Goal: Information Seeking & Learning: Learn about a topic

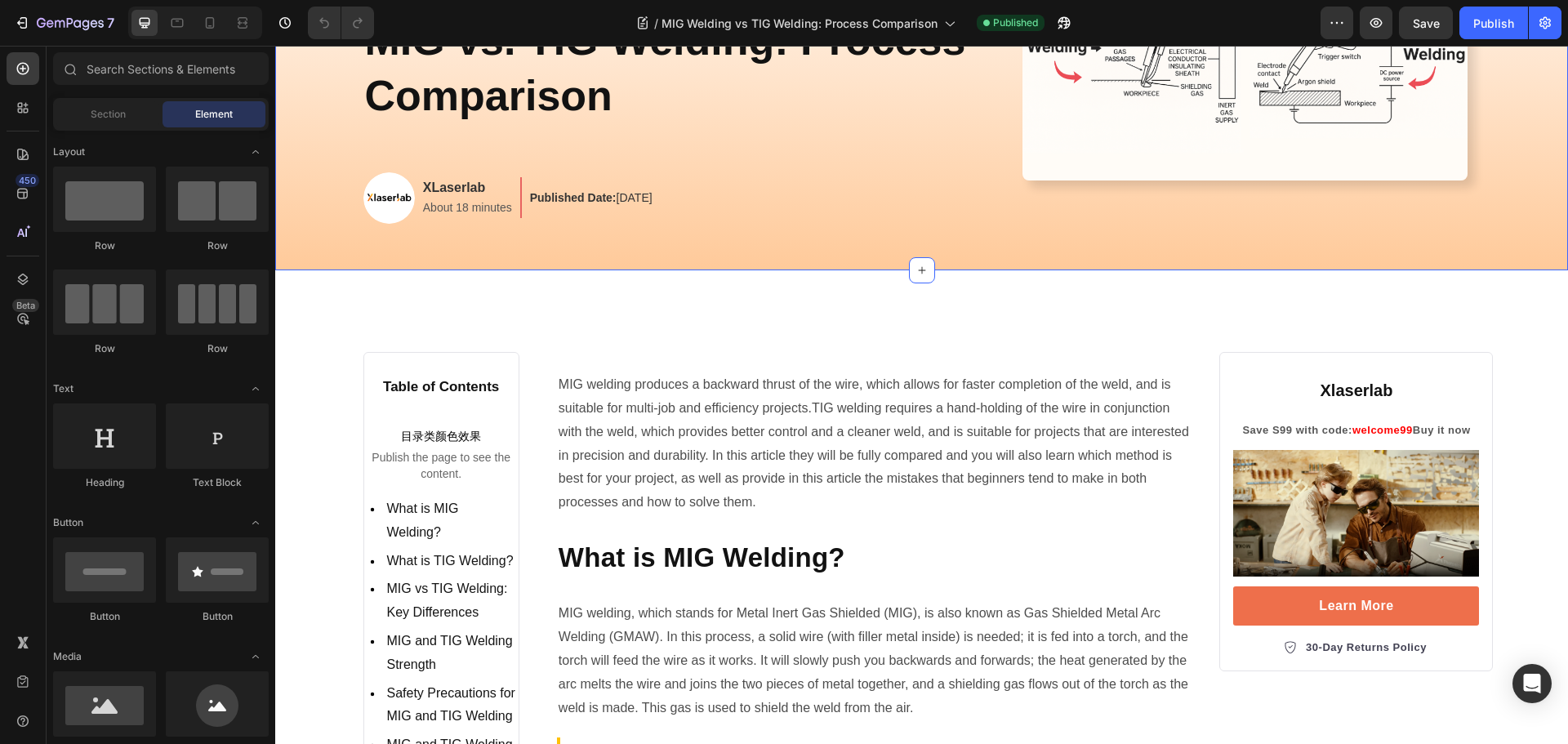
scroll to position [327, 0]
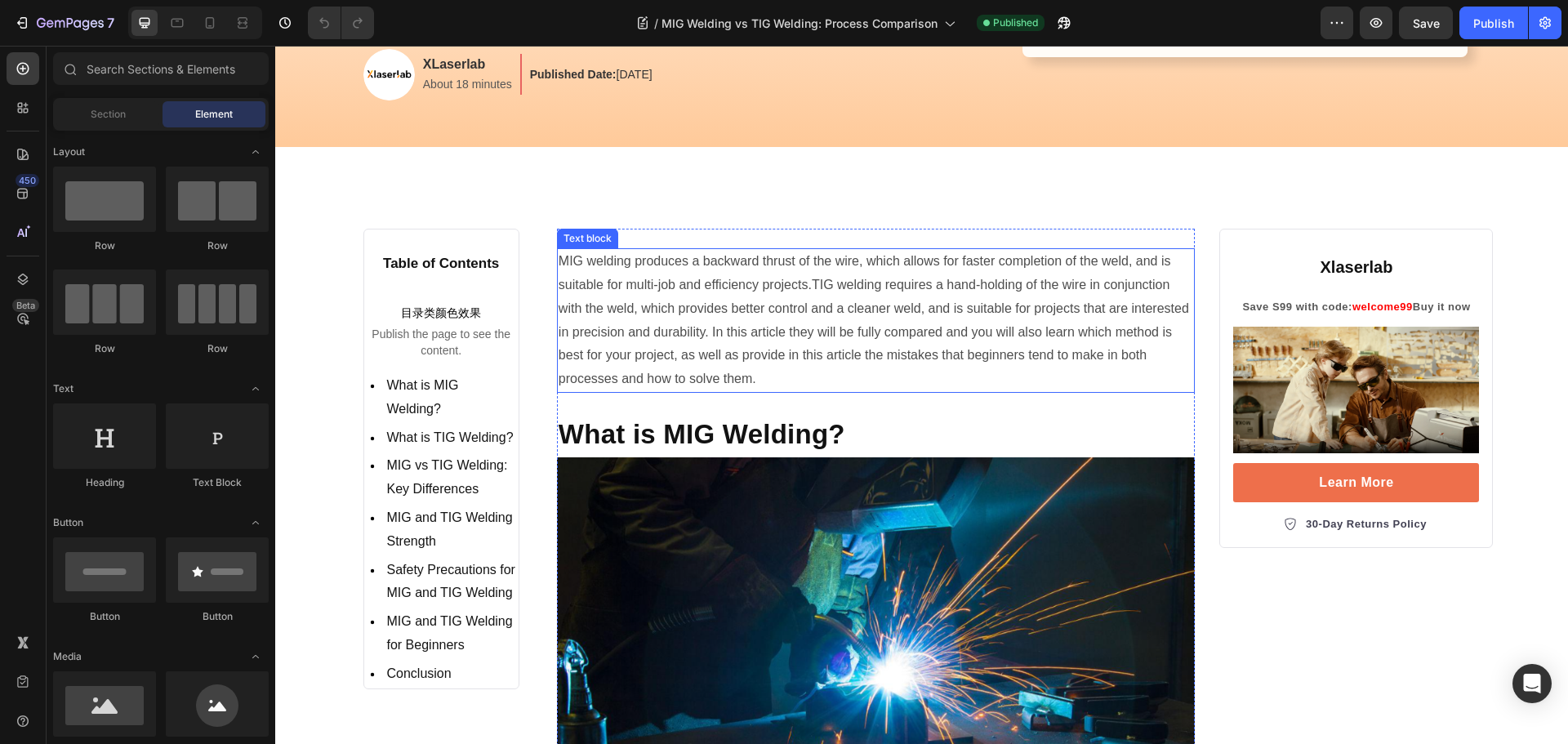
click at [713, 314] on p "MIG welding produces a backward thrust of the wire, which allows for faster com…" at bounding box center [876, 320] width 636 height 141
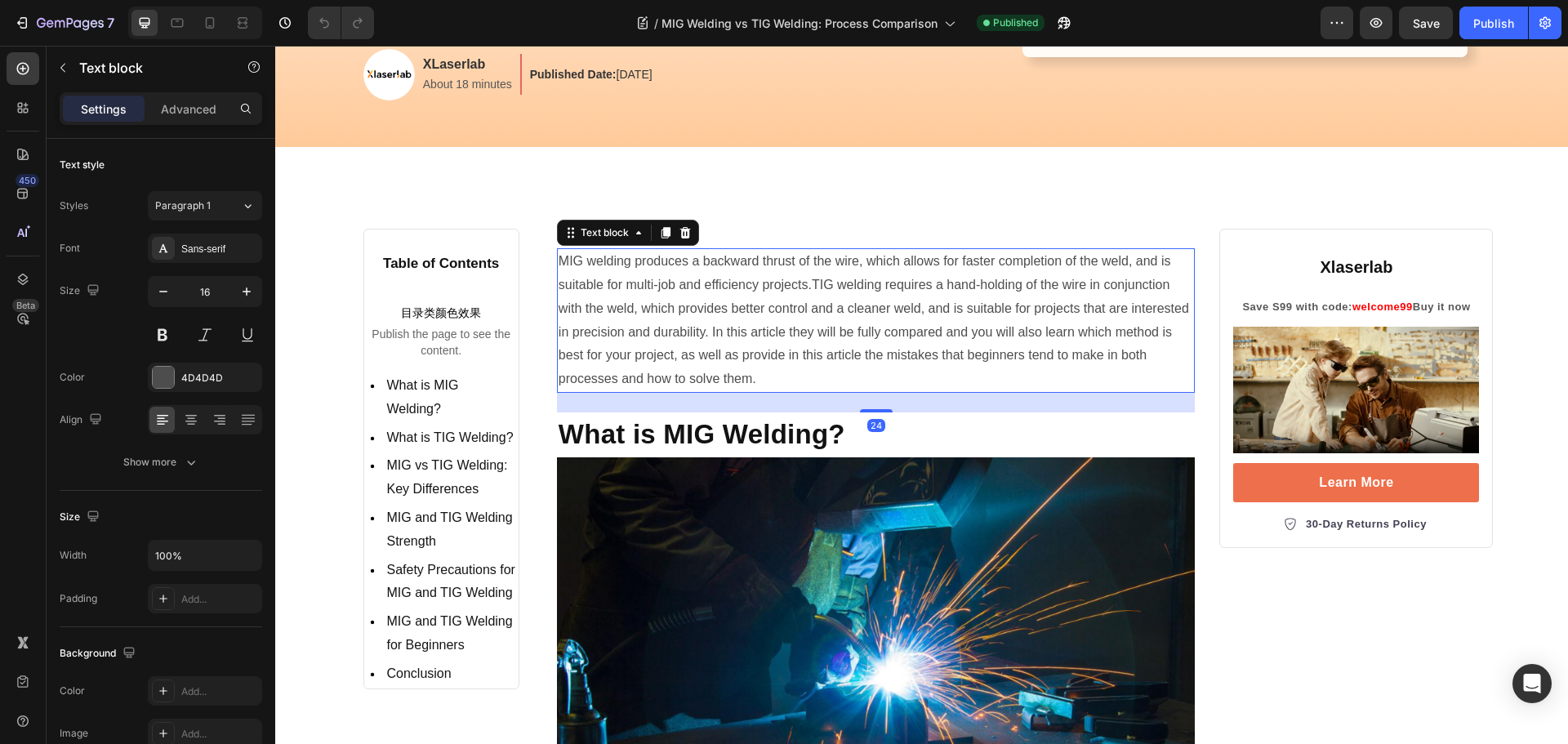
click at [761, 315] on p "MIG welding produces a backward thrust of the wire, which allows for faster com…" at bounding box center [876, 320] width 636 height 141
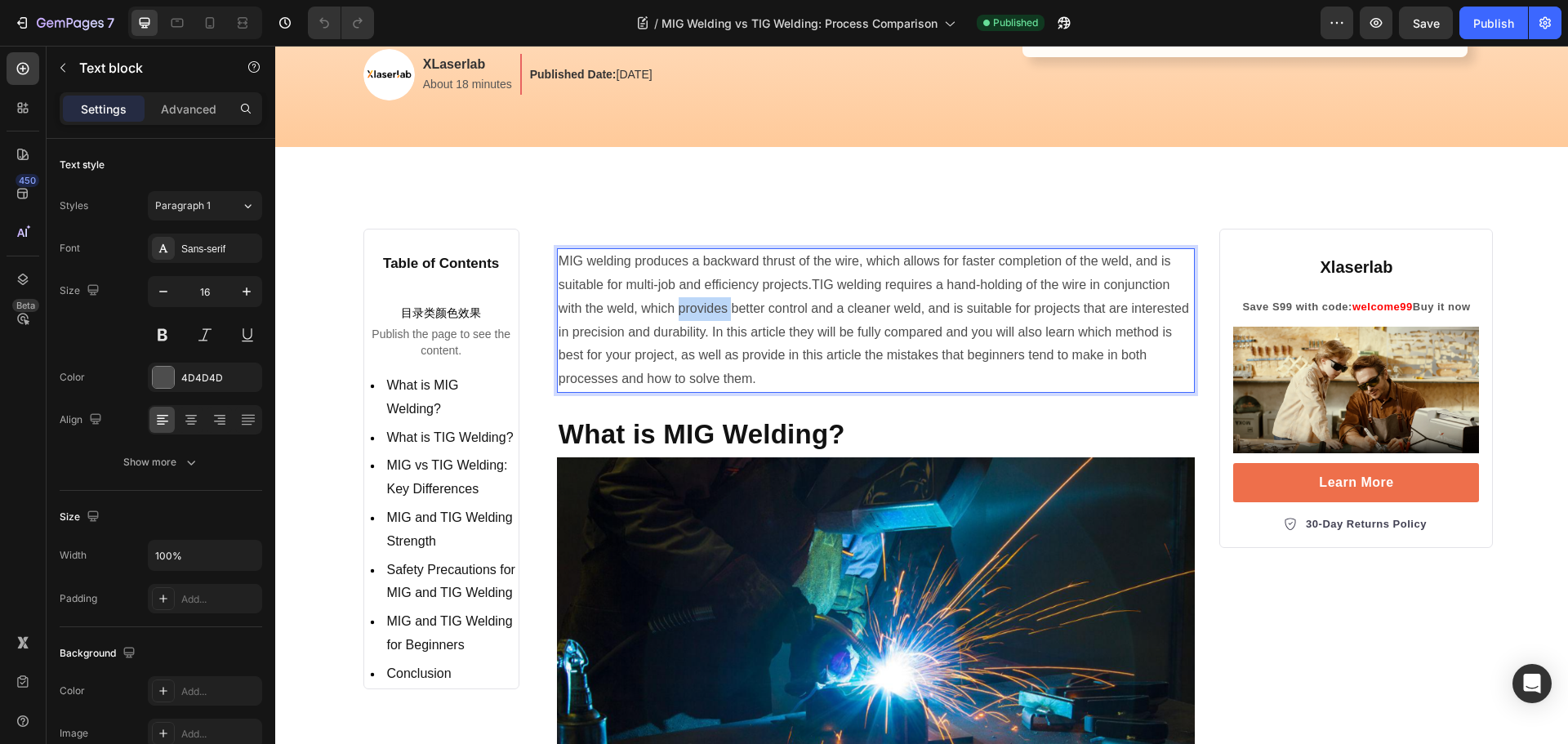
click at [761, 315] on p "MIG welding produces a backward thrust of the wire, which allows for faster com…" at bounding box center [876, 320] width 636 height 141
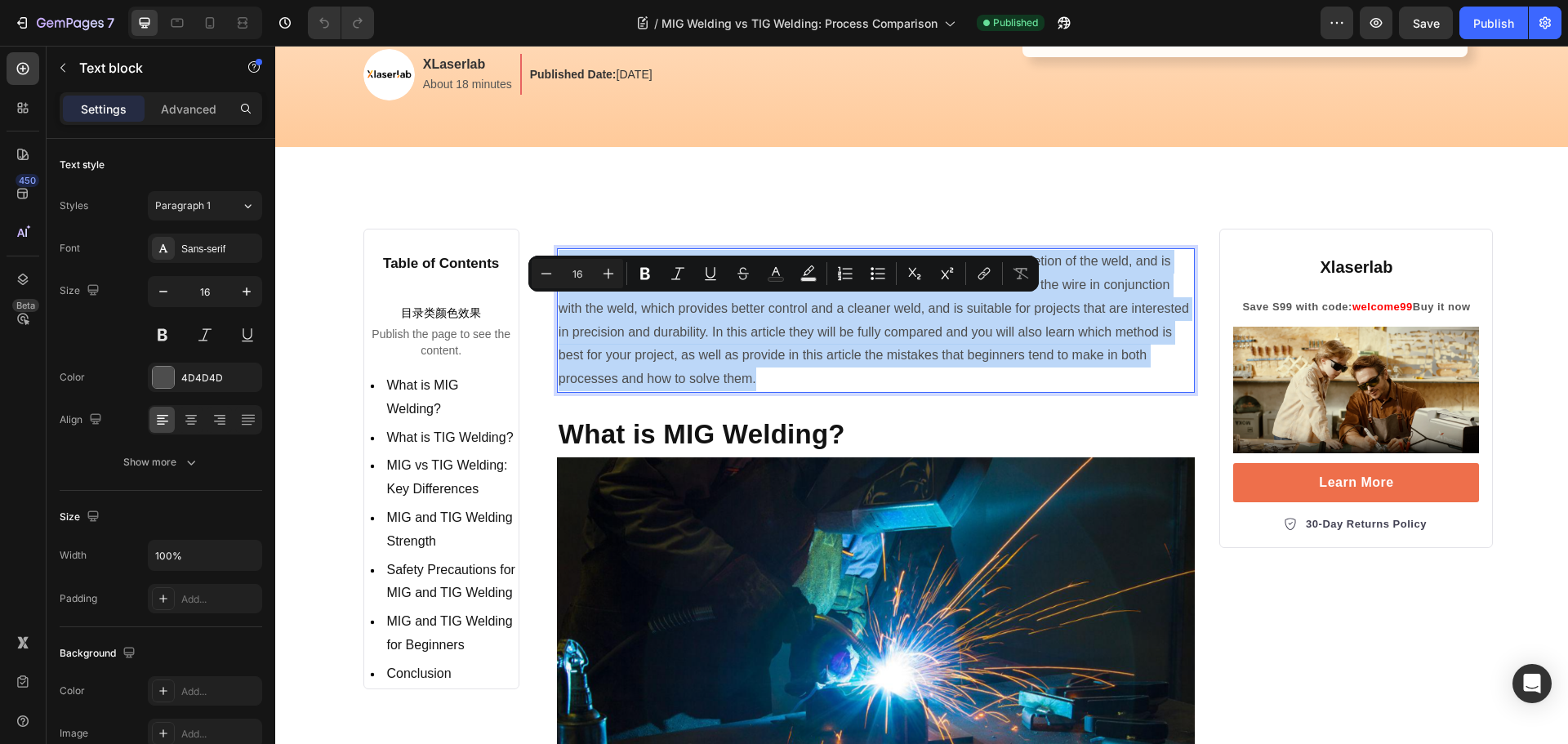
copy p "MIG welding produces a backward thrust of the wire, which allows for faster com…"
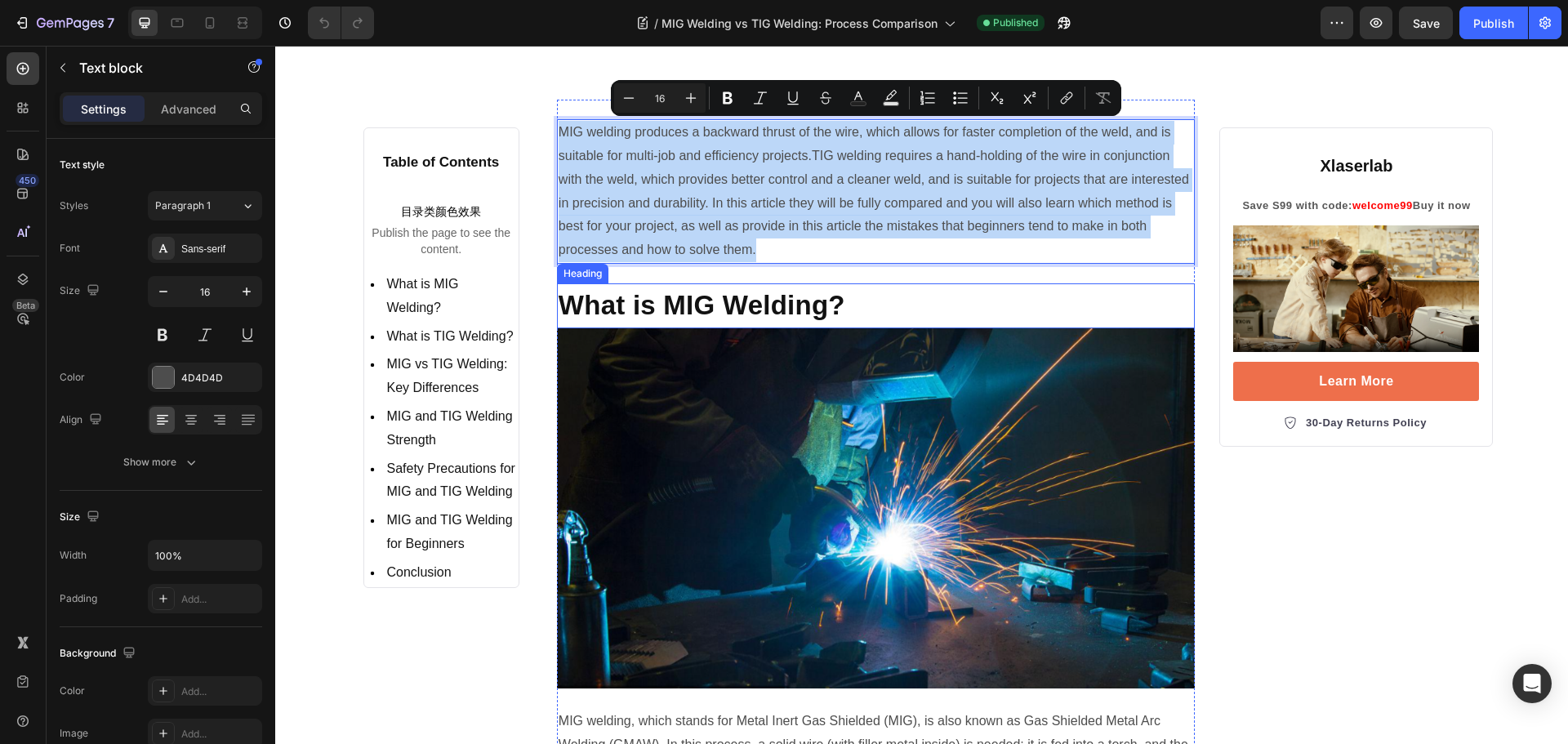
scroll to position [571, 0]
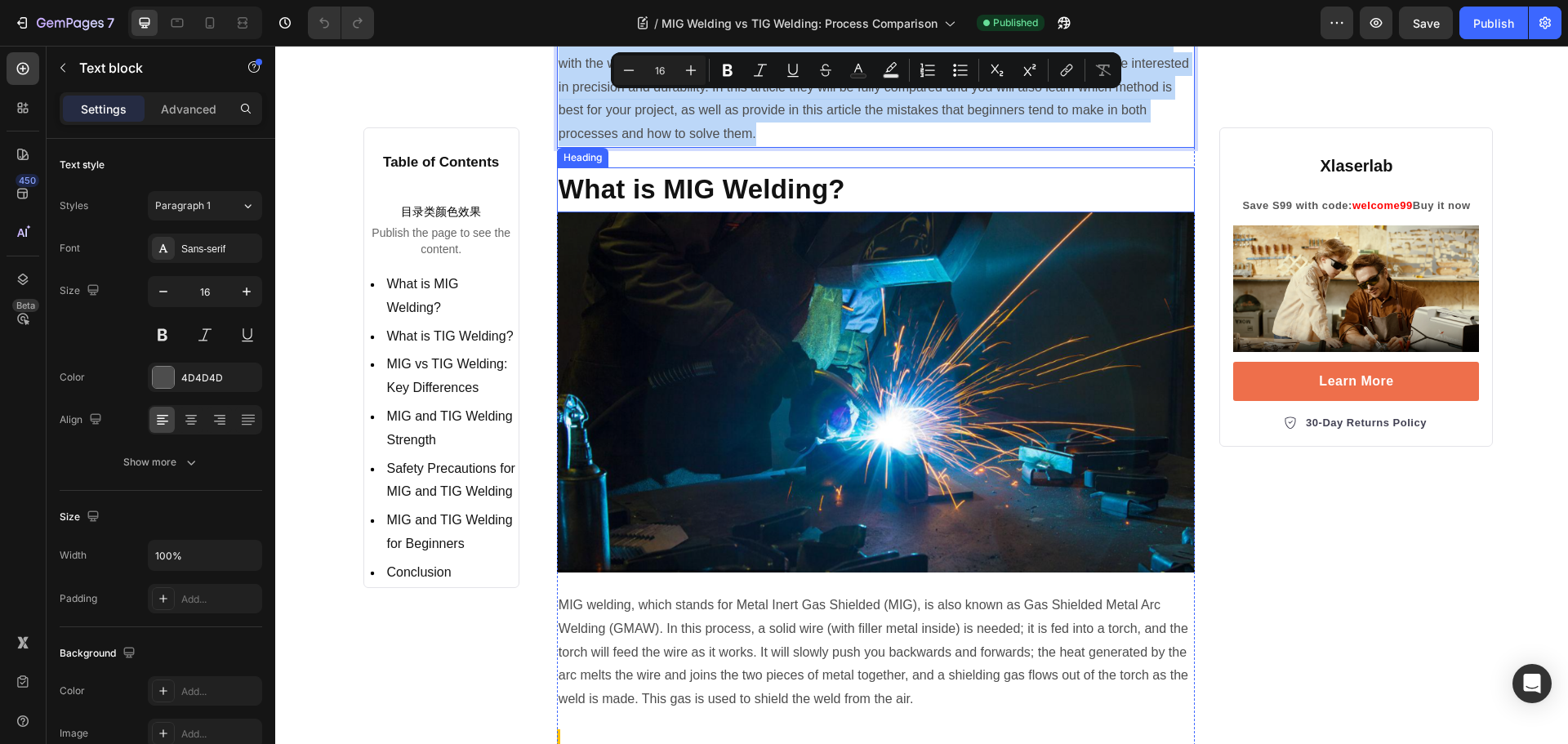
click at [751, 184] on h2 "What is MIG Welding?" at bounding box center [877, 189] width 638 height 44
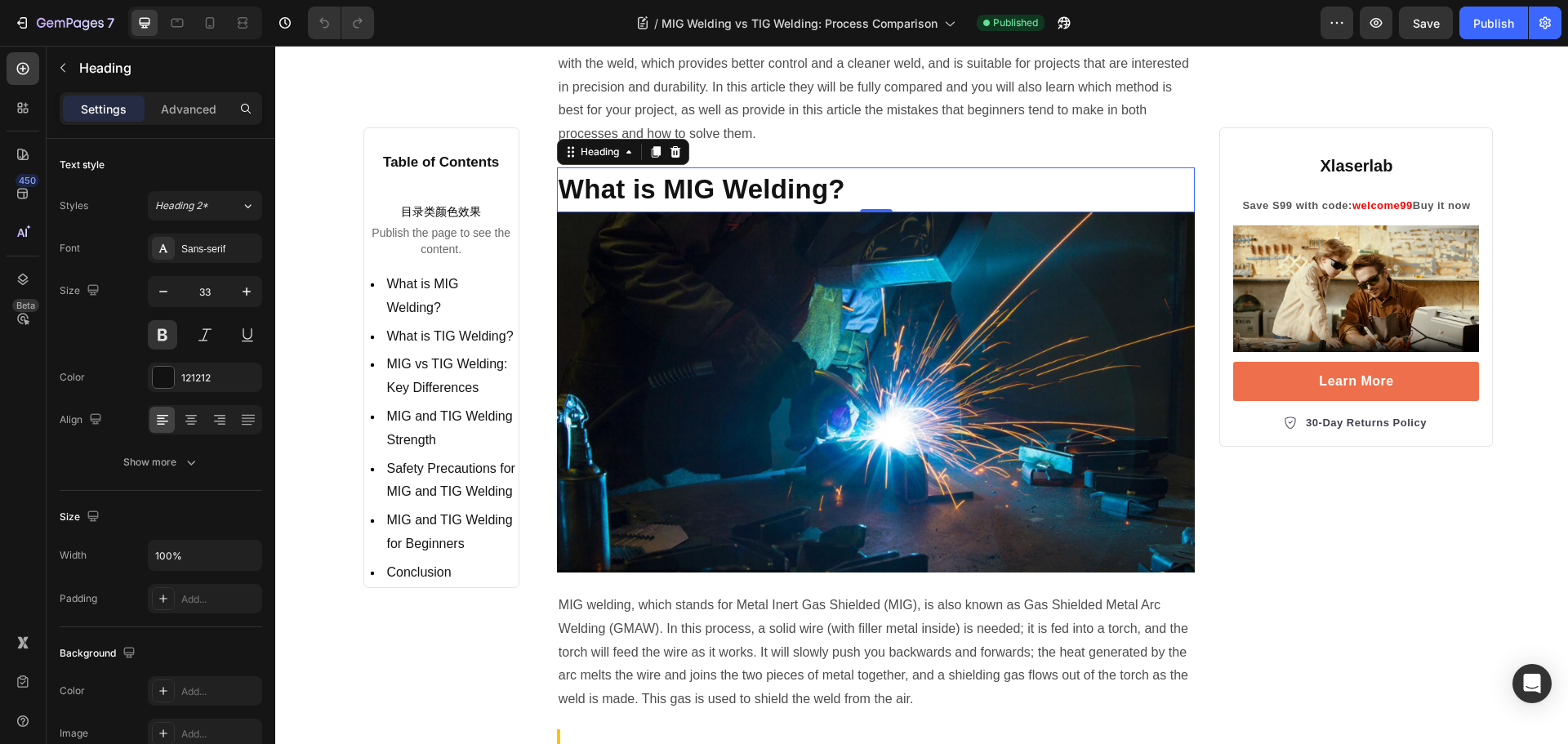
click at [751, 184] on h2 "What is MIG Welding?" at bounding box center [877, 189] width 638 height 44
click at [751, 184] on p "What is MIG Welding?" at bounding box center [876, 189] width 636 height 41
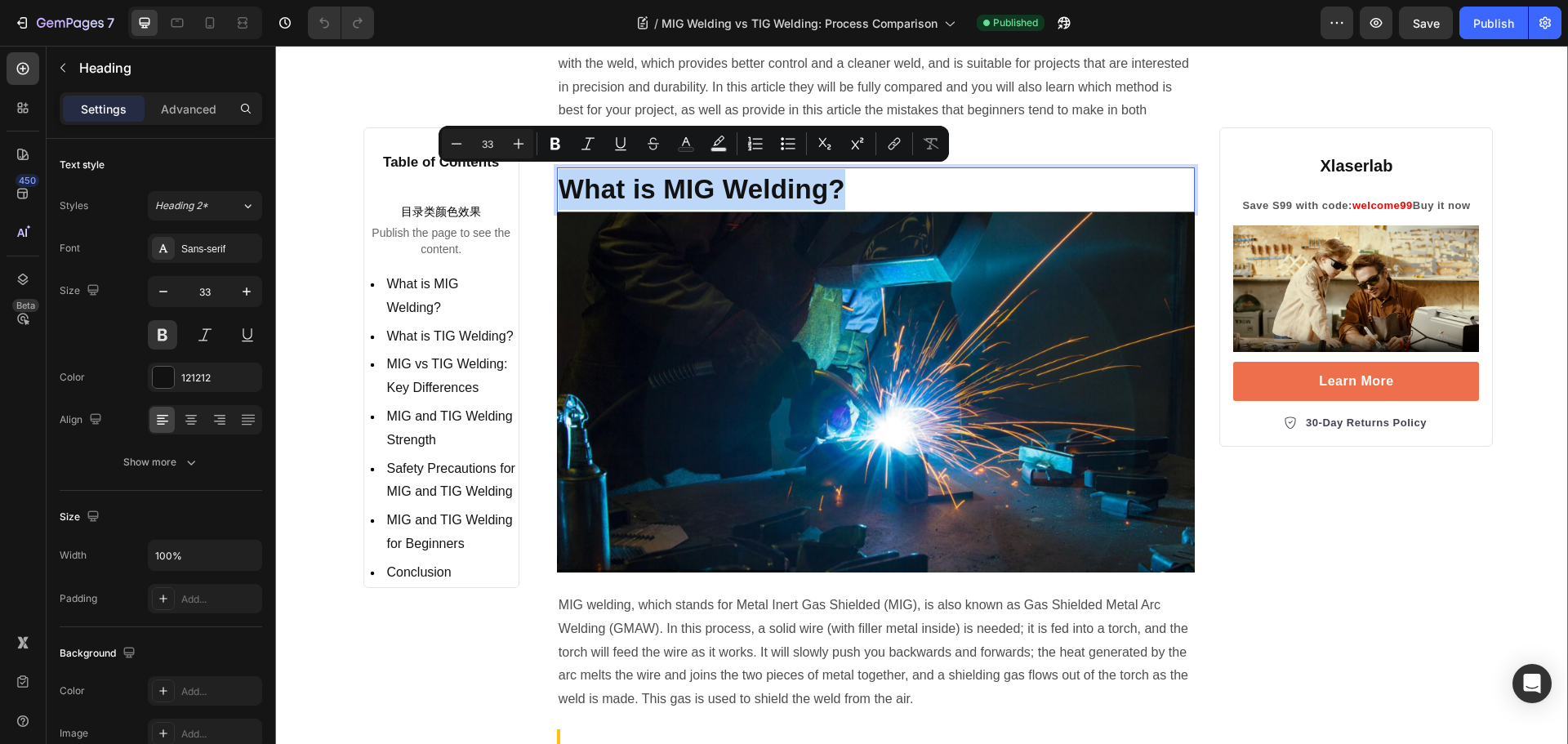
copy p "What is MIG Welding?"
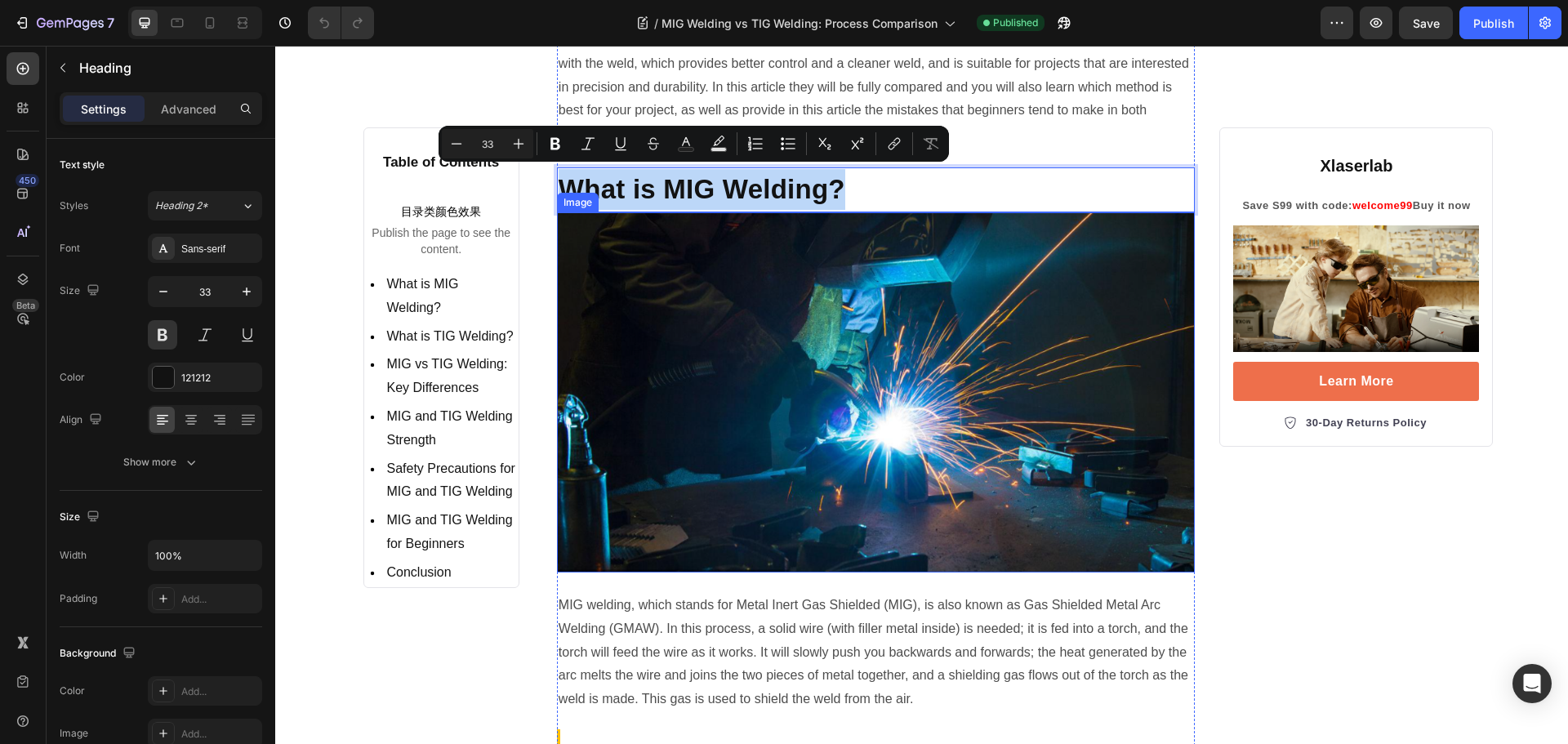
click at [741, 287] on img at bounding box center [877, 391] width 638 height 359
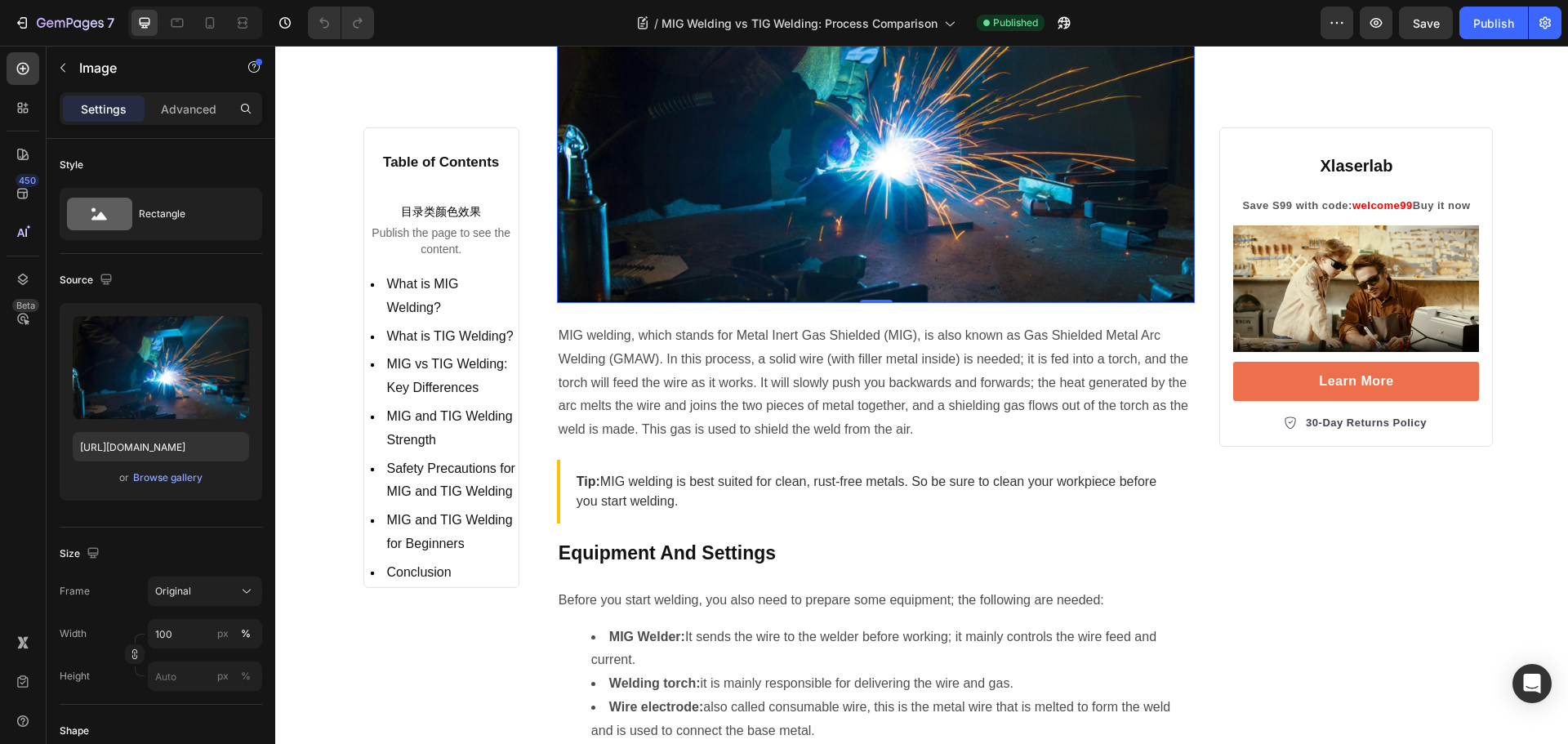
scroll to position [898, 0]
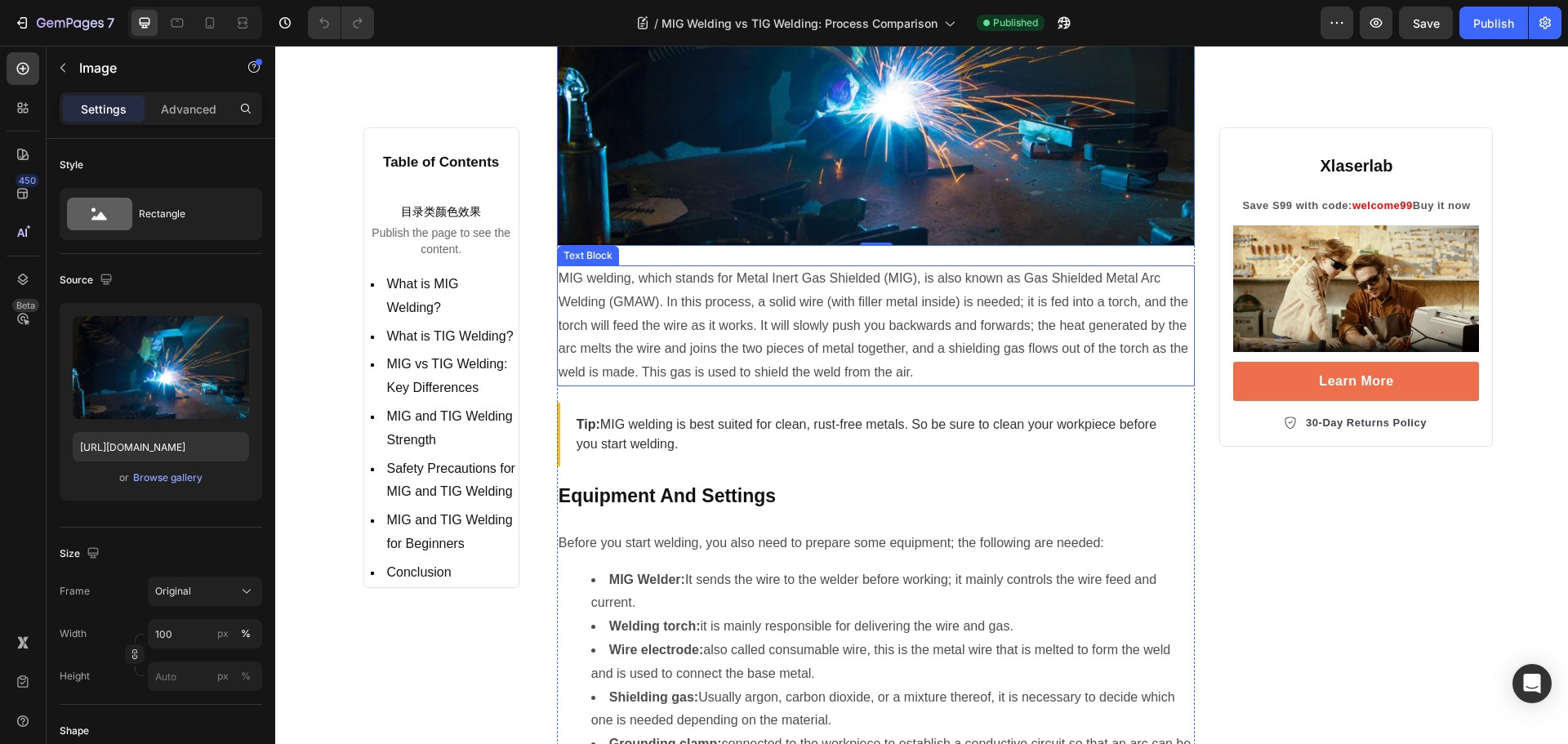
click at [666, 302] on p "MIG welding, which stands for Metal Inert Gas Shielded (MIG), is also known as …" at bounding box center [876, 325] width 636 height 117
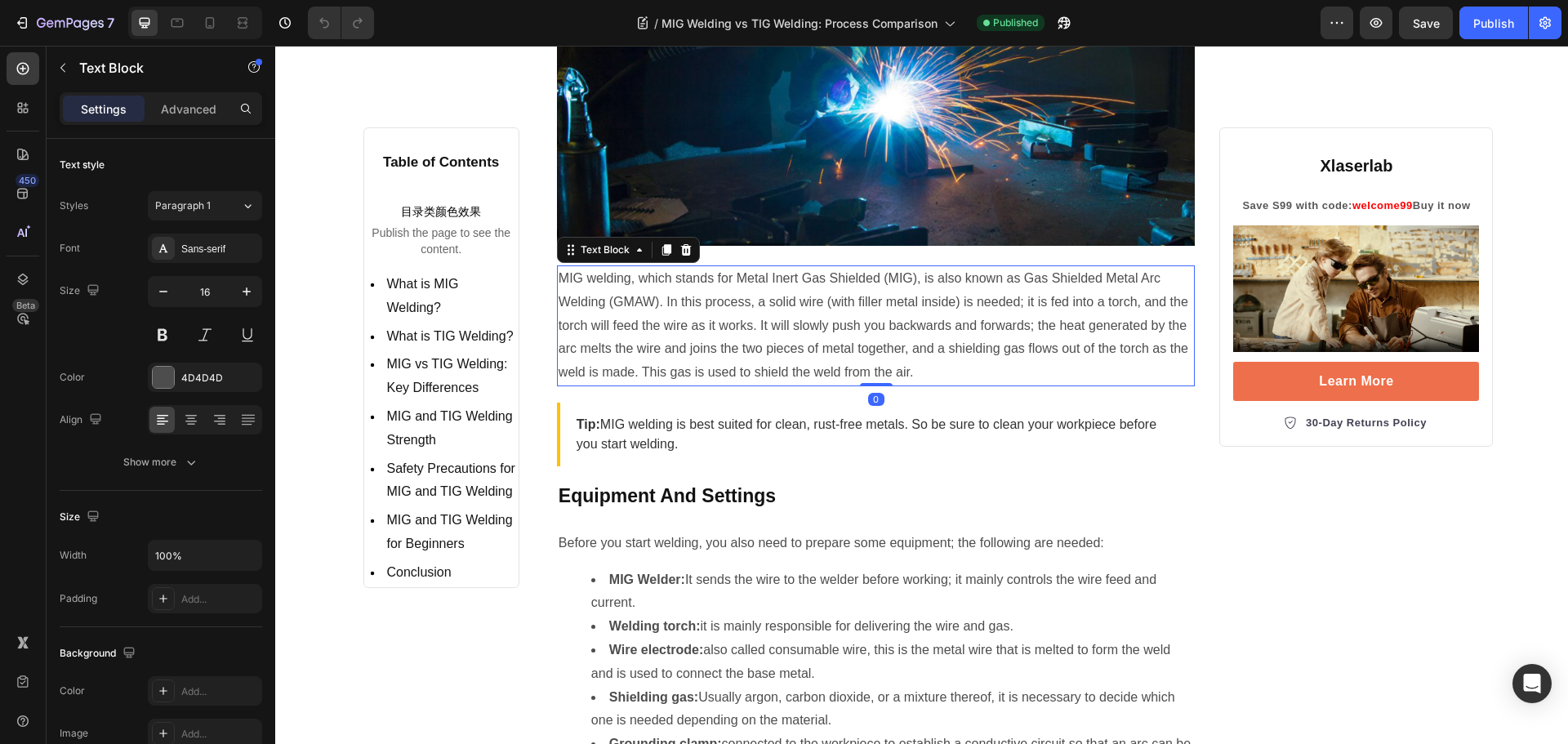
click at [666, 302] on p "MIG welding, which stands for Metal Inert Gas Shielded (MIG), is also known as …" at bounding box center [876, 325] width 636 height 117
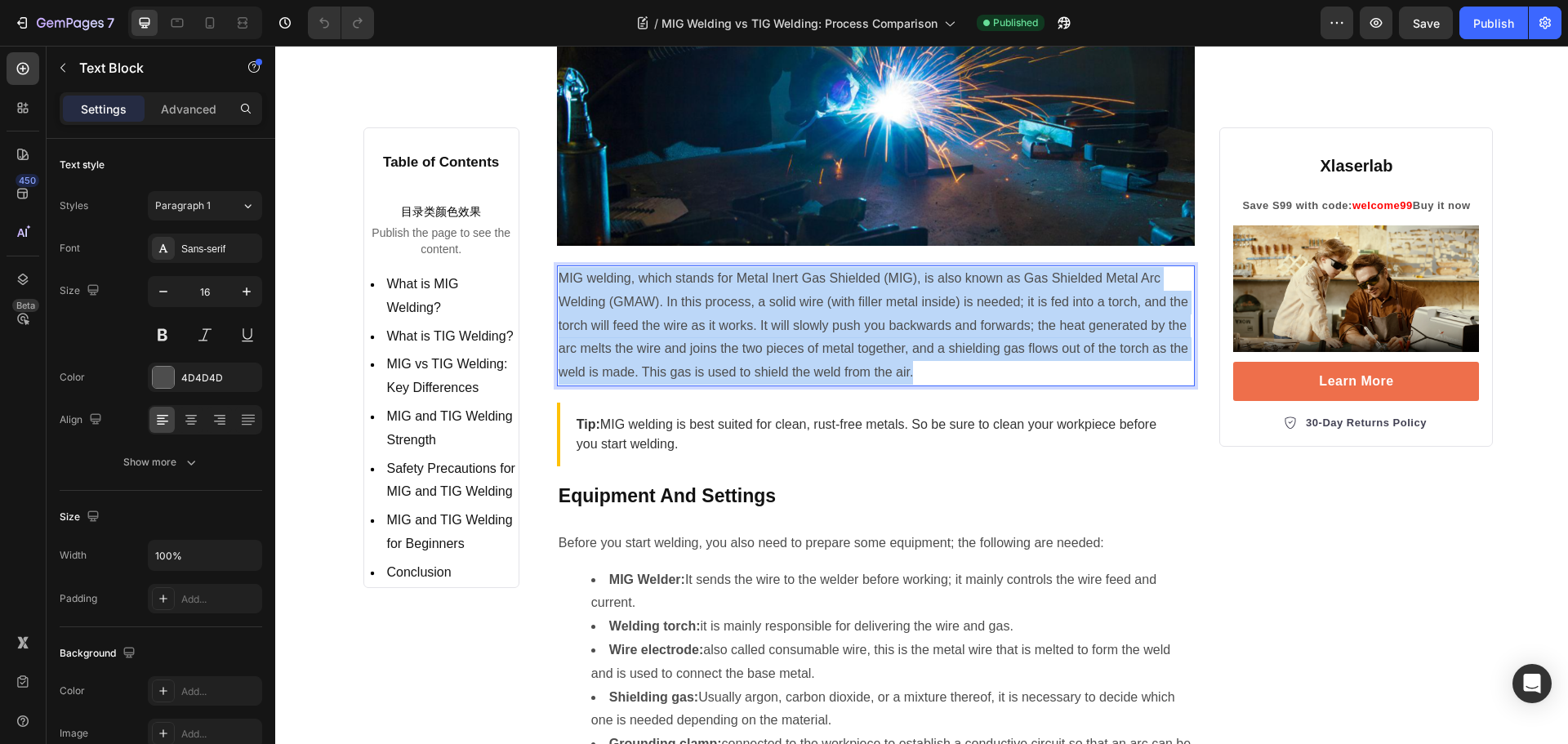
copy p "MIG welding, which stands for Metal Inert Gas Shielded (MIG), is also known as …"
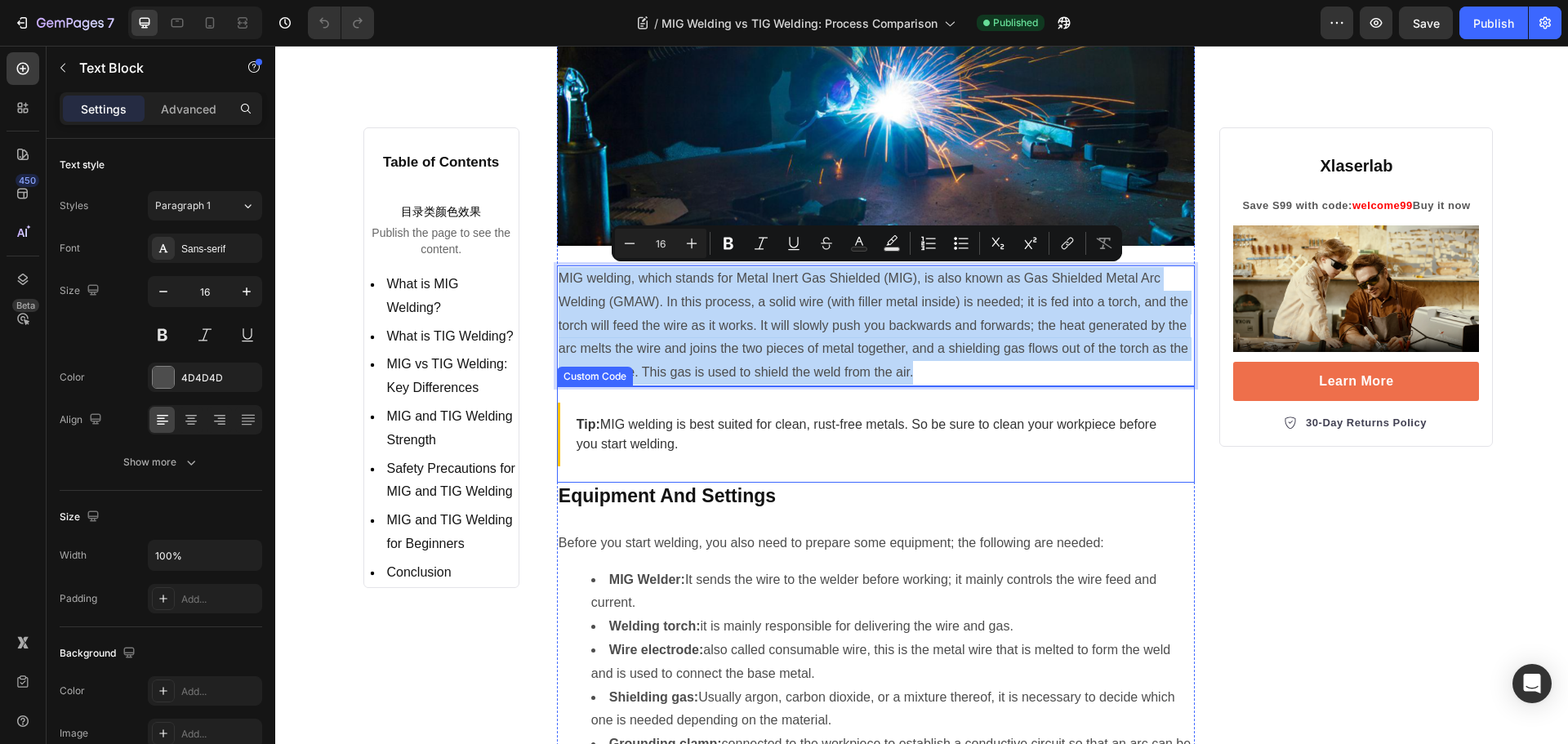
click at [615, 426] on p "Tip: MIG welding is best suited for clean, rust-free metals. So be sure to clea…" at bounding box center [877, 434] width 603 height 39
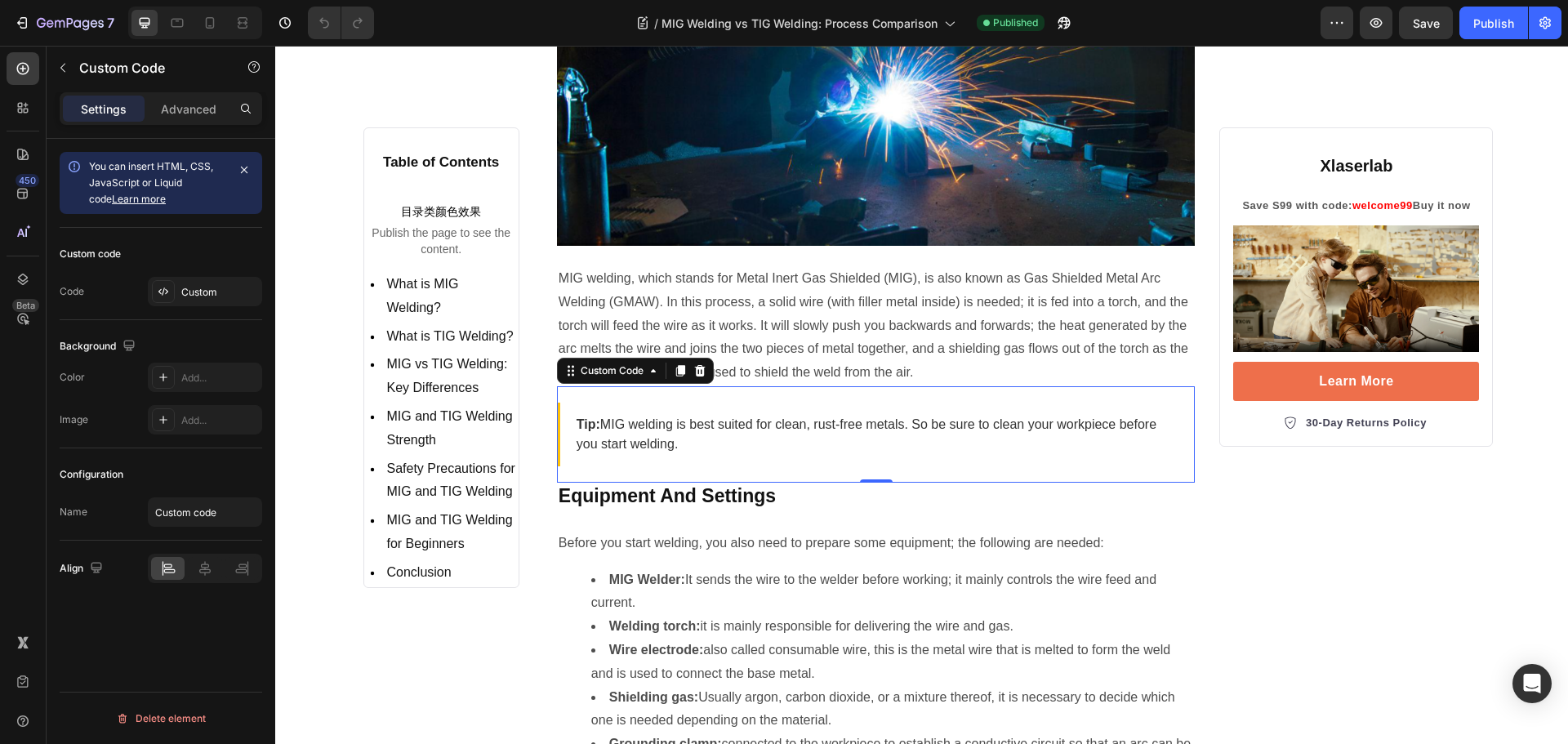
click at [615, 426] on p "Tip: MIG welding is best suited for clean, rust-free metals. So be sure to clea…" at bounding box center [877, 434] width 603 height 39
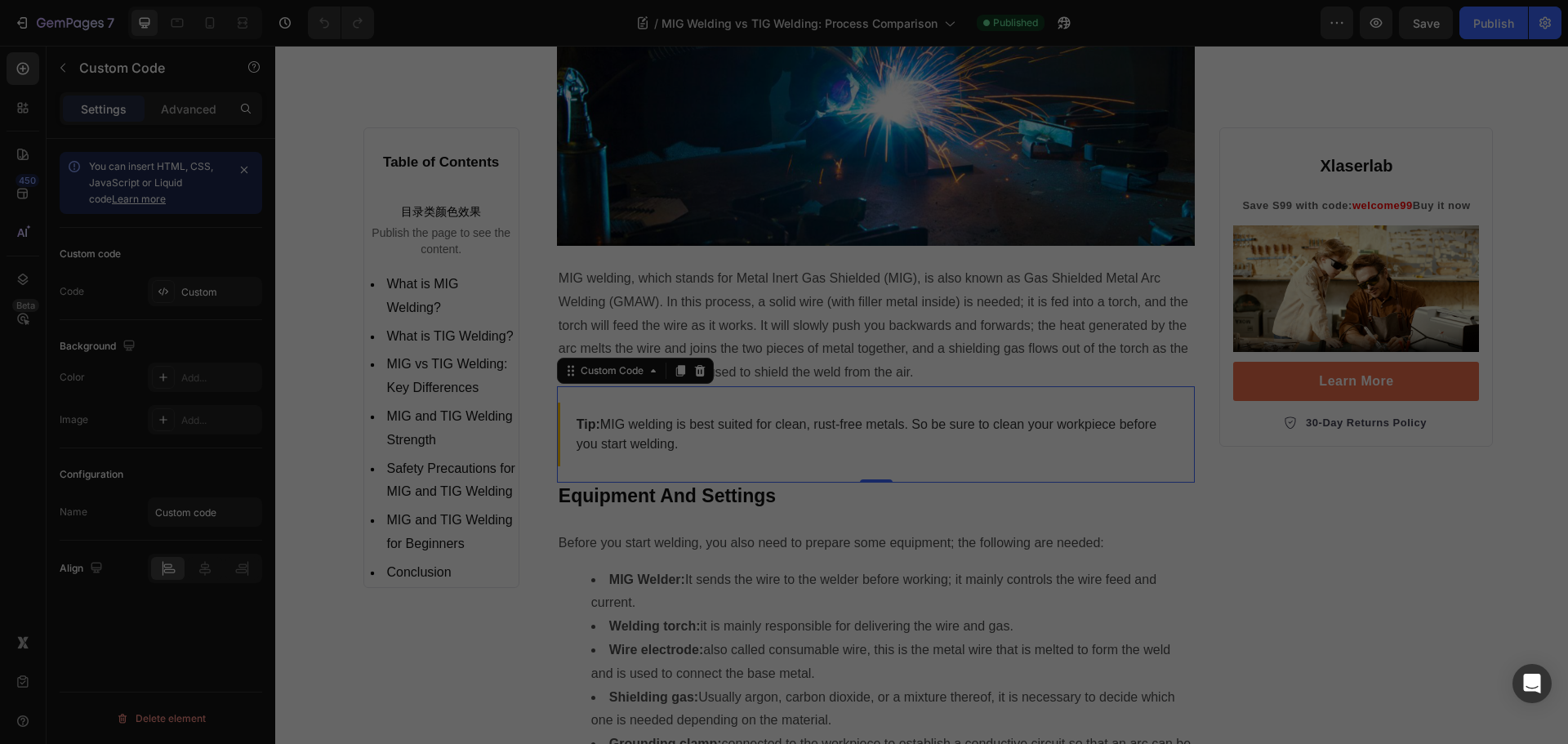
click at [685, 435] on div "< style > /* 这 段 <style> 标 签 里 的 内 容 是 这 个 提 示 框 的 样 式 。 您 可 以 把 它 放 在 页 面 的 <h…" at bounding box center [803, 376] width 671 height 568
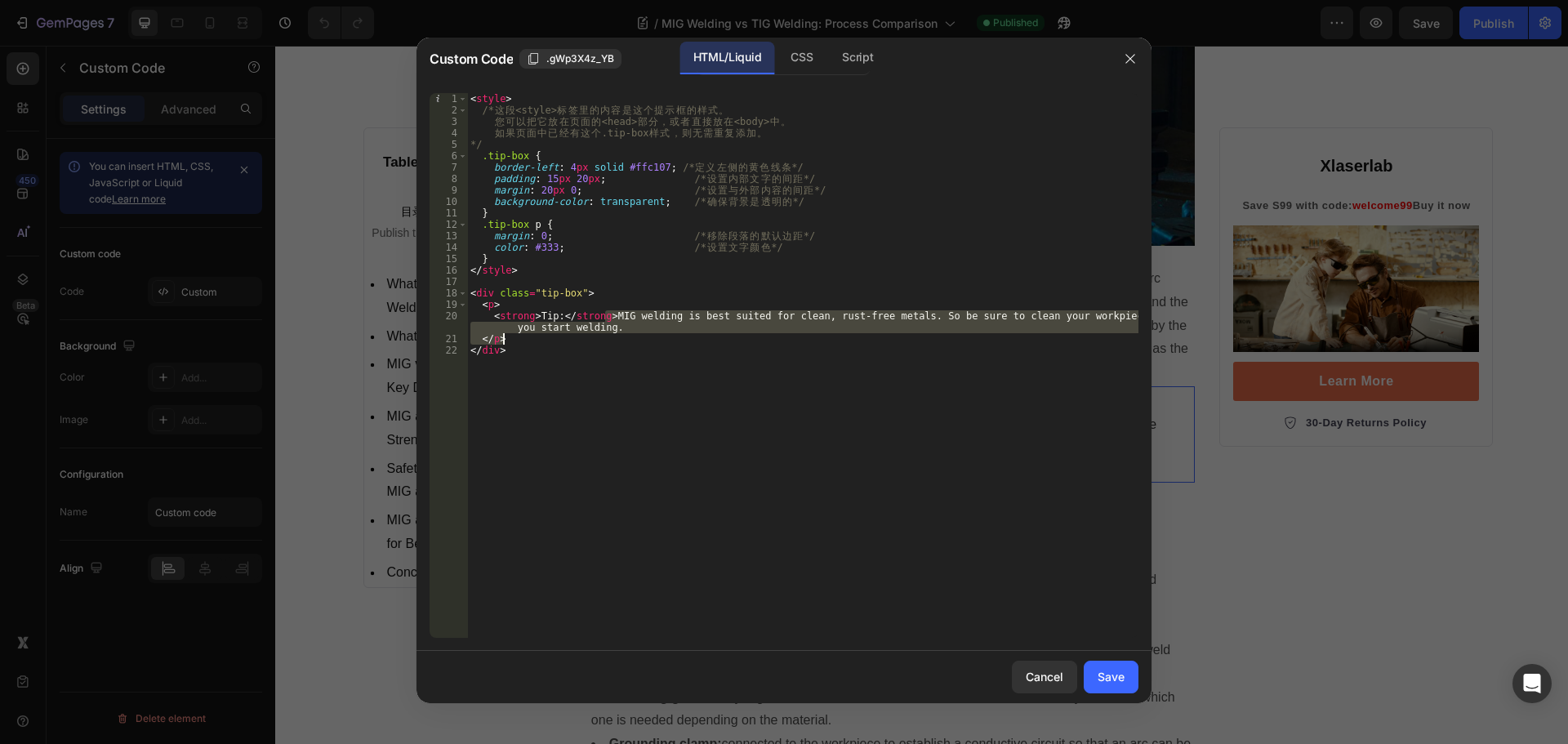
drag, startPoint x: 607, startPoint y: 316, endPoint x: 636, endPoint y: 335, distance: 34.7
click at [636, 335] on div "< style > /* 这 段 <style> 标 签 里 的 内 容 是 这 个 提 示 框 的 样 式 。 您 可 以 把 它 放 在 页 面 的 <h…" at bounding box center [803, 376] width 671 height 568
click at [608, 325] on div "< style > /* 这 段 <style> 标 签 里 的 内 容 是 这 个 提 示 框 的 样 式 。 您 可 以 把 它 放 在 页 面 的 <h…" at bounding box center [803, 365] width 671 height 544
type textarea "<strong>Tip:</strong> MIG welding is best suited for clean, rust-free metals. S…"
drag, startPoint x: 610, startPoint y: 316, endPoint x: 628, endPoint y: 328, distance: 21.6
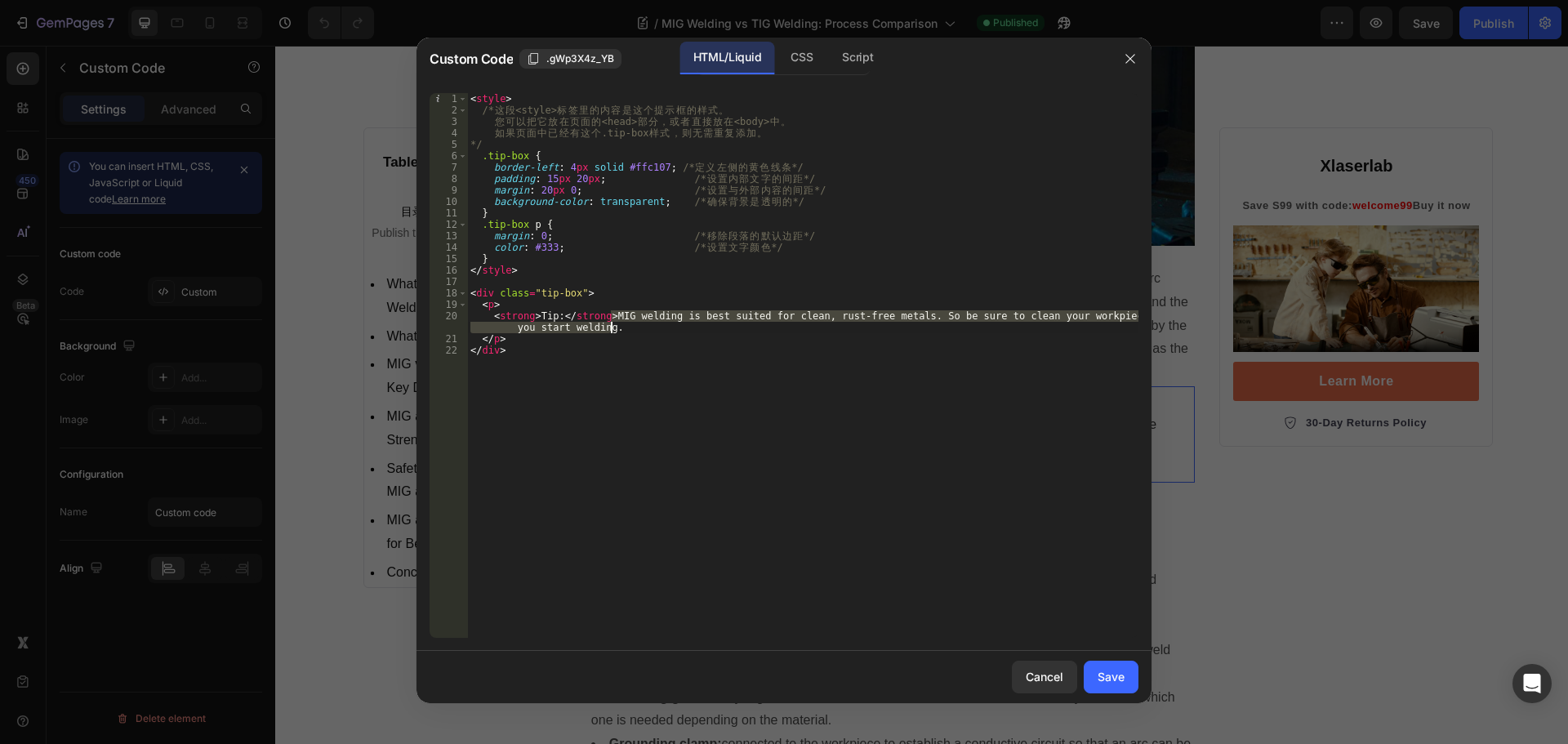
click at [628, 328] on div "< style > /* 这 段 <style> 标 签 里 的 内 容 是 这 个 提 示 框 的 样 式 。 您 可 以 把 它 放 在 页 面 的 <h…" at bounding box center [803, 376] width 671 height 568
click at [1145, 60] on div at bounding box center [1130, 58] width 43 height 43
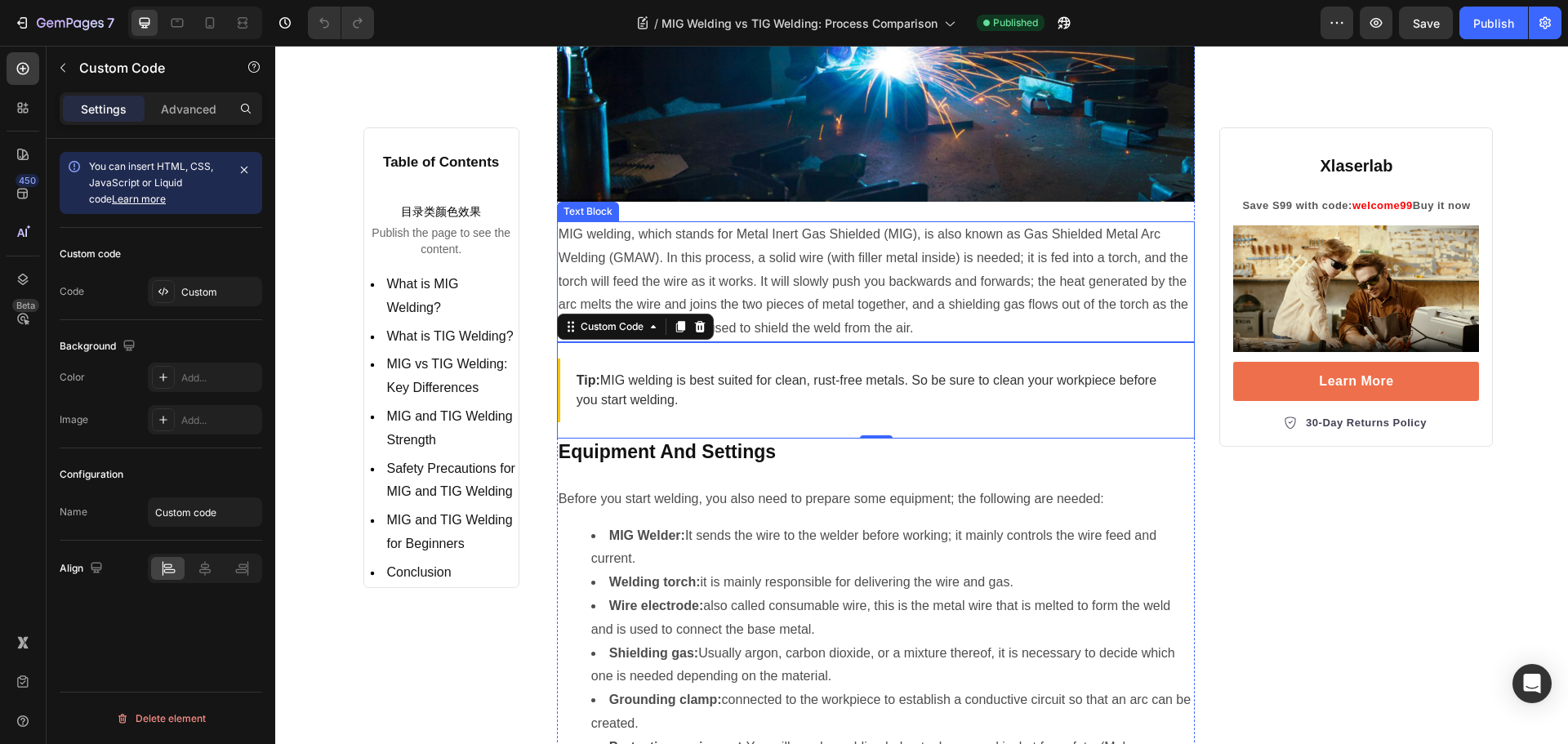
scroll to position [1225, 0]
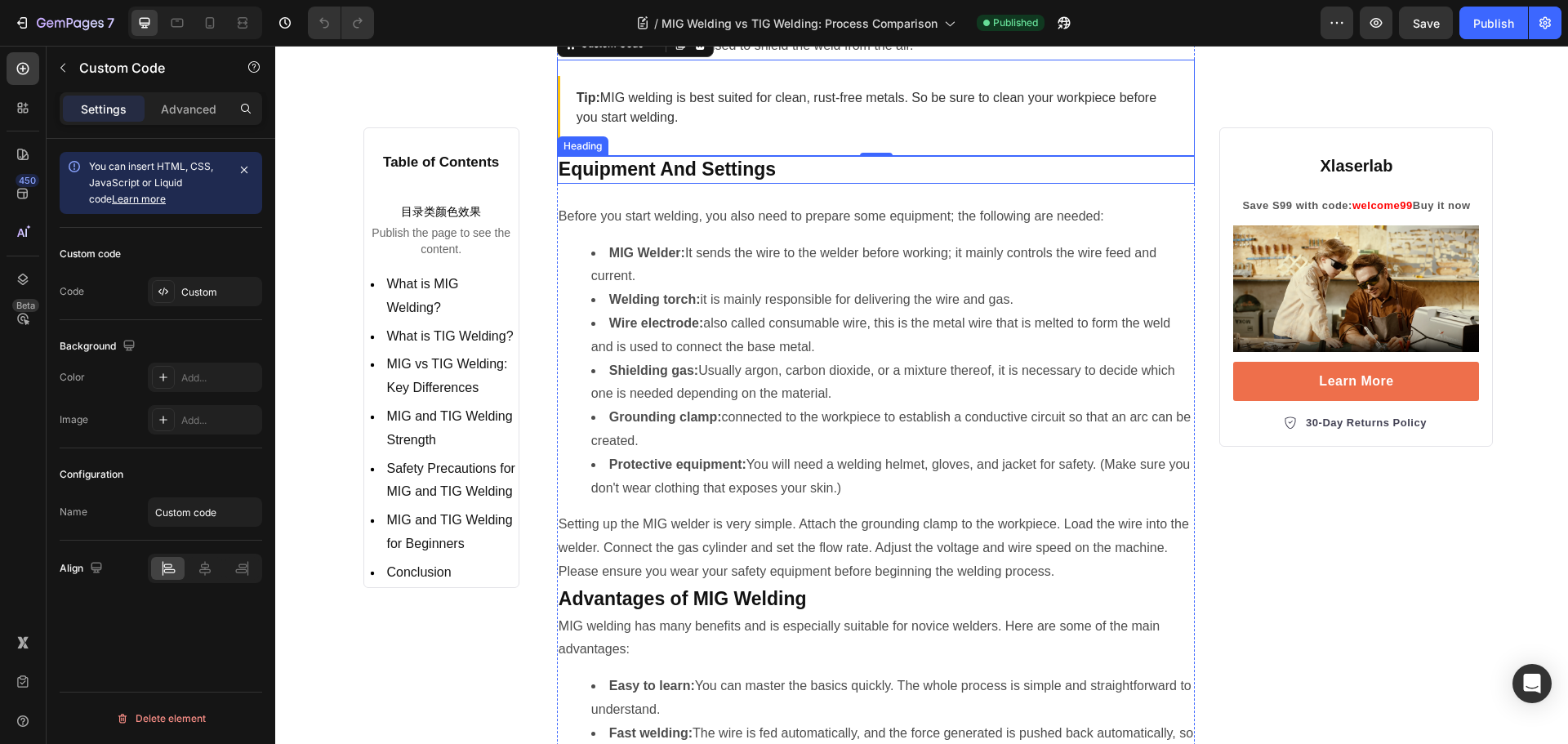
click at [638, 169] on strong "Equipment And Settings" at bounding box center [667, 169] width 217 height 21
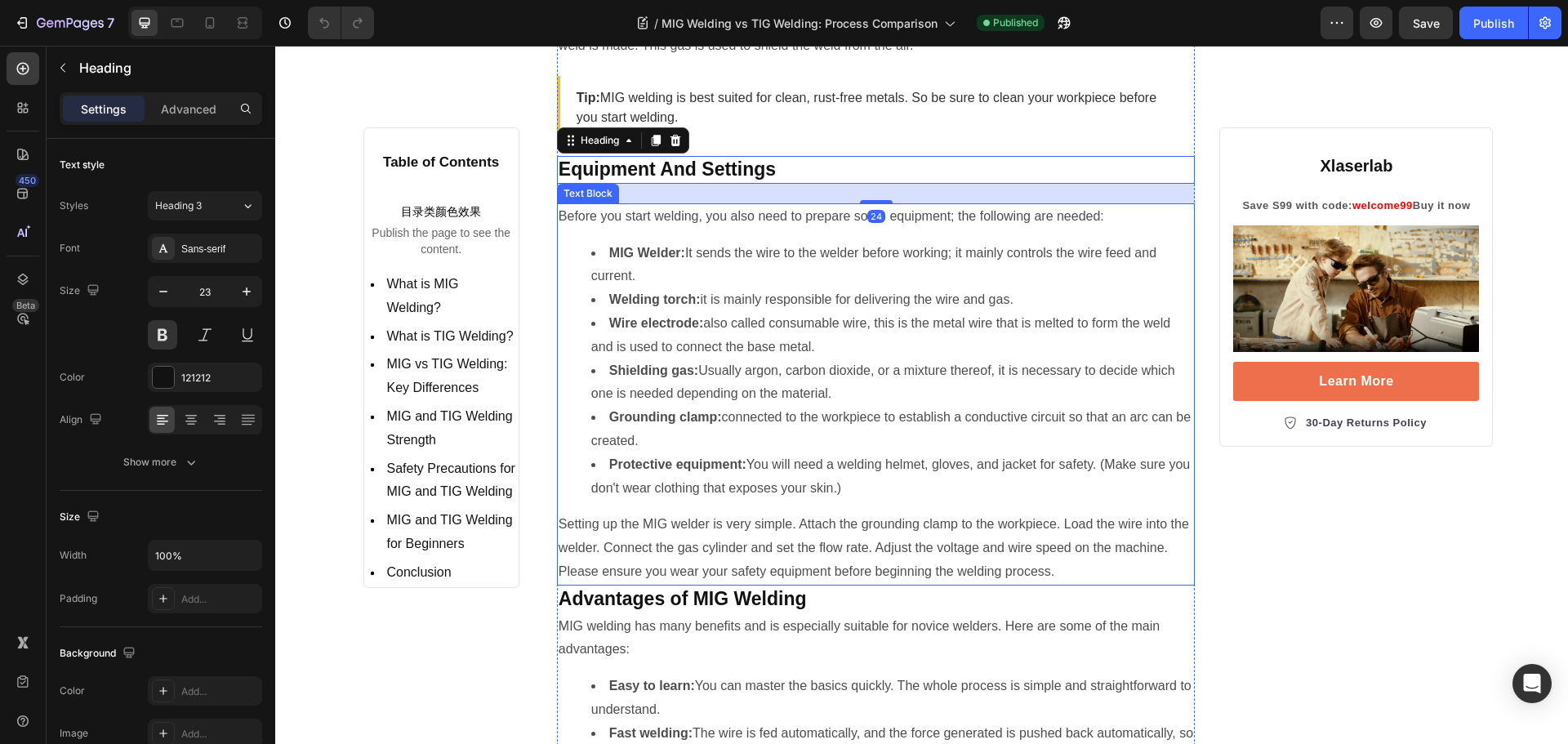
click at [652, 250] on strong "MIG Welder:" at bounding box center [647, 253] width 76 height 14
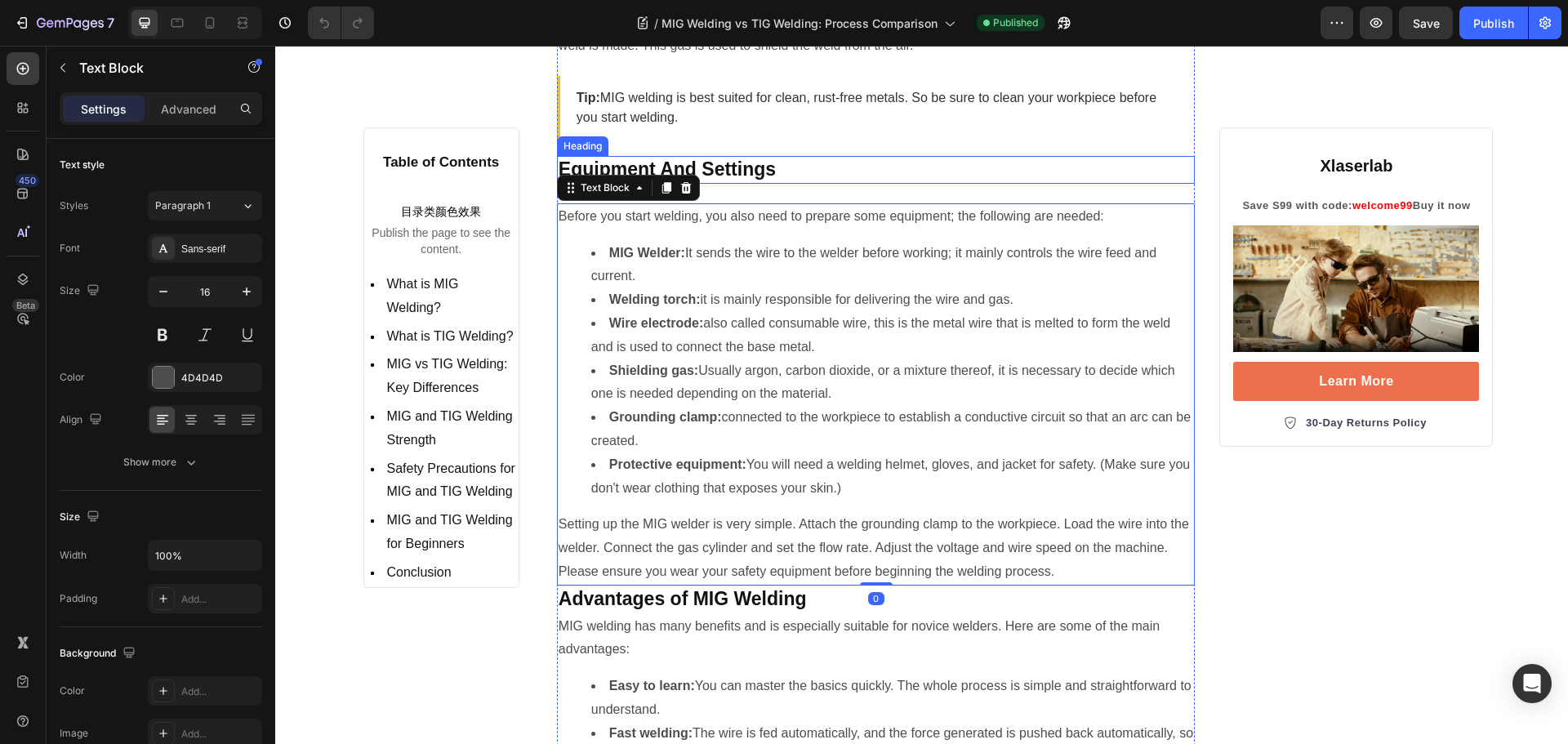
click at [770, 172] on strong "Equipment And Settings" at bounding box center [667, 169] width 217 height 21
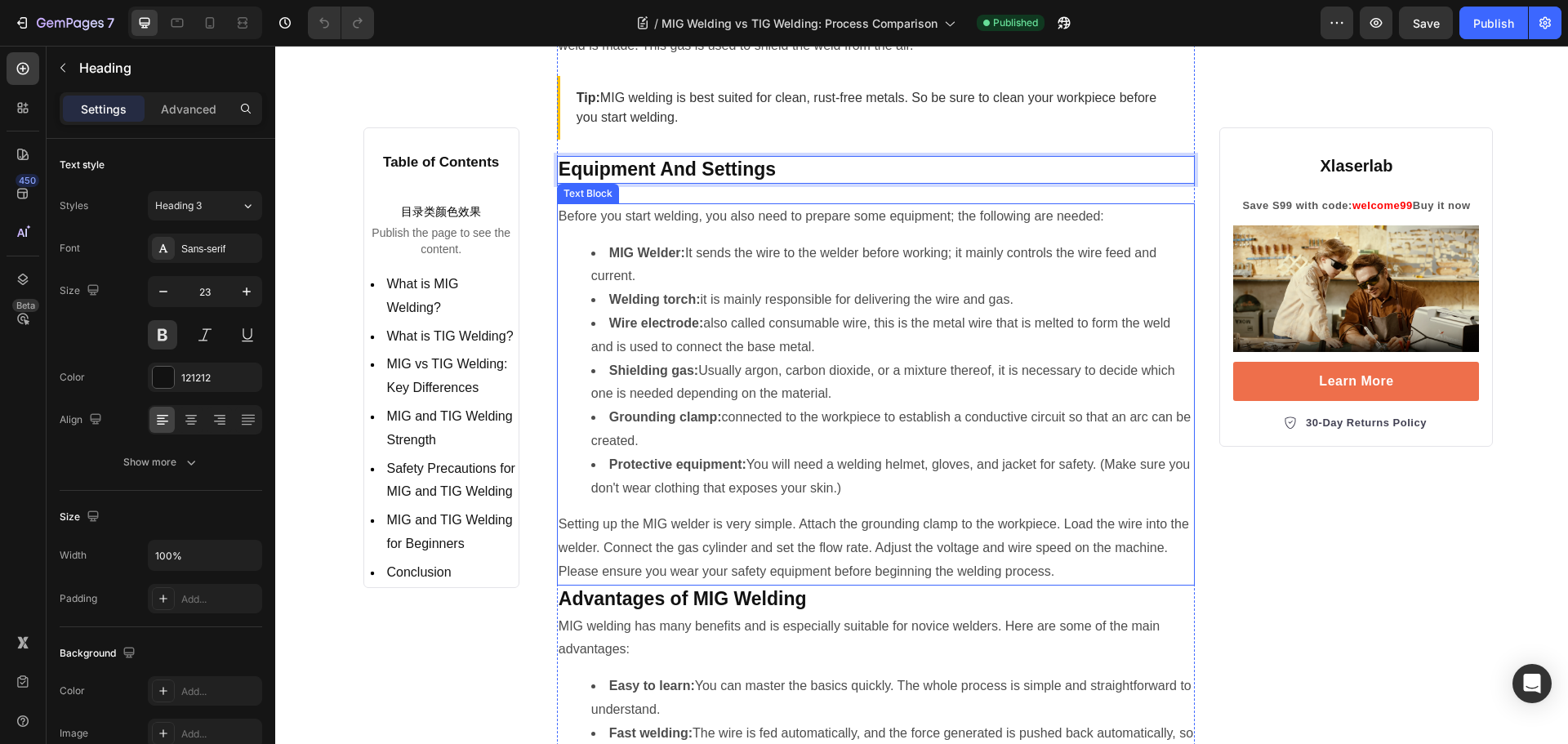
click at [624, 242] on li "MIG Welder: It sends the wire to the welder before working; it mainly controls …" at bounding box center [892, 265] width 603 height 47
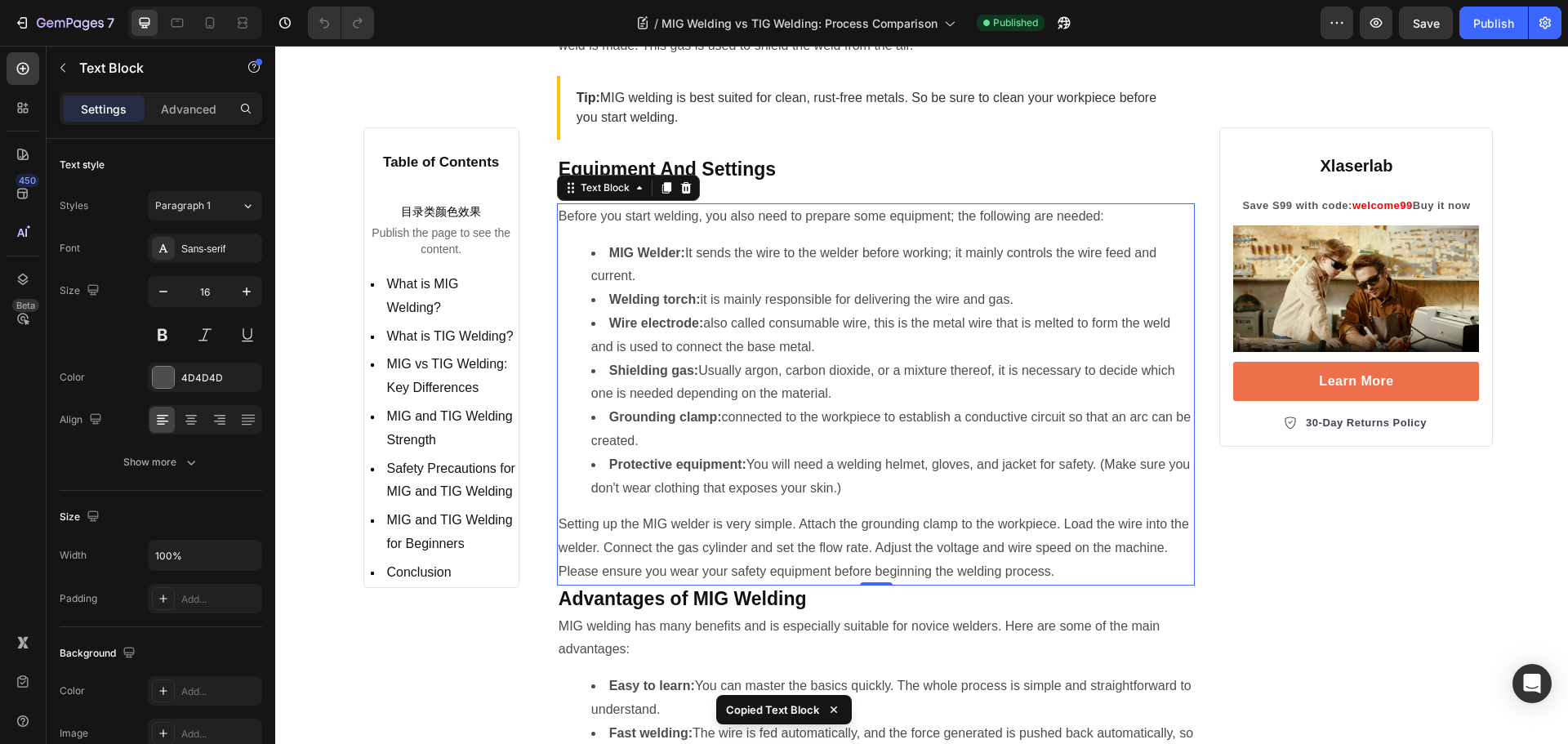
click at [705, 355] on li "Wire electrode: also called consumable wire, this is the metal wire that is mel…" at bounding box center [892, 335] width 603 height 47
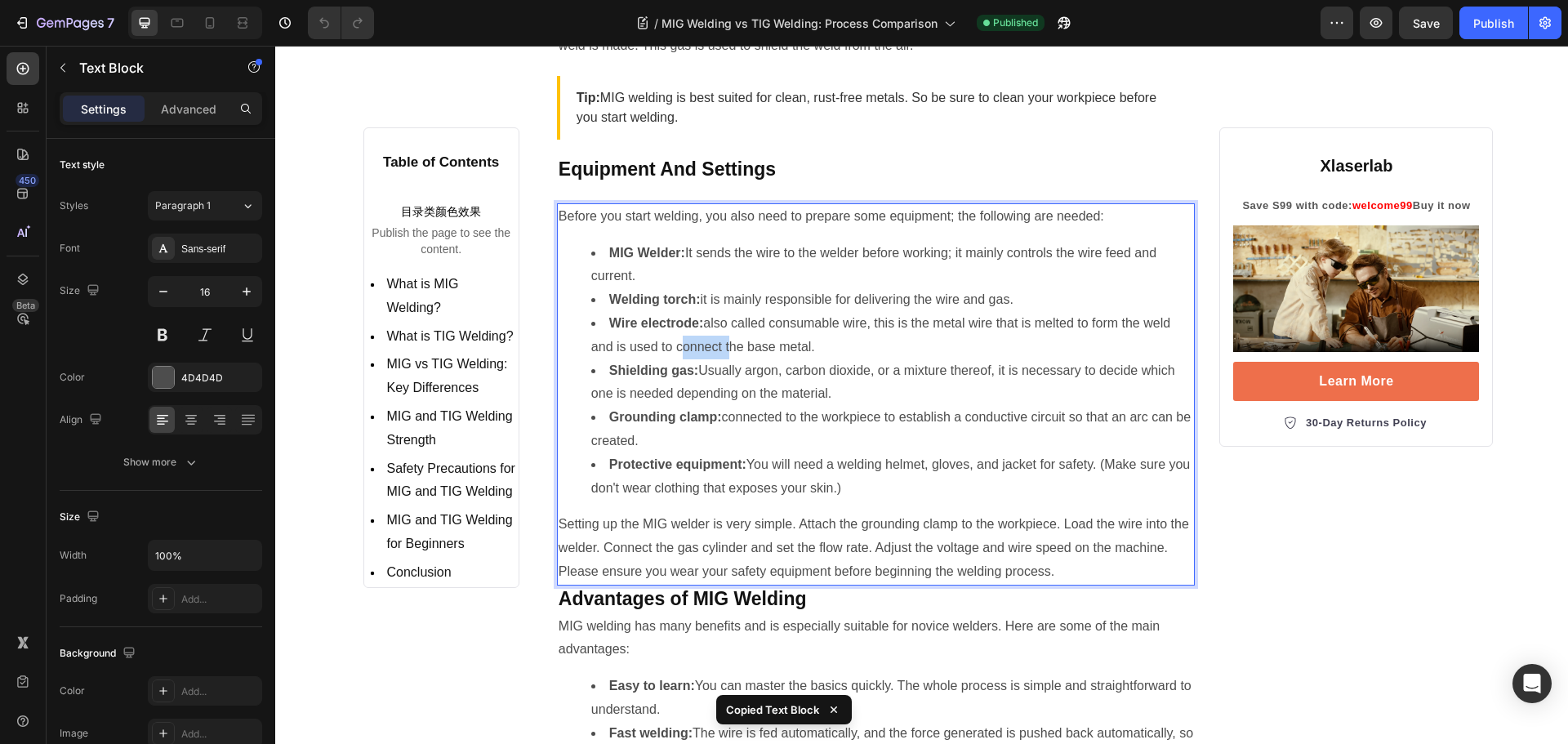
click at [705, 355] on li "Wire electrode: also called consumable wire, this is the metal wire that is mel…" at bounding box center [892, 335] width 603 height 47
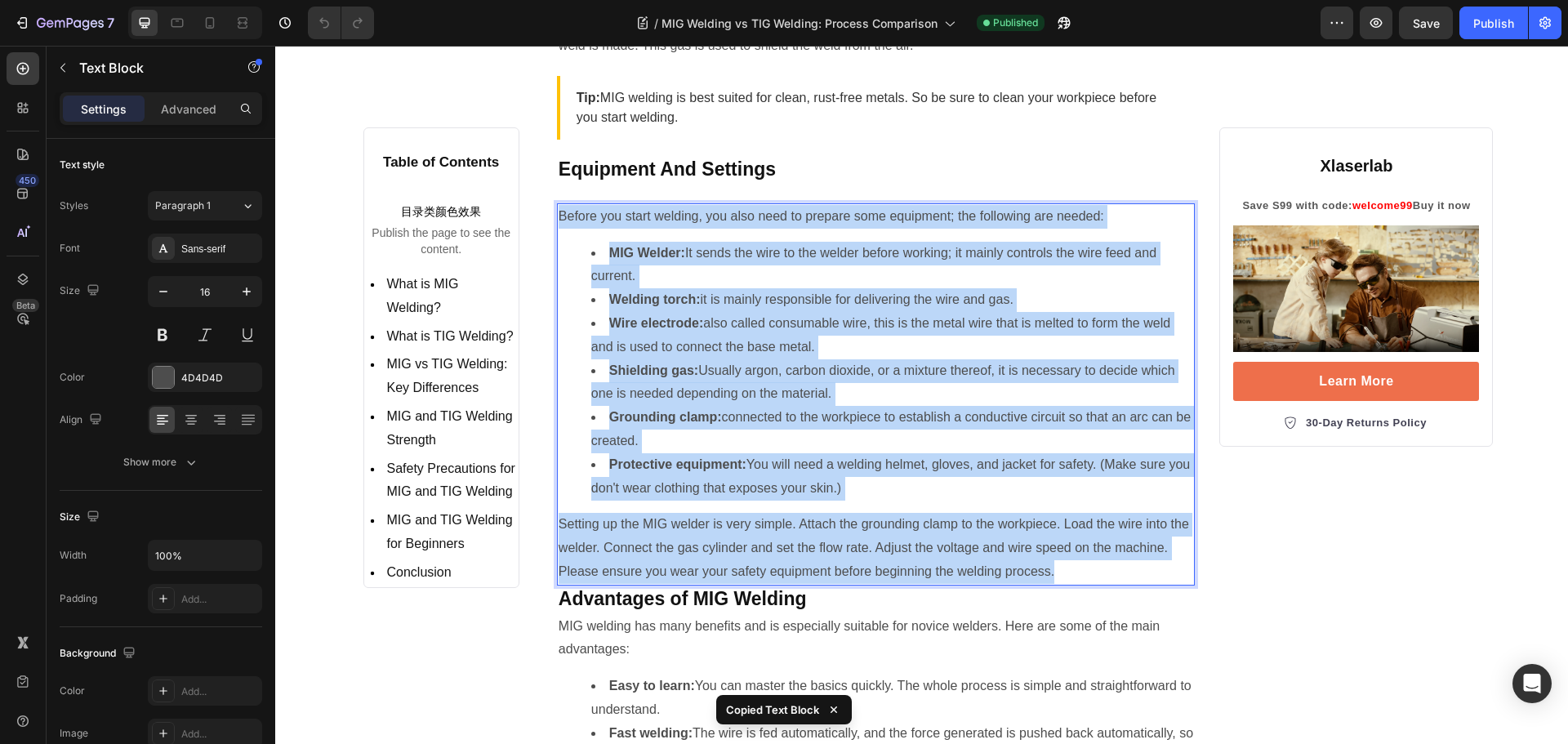
copy div "Before you start welding, you also need to prepare some equipment; the followin…"
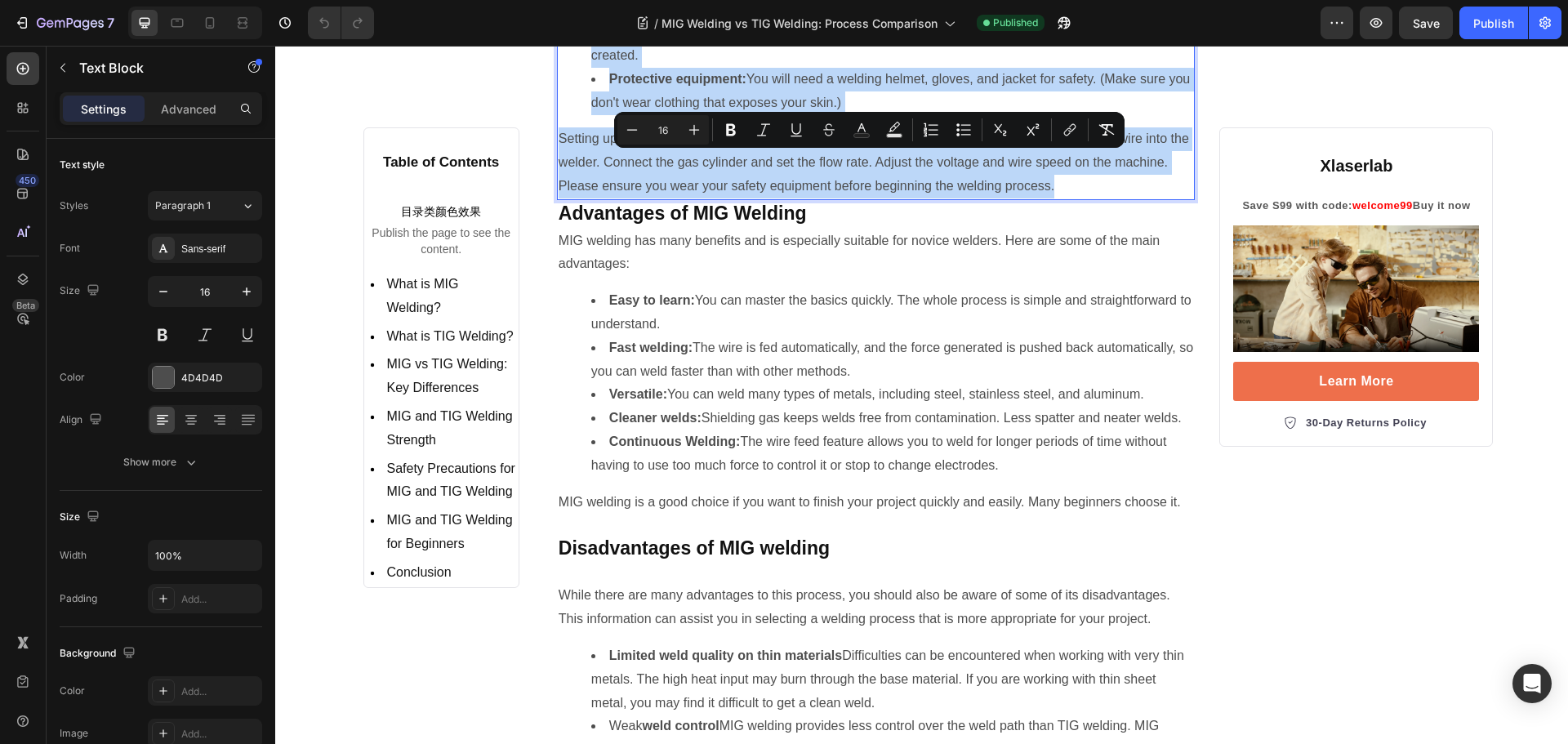
scroll to position [1632, 0]
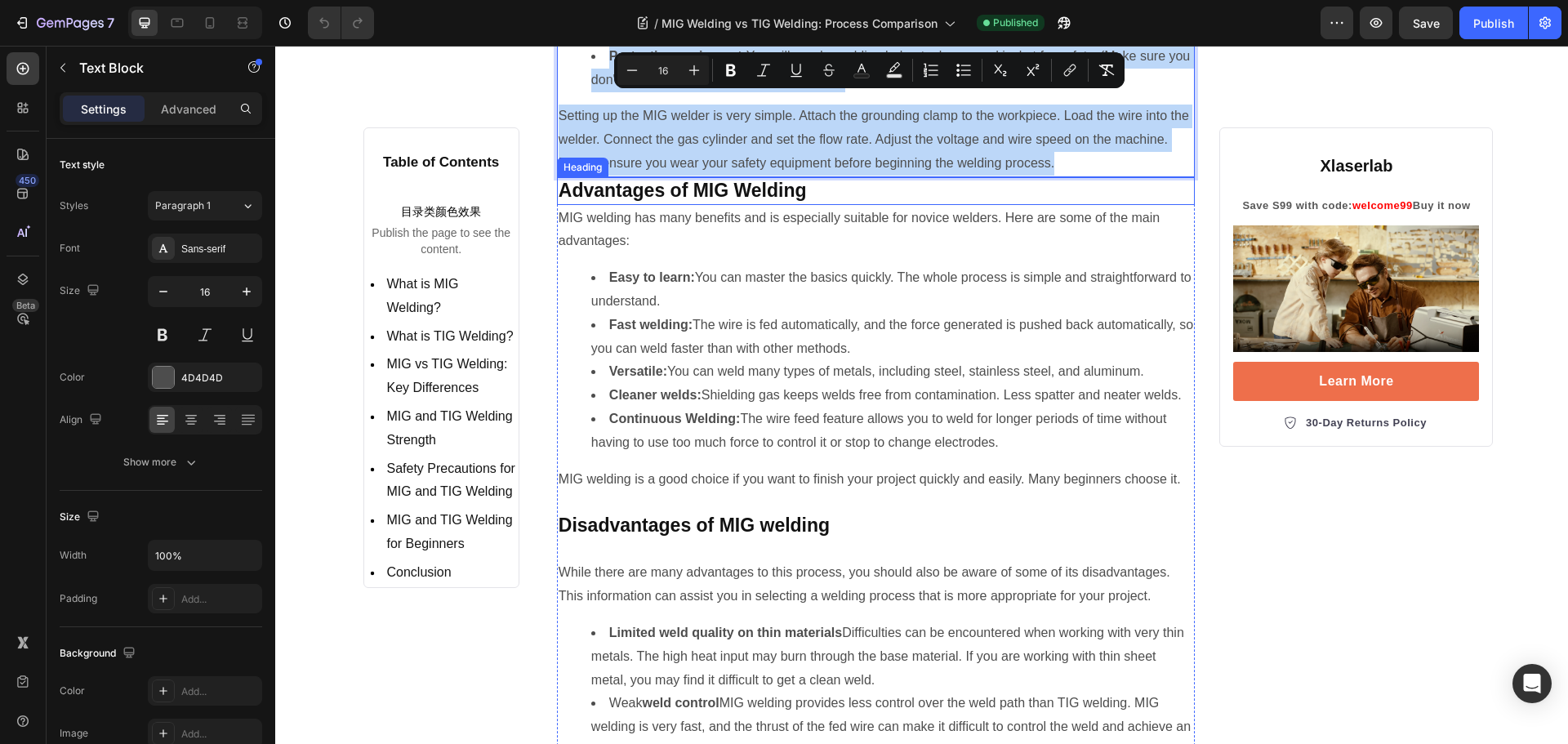
click at [799, 189] on strong "Advantages of MIG Welding" at bounding box center [683, 190] width 249 height 21
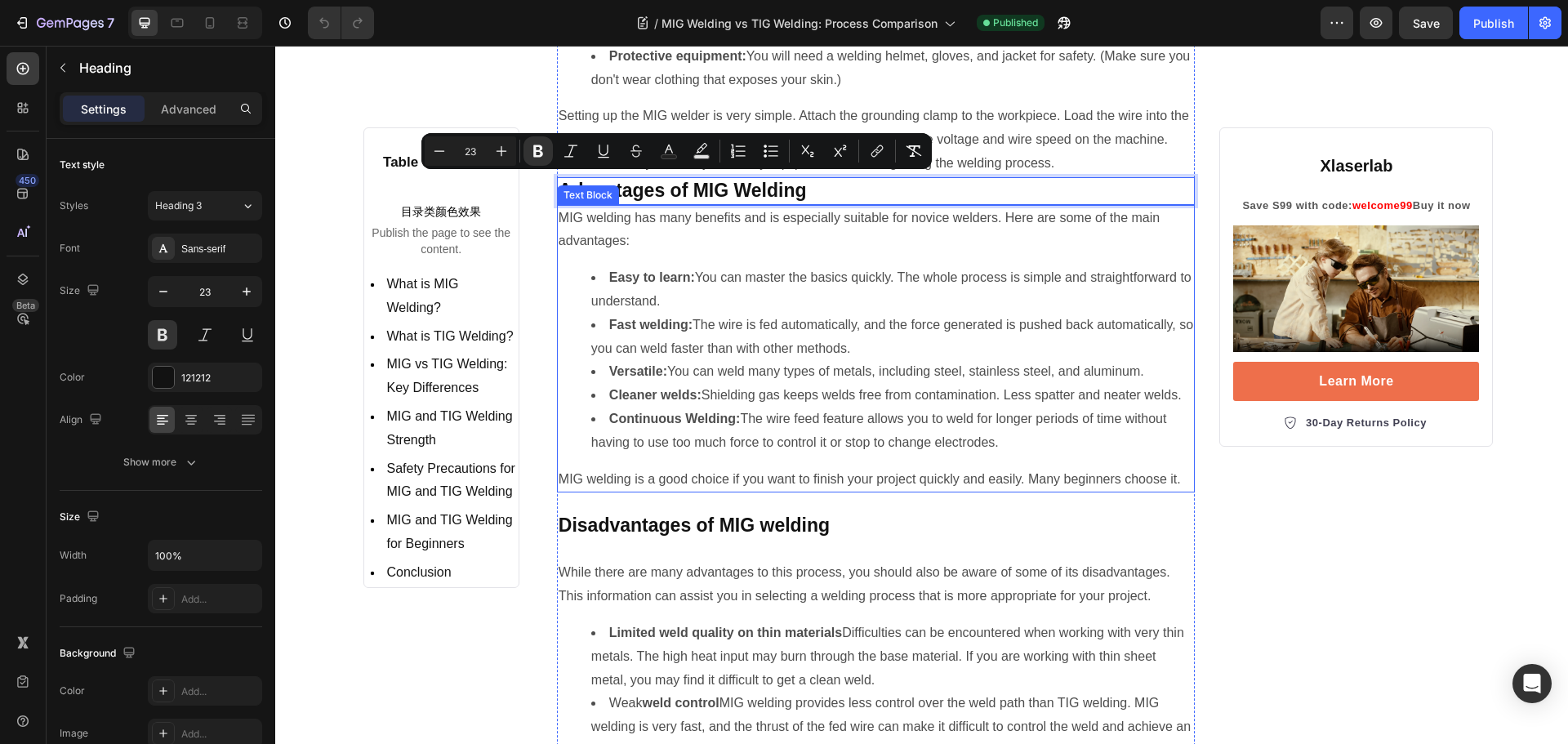
click at [651, 242] on p "MIG welding has many benefits and is especially suitable for novice welders. He…" at bounding box center [876, 230] width 636 height 47
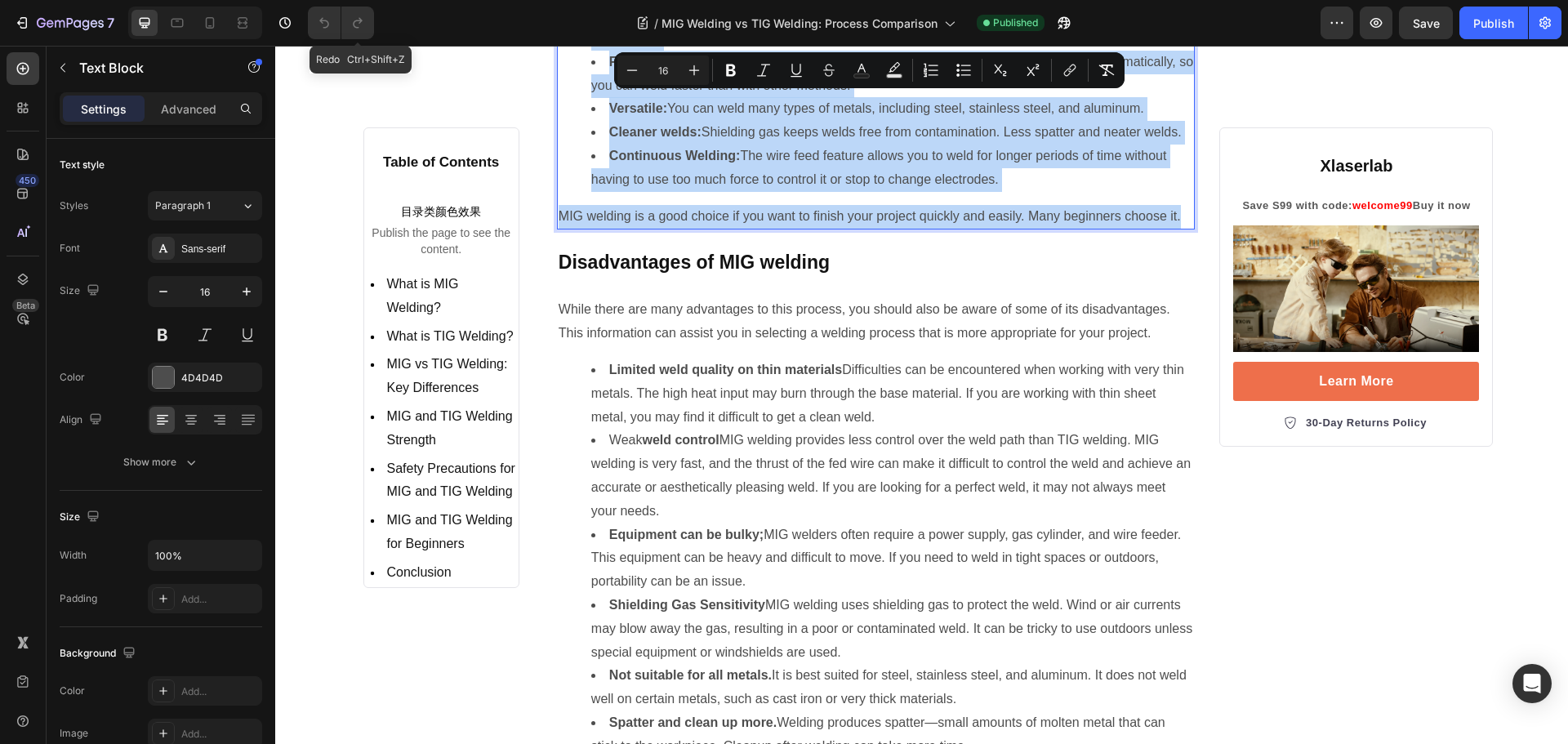
scroll to position [1959, 0]
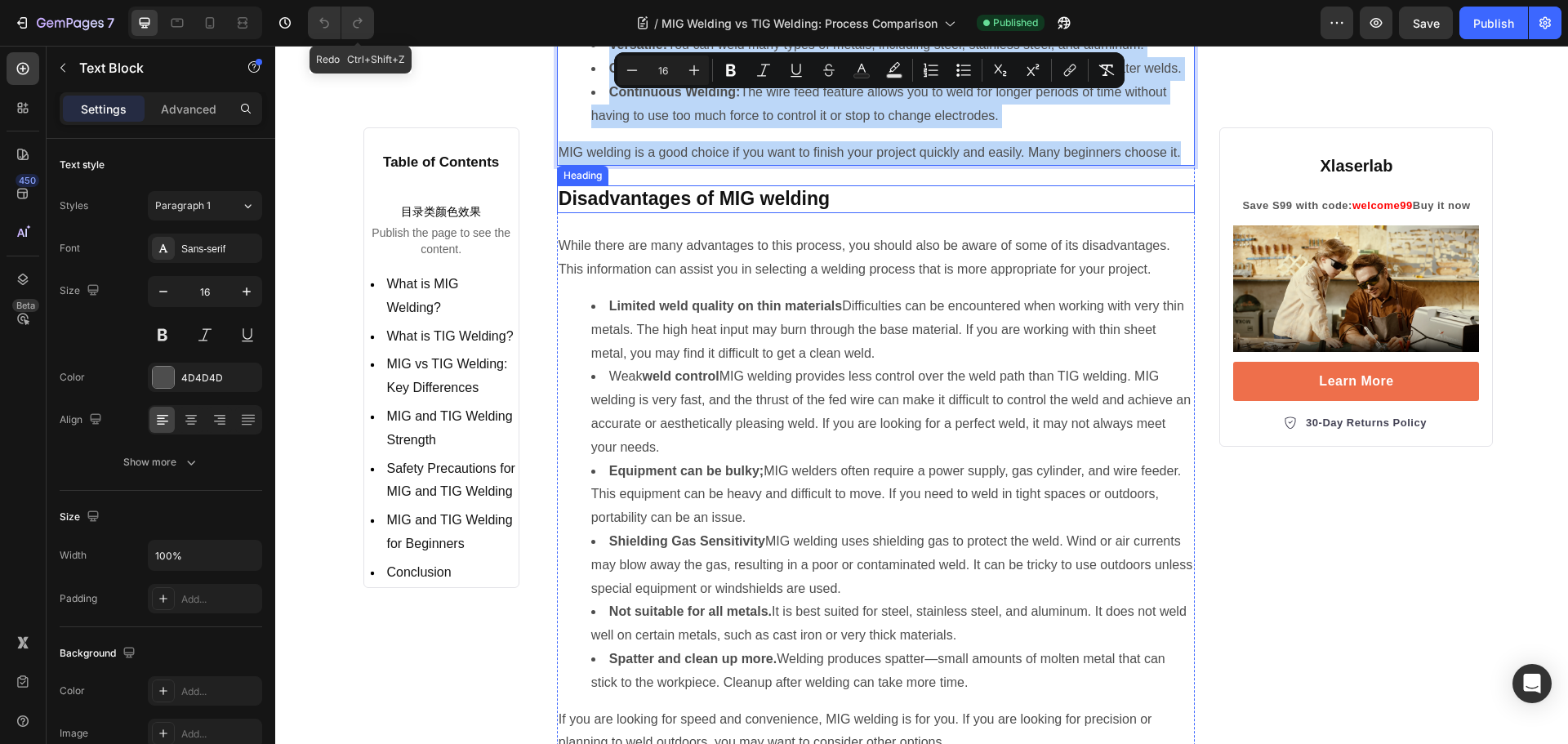
click at [794, 209] on strong "Disadvantages of MIG welding" at bounding box center [694, 198] width 271 height 21
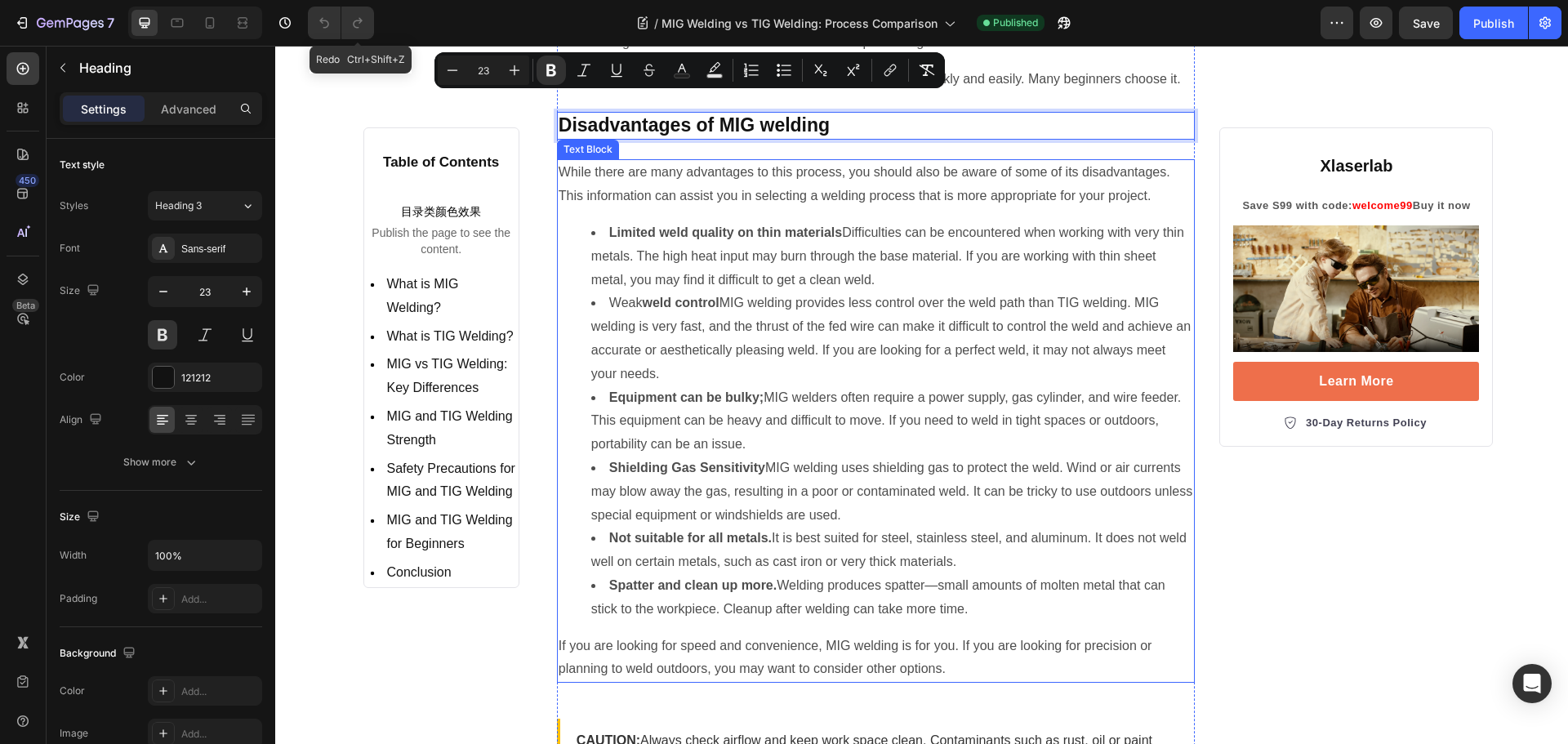
scroll to position [2122, 0]
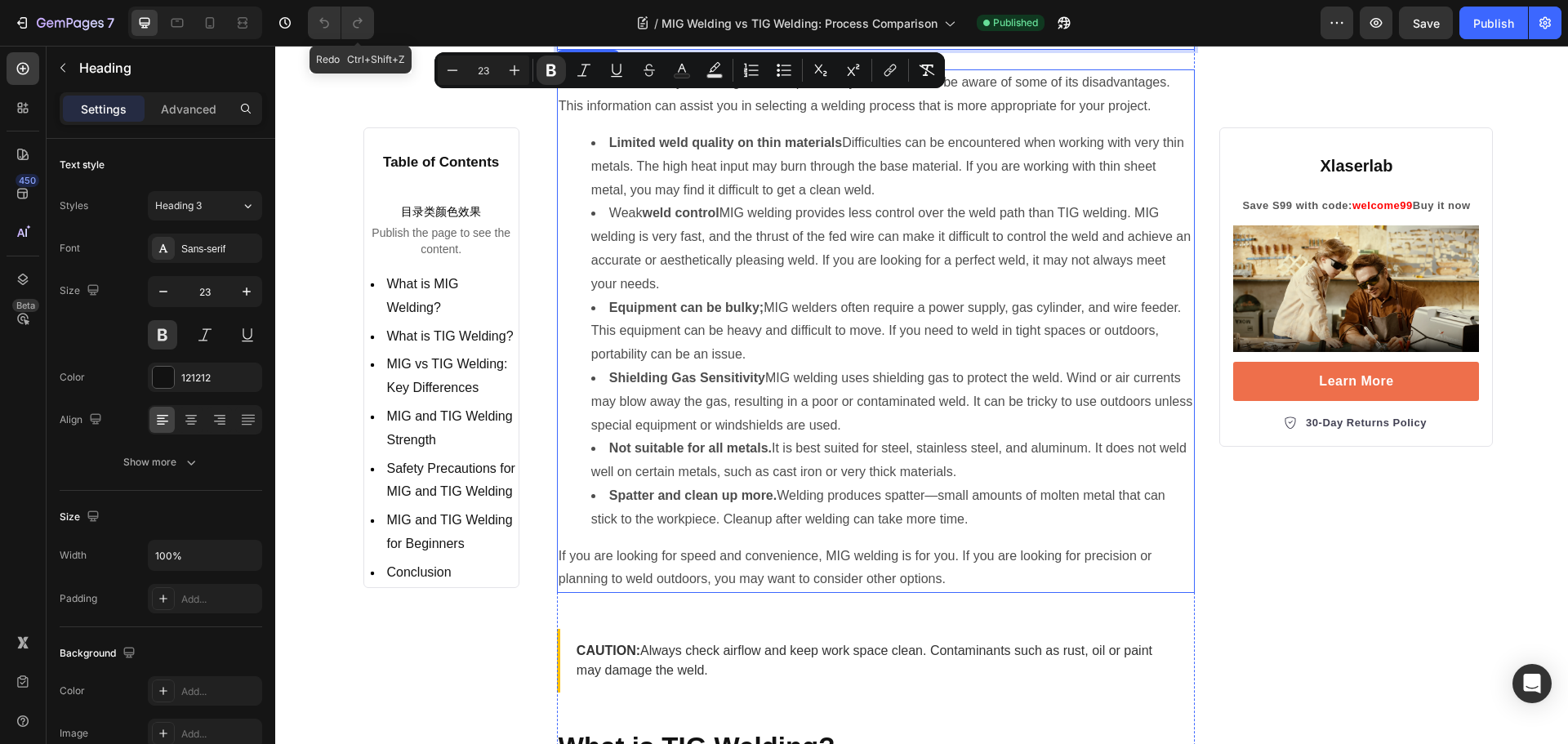
click at [689, 276] on li "Weak weld control MIG welding provides less control over the weld path than TIG…" at bounding box center [892, 249] width 603 height 94
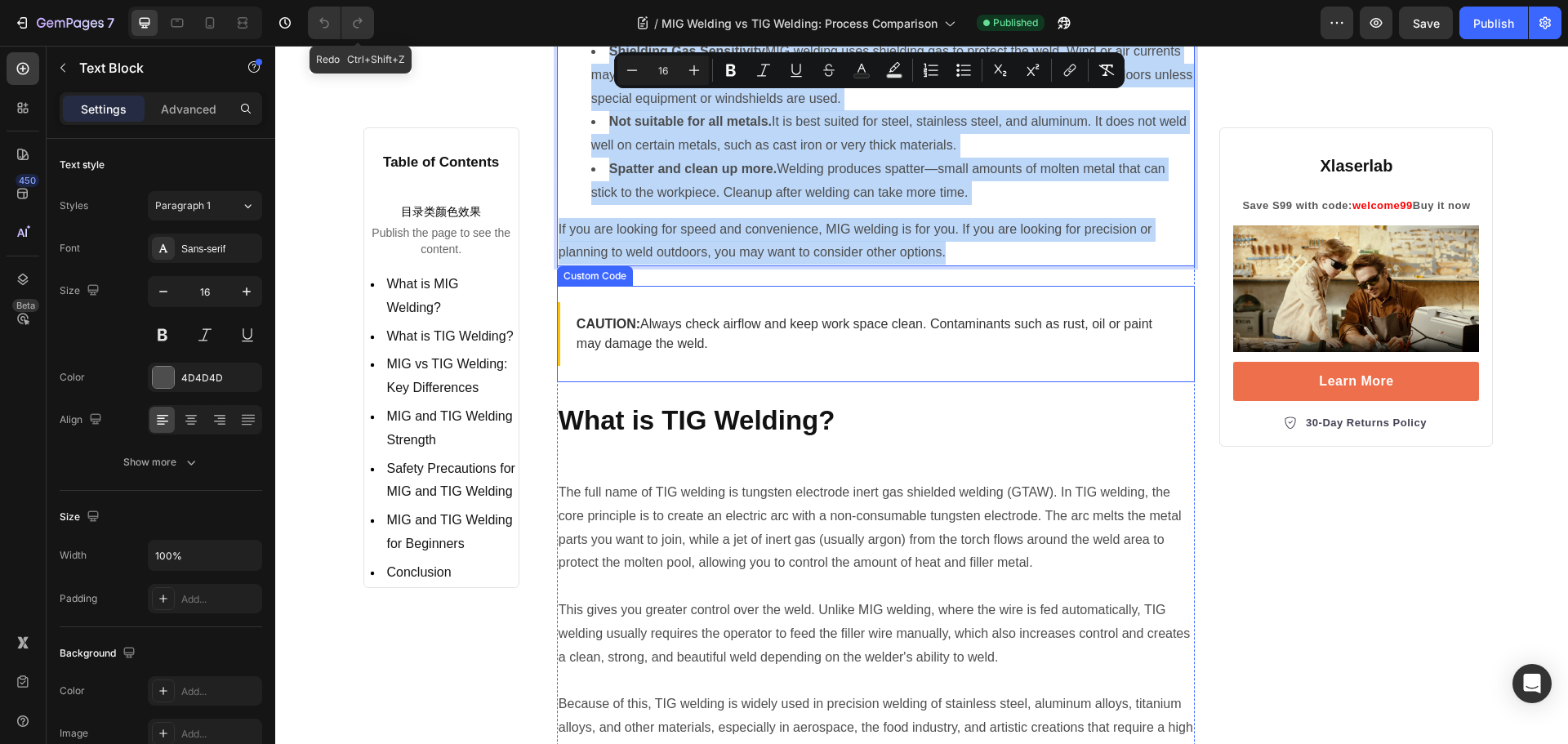
scroll to position [2531, 0]
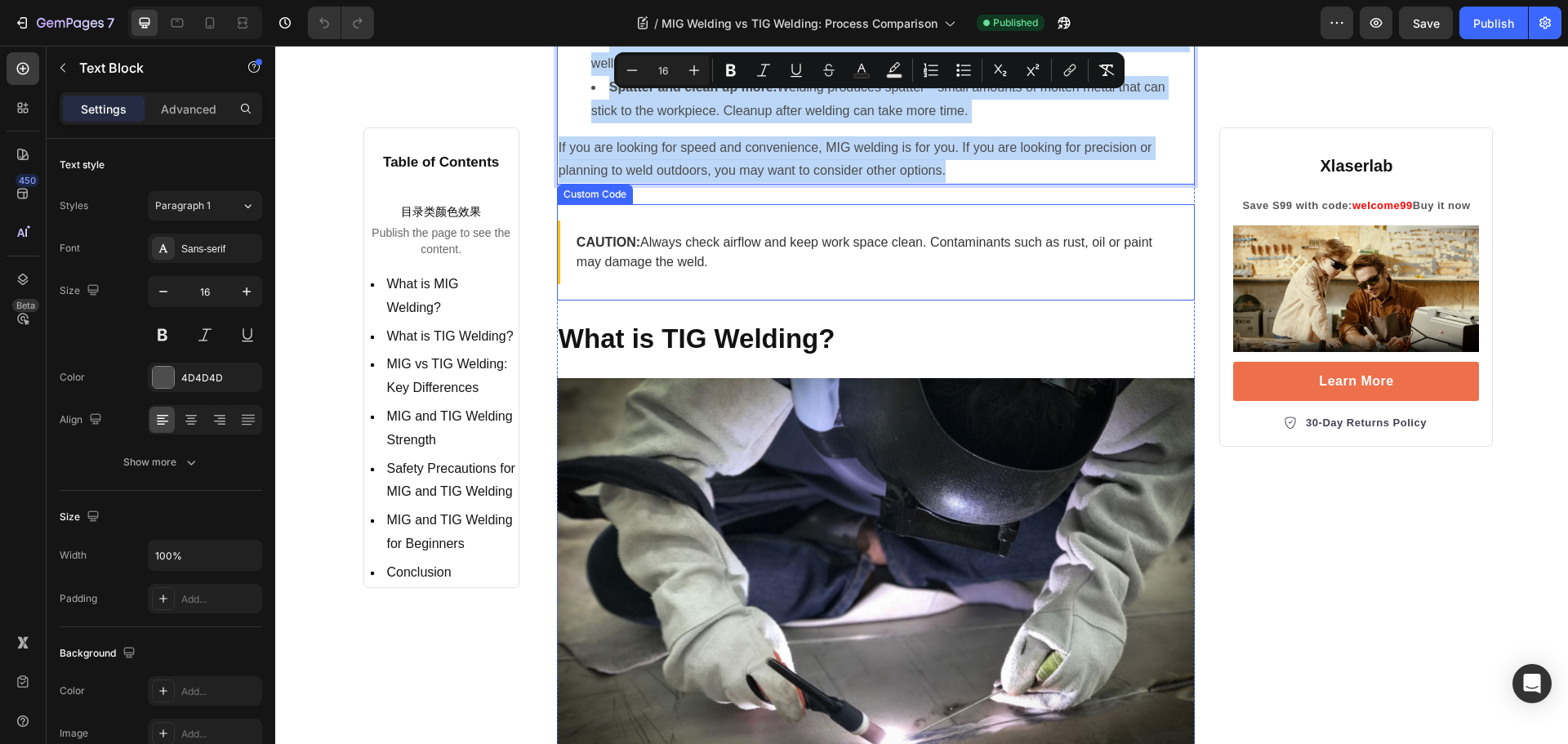
click at [684, 272] on p "CAUTION: Always check airflow and keep work space clean. Contaminants such as r…" at bounding box center [877, 252] width 603 height 39
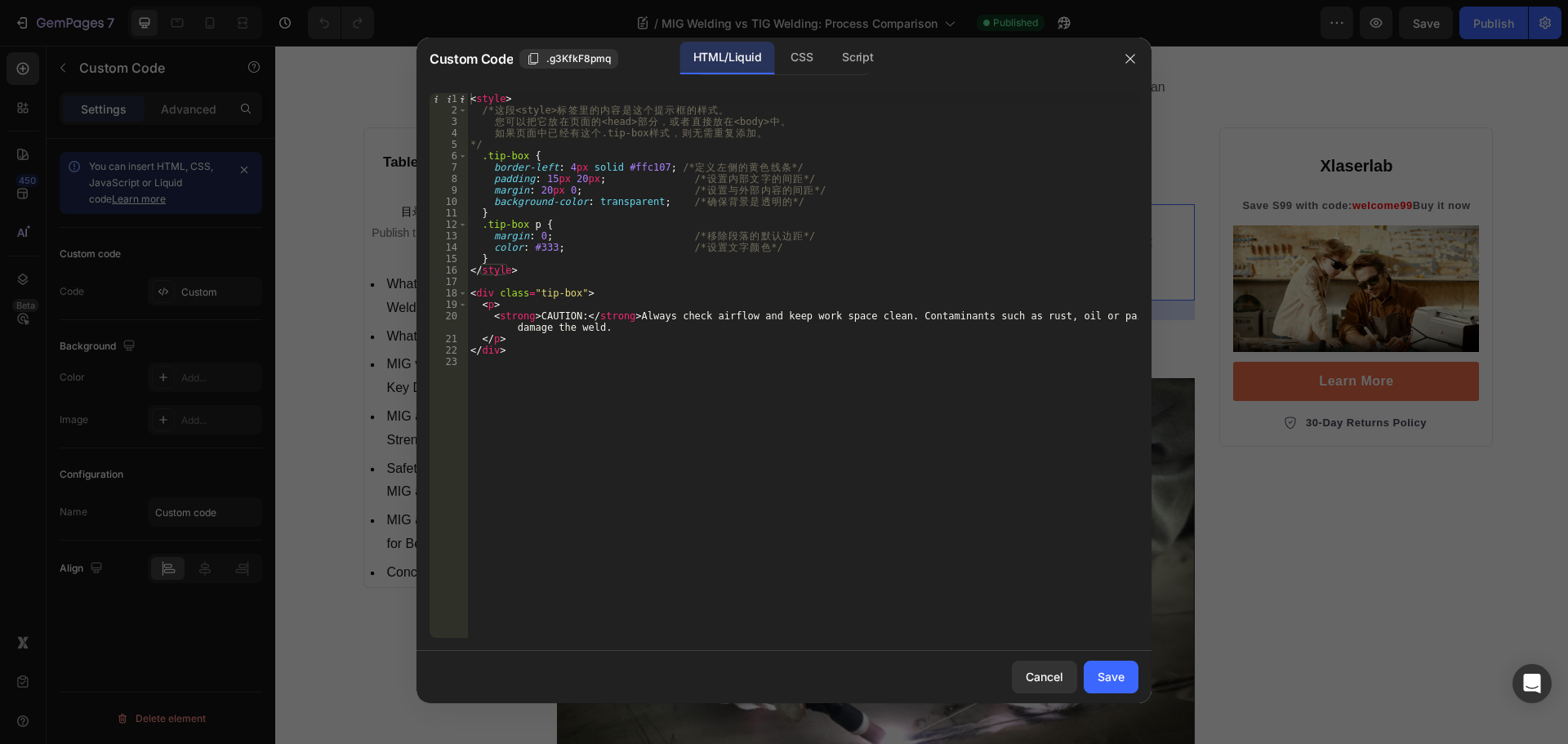
type textarea "<strong>CAUTION:</strong> Always check airflow and keep work space clean. Conta…"
drag, startPoint x: 631, startPoint y: 316, endPoint x: 639, endPoint y: 331, distance: 17.0
click at [639, 331] on div "< style > /* 这 段 <style> 标 签 里 的 内 容 是 这 个 提 示 框 的 样 式 。 您 可 以 把 它 放 在 页 面 的 <h…" at bounding box center [803, 376] width 671 height 568
click at [555, 316] on div "< style > /* 这 段 <style> 标 签 里 的 内 容 是 这 个 提 示 框 的 样 式 。 您 可 以 把 它 放 在 页 面 的 <h…" at bounding box center [803, 376] width 671 height 568
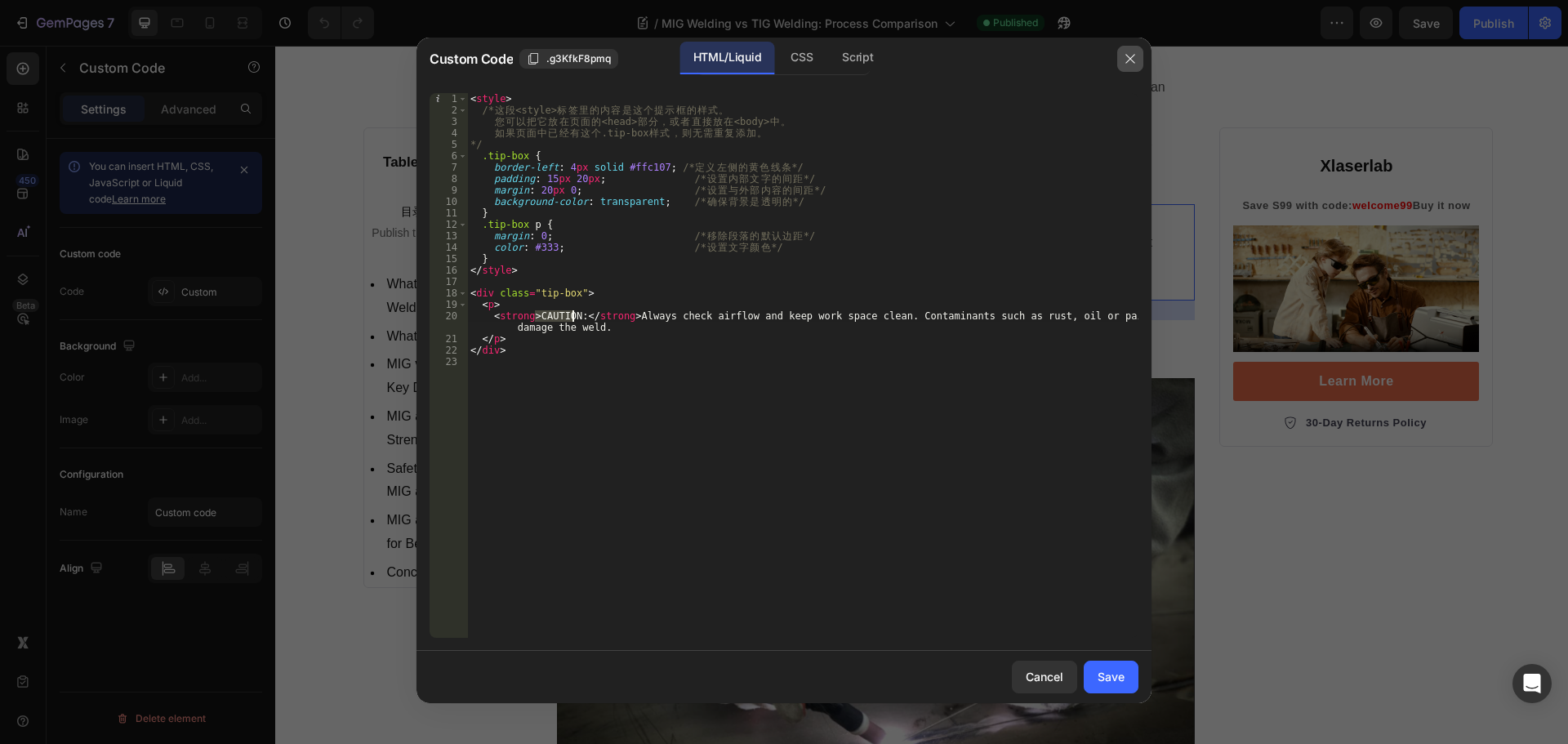
click at [1131, 60] on icon "button" at bounding box center [1130, 58] width 9 height 9
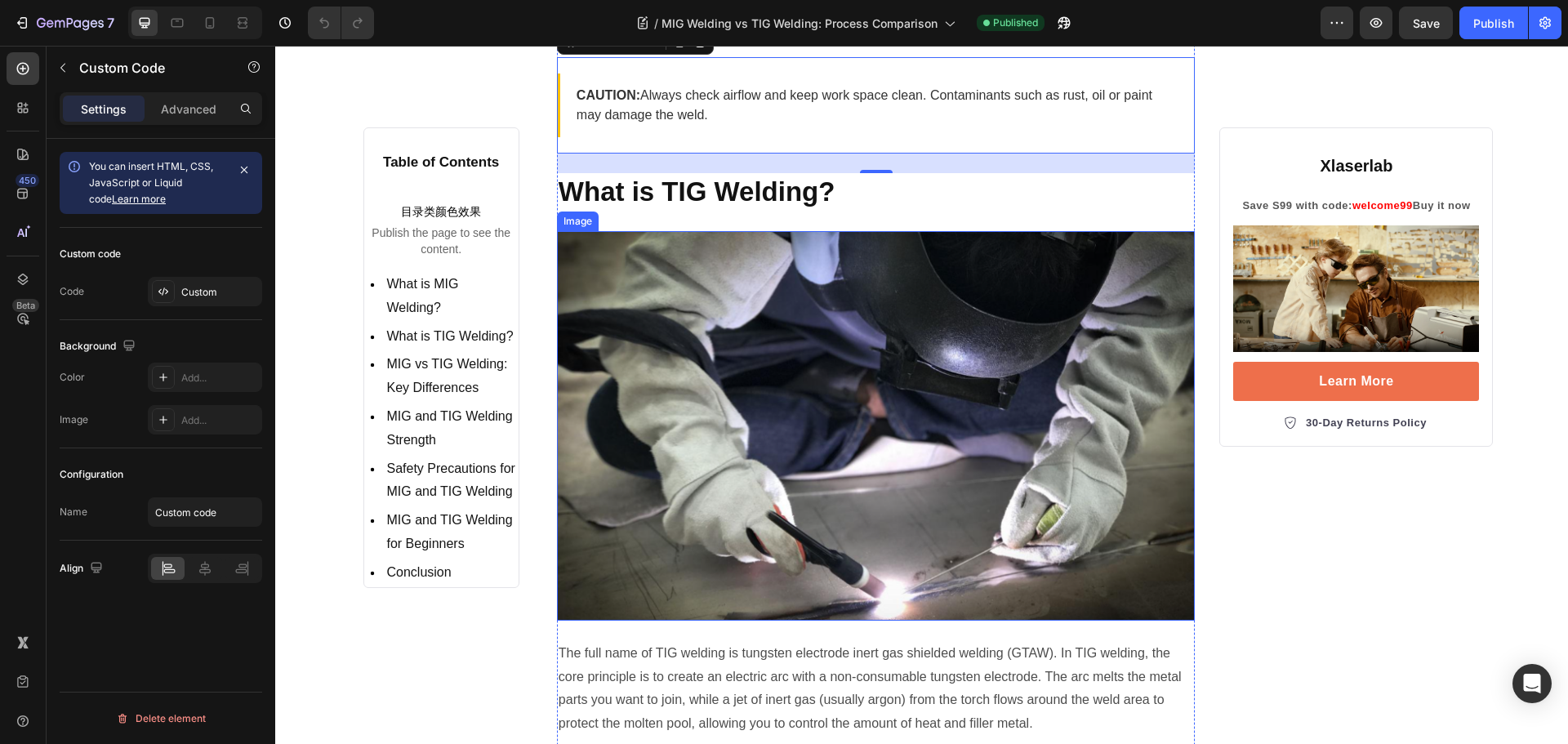
scroll to position [2694, 0]
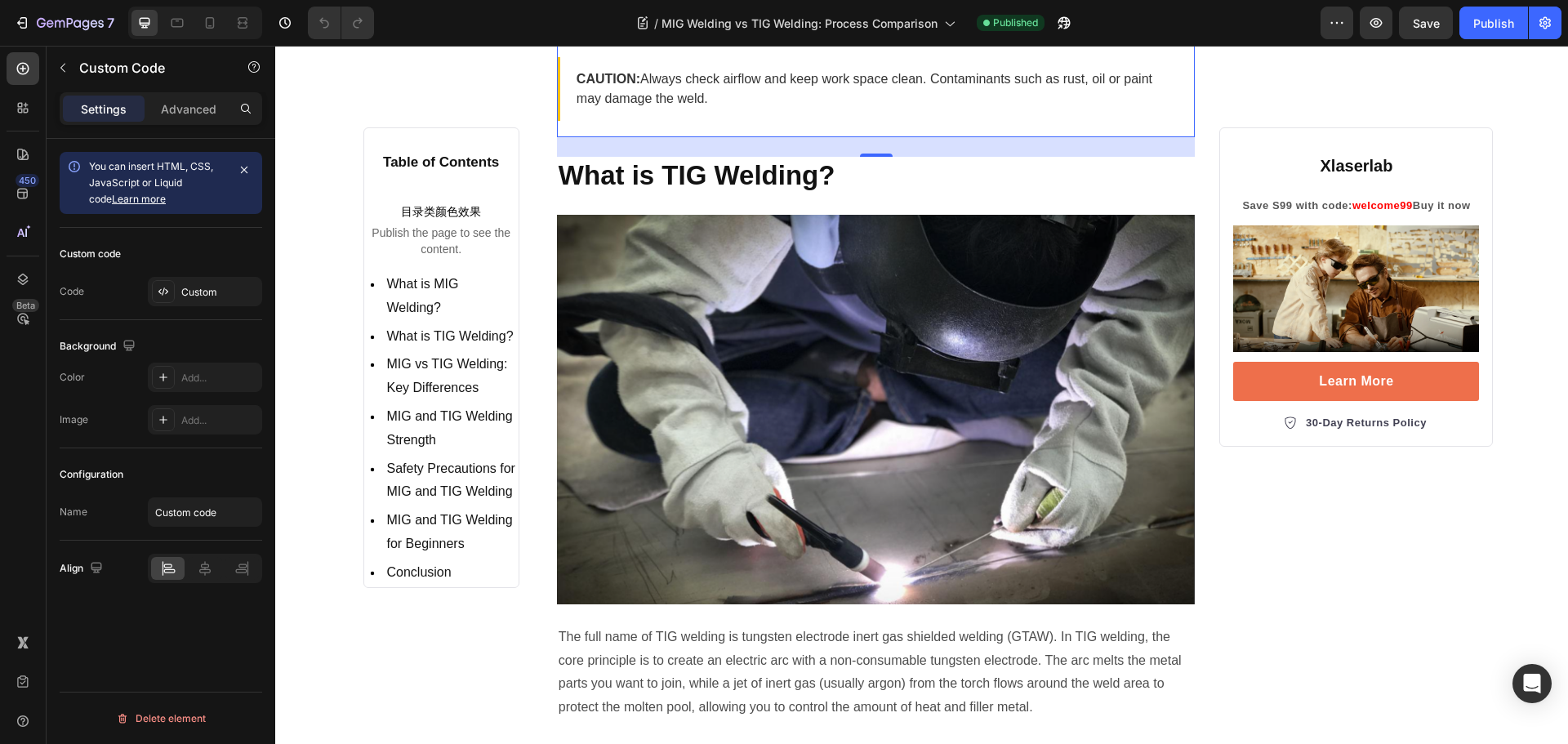
click at [637, 190] on strong "What is TIG Welding?" at bounding box center [697, 175] width 277 height 30
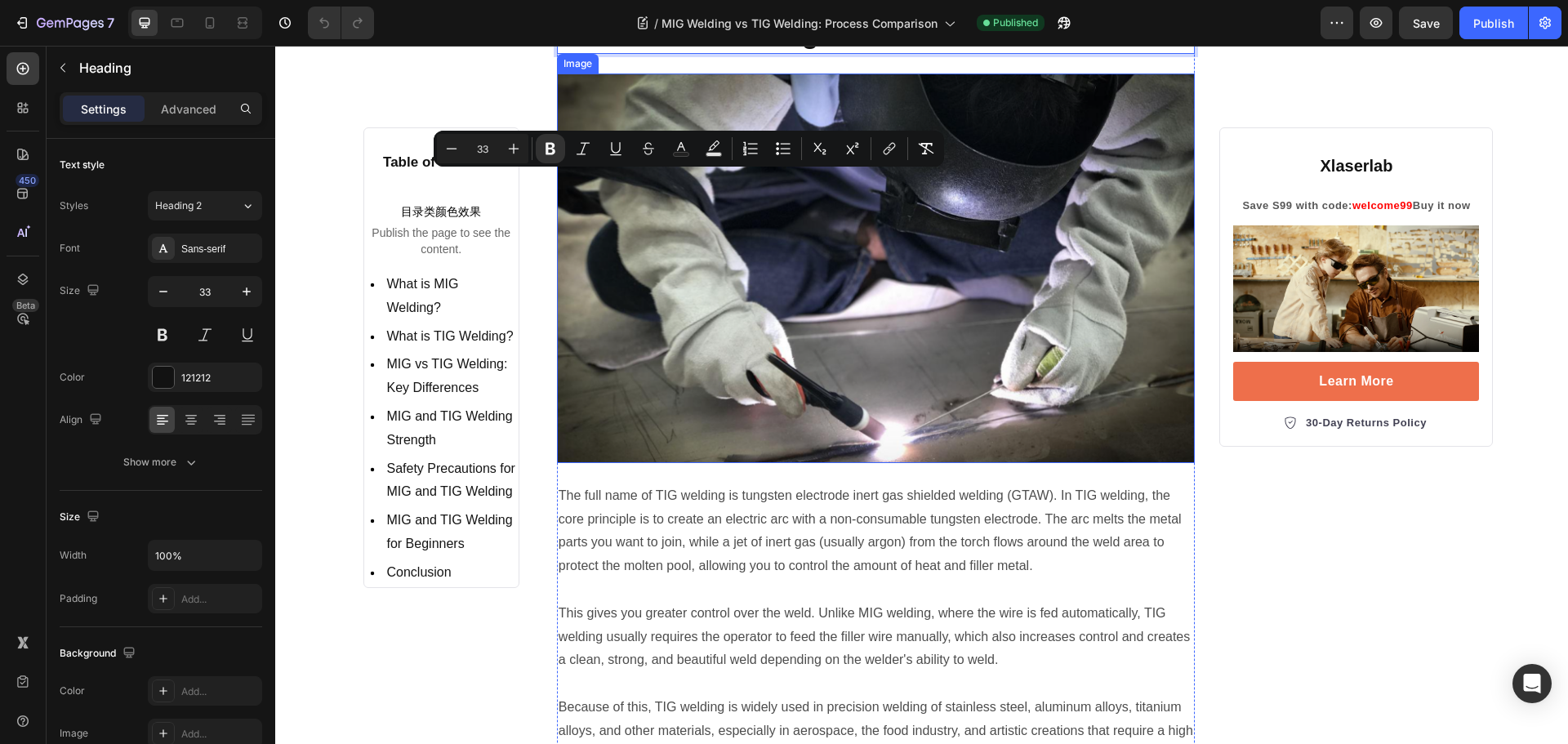
scroll to position [2939, 0]
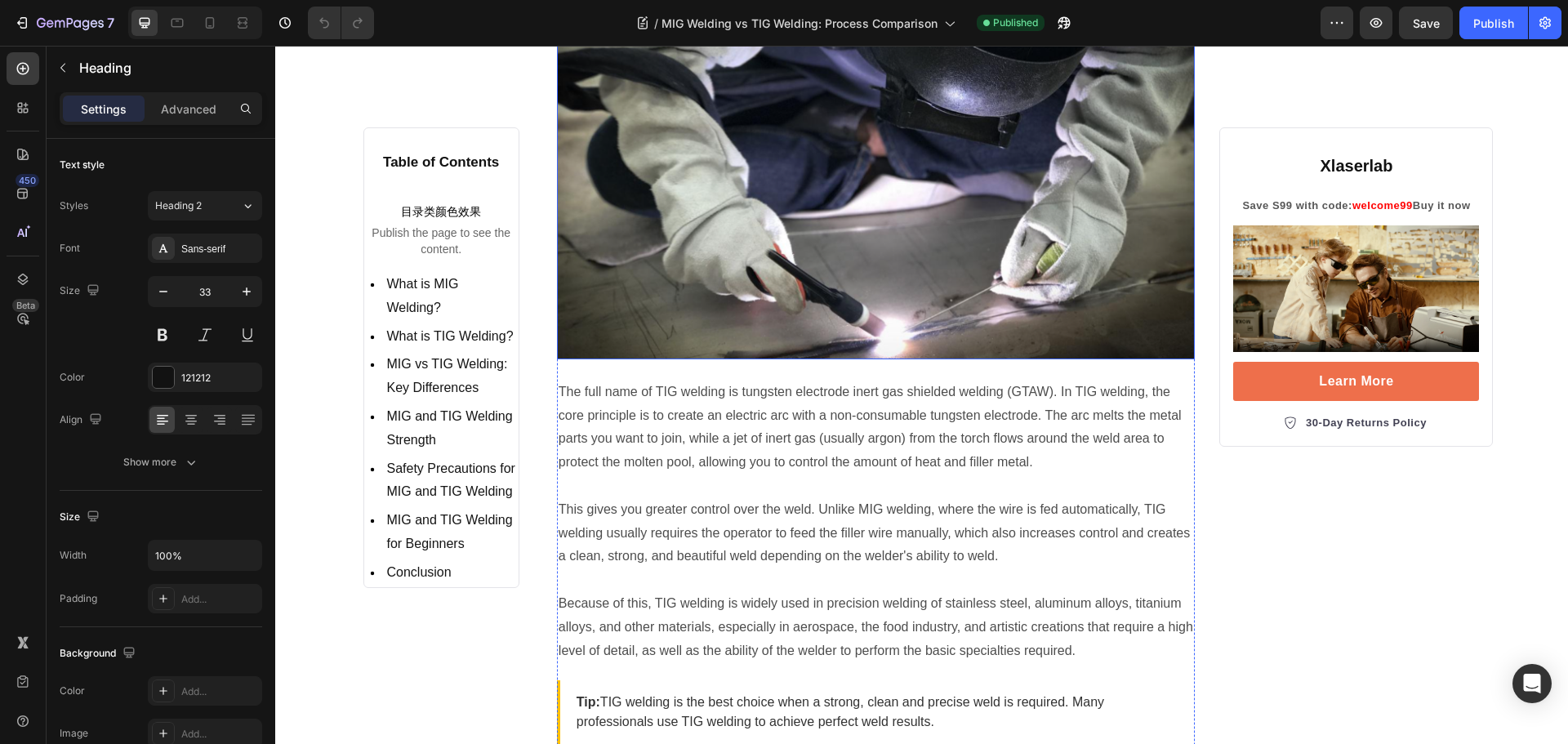
click at [713, 256] on img at bounding box center [877, 164] width 638 height 389
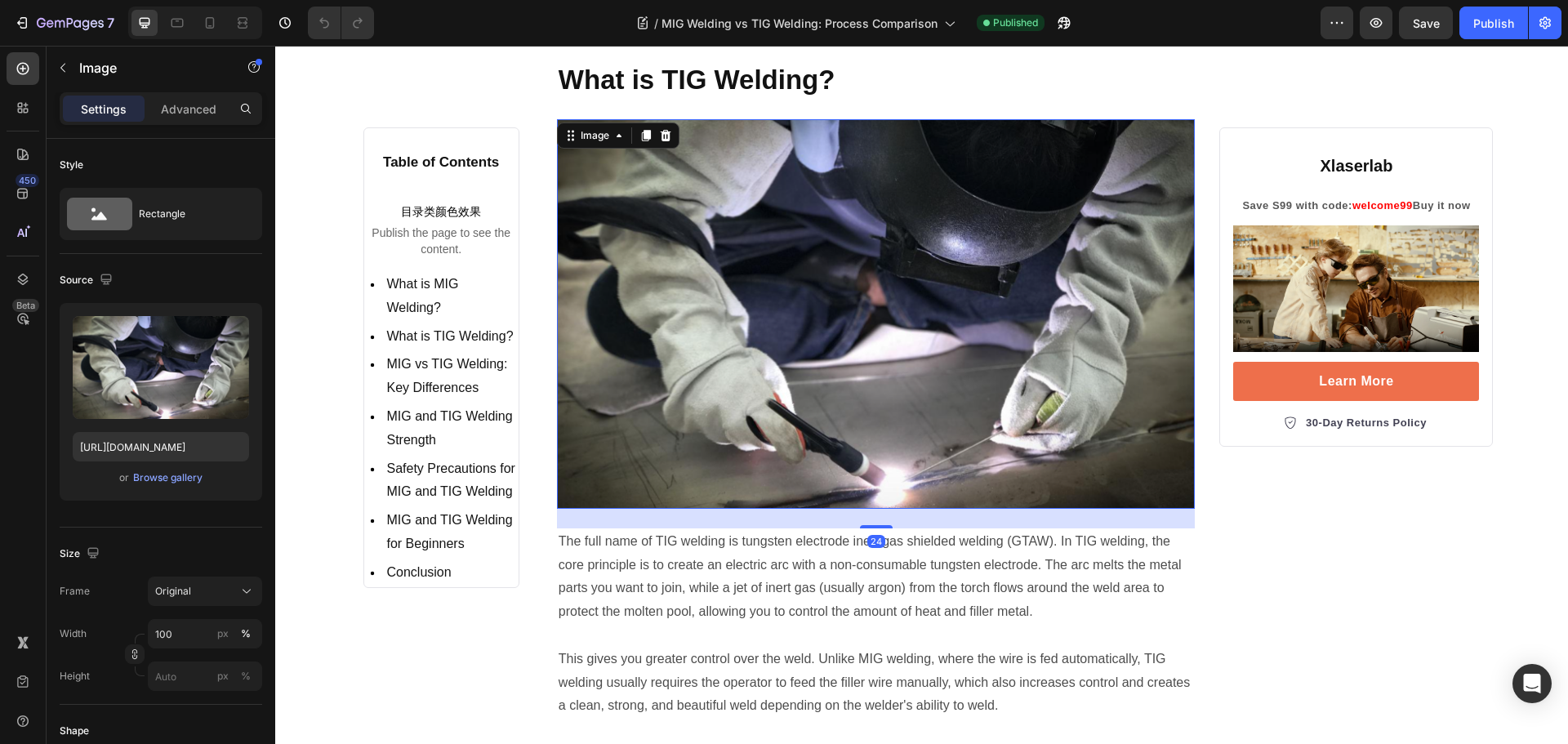
scroll to position [2775, 0]
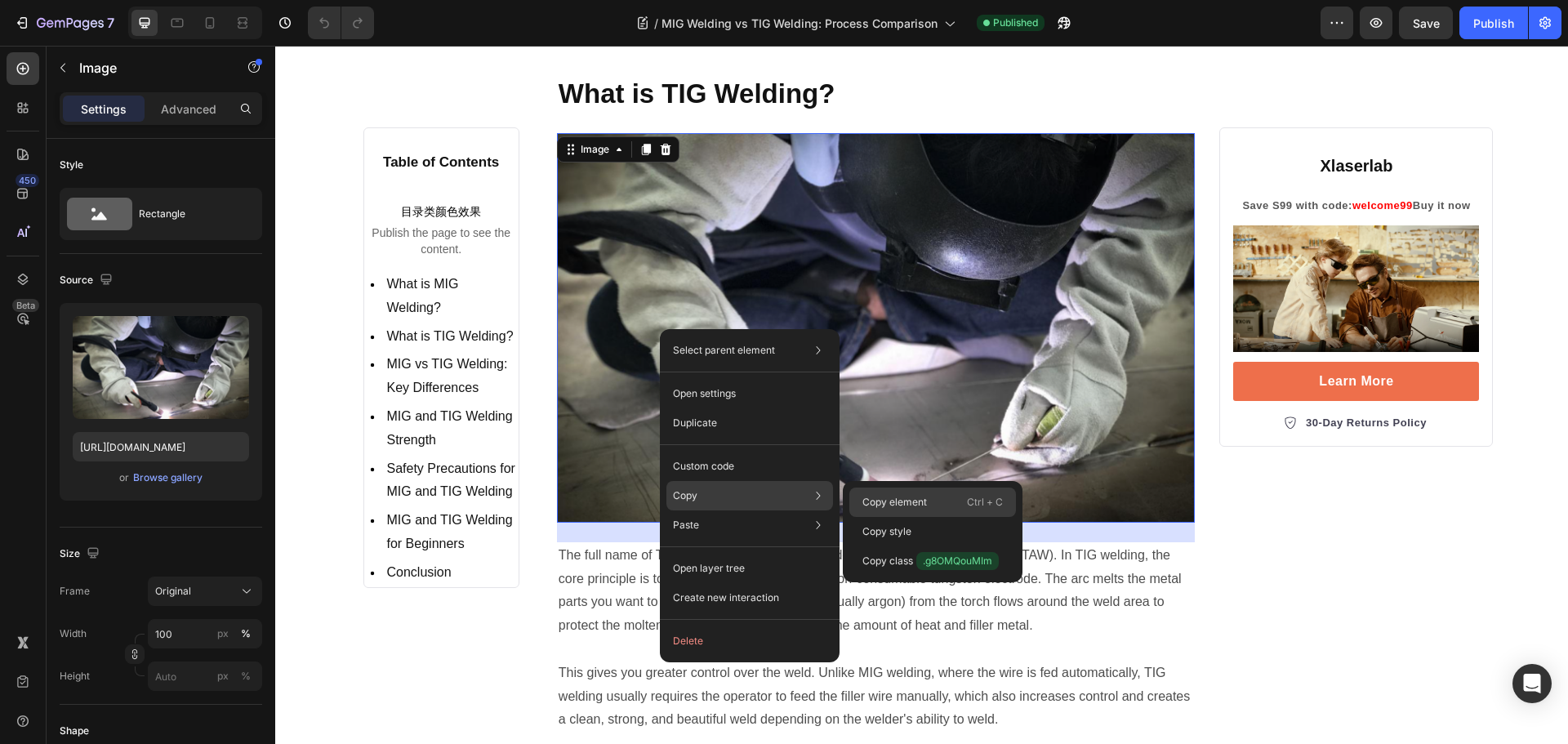
click at [884, 499] on p "Copy element" at bounding box center [895, 502] width 64 height 15
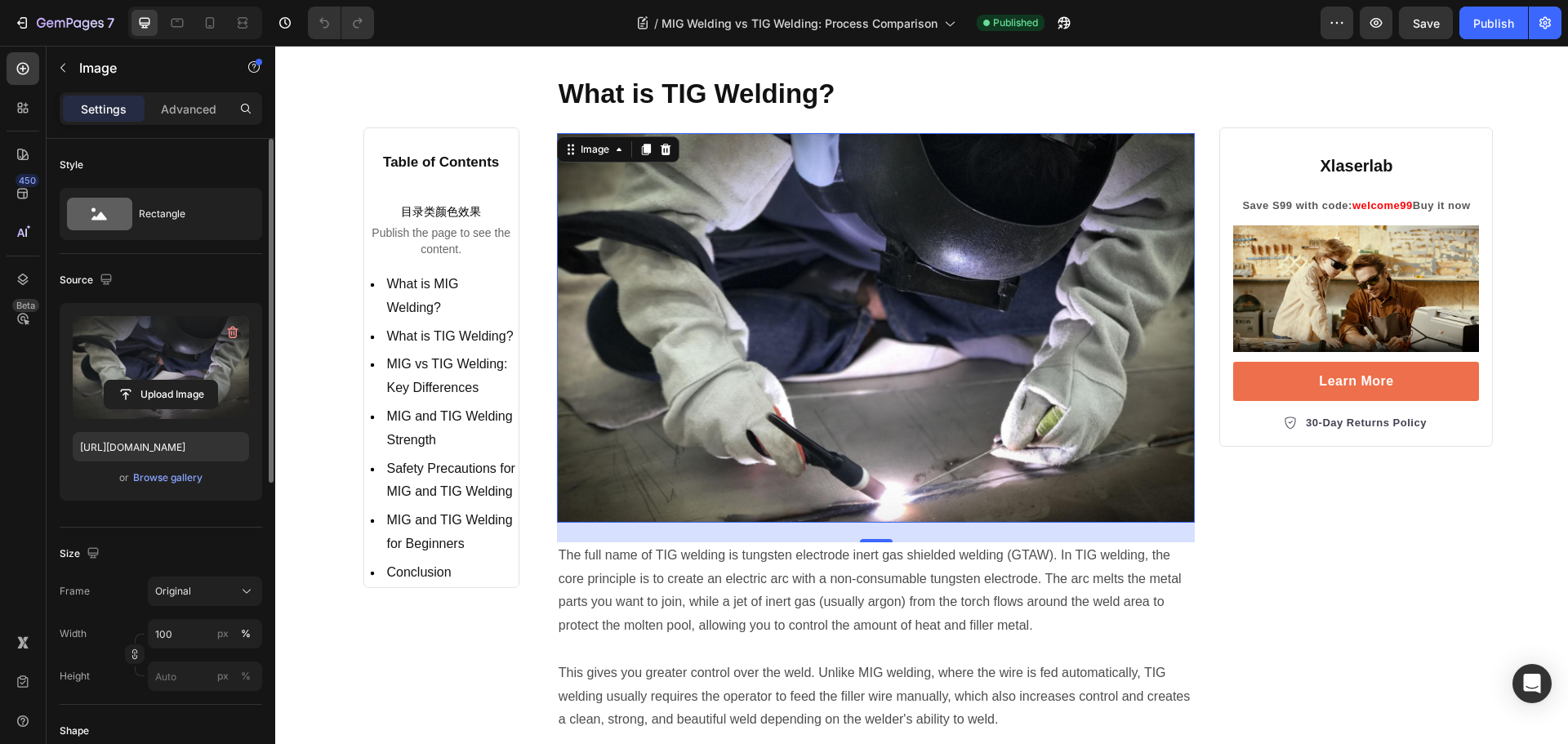
click at [143, 370] on label at bounding box center [161, 367] width 177 height 103
click at [143, 381] on input "file" at bounding box center [161, 395] width 113 height 28
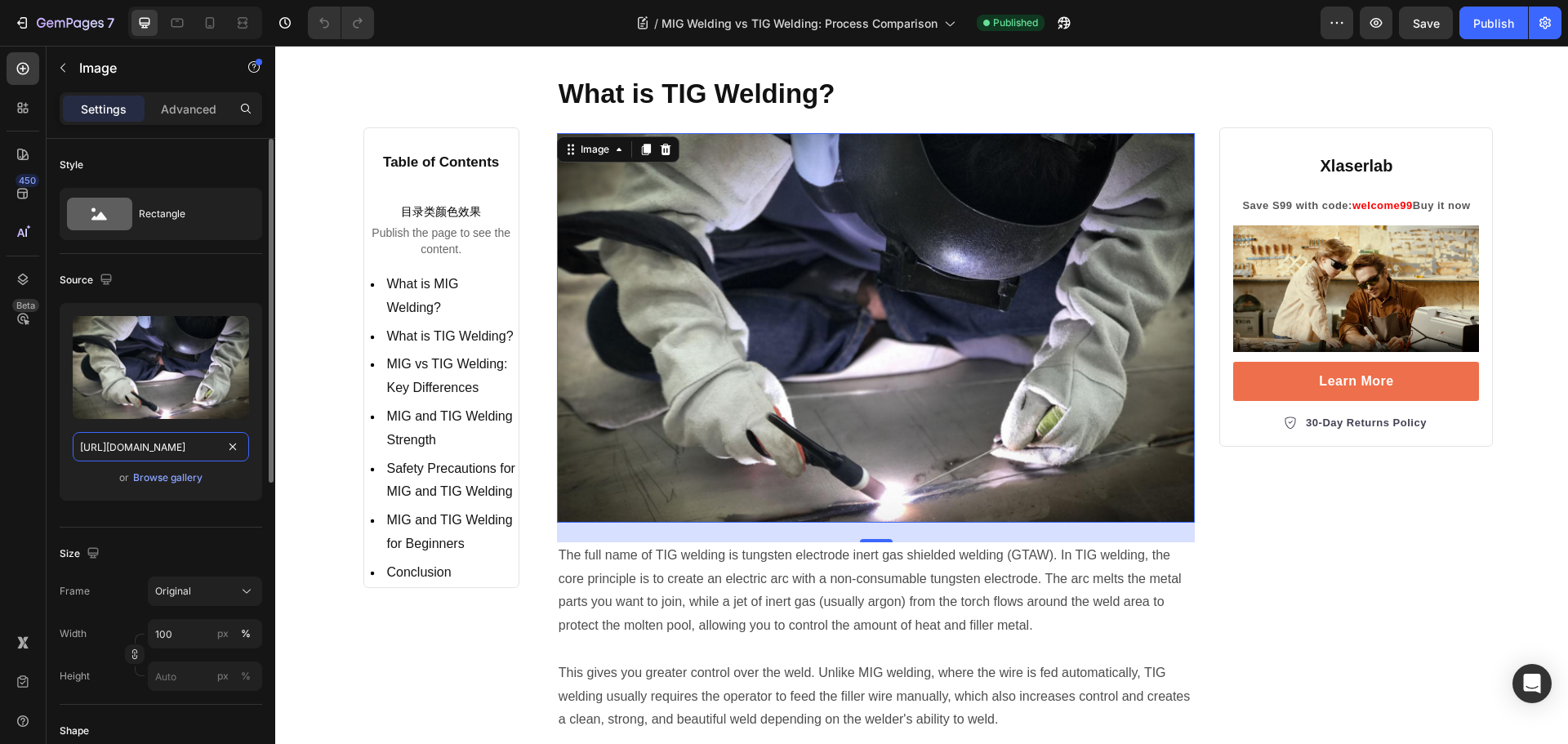
click at [132, 450] on input "[URL][DOMAIN_NAME]" at bounding box center [161, 447] width 177 height 30
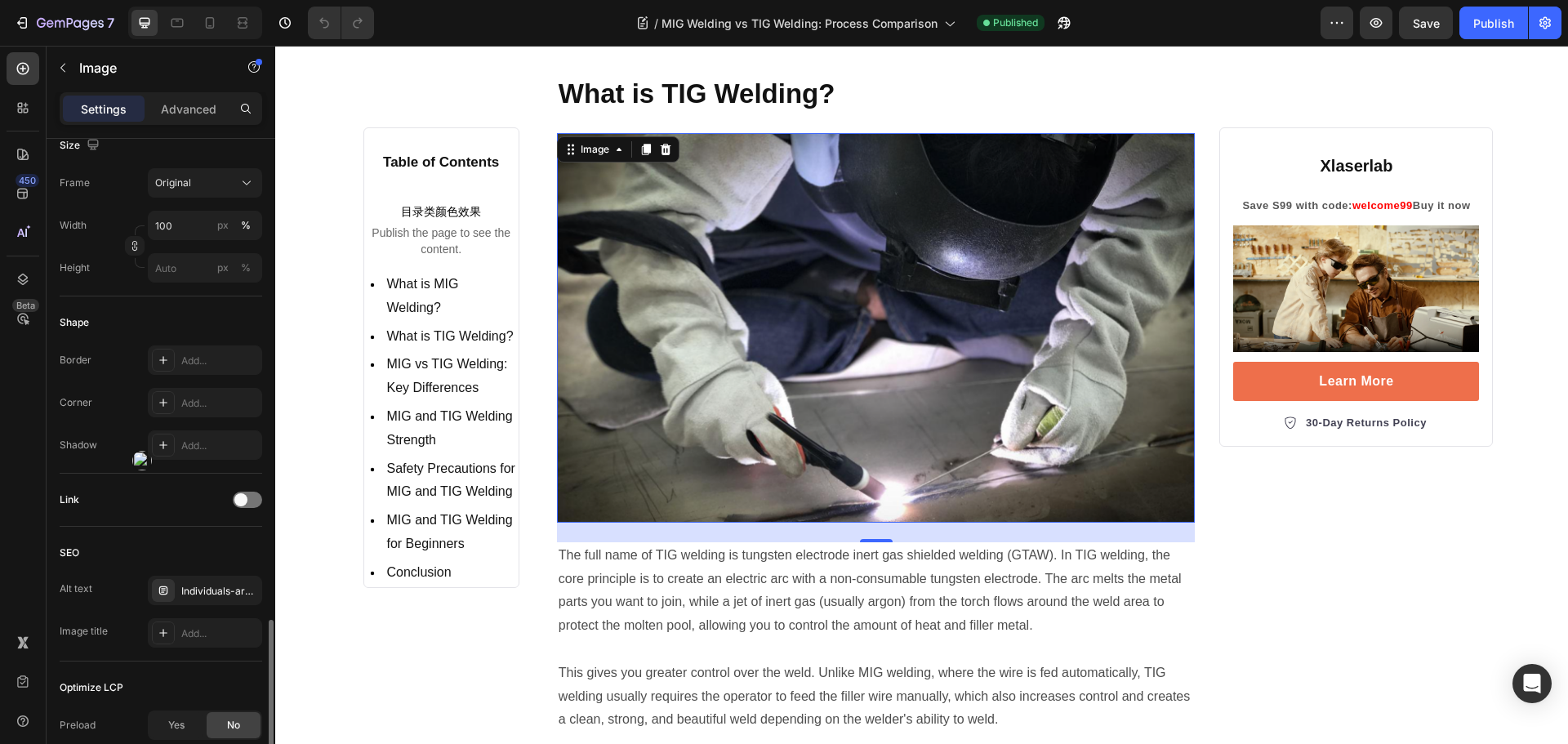
scroll to position [581, 0]
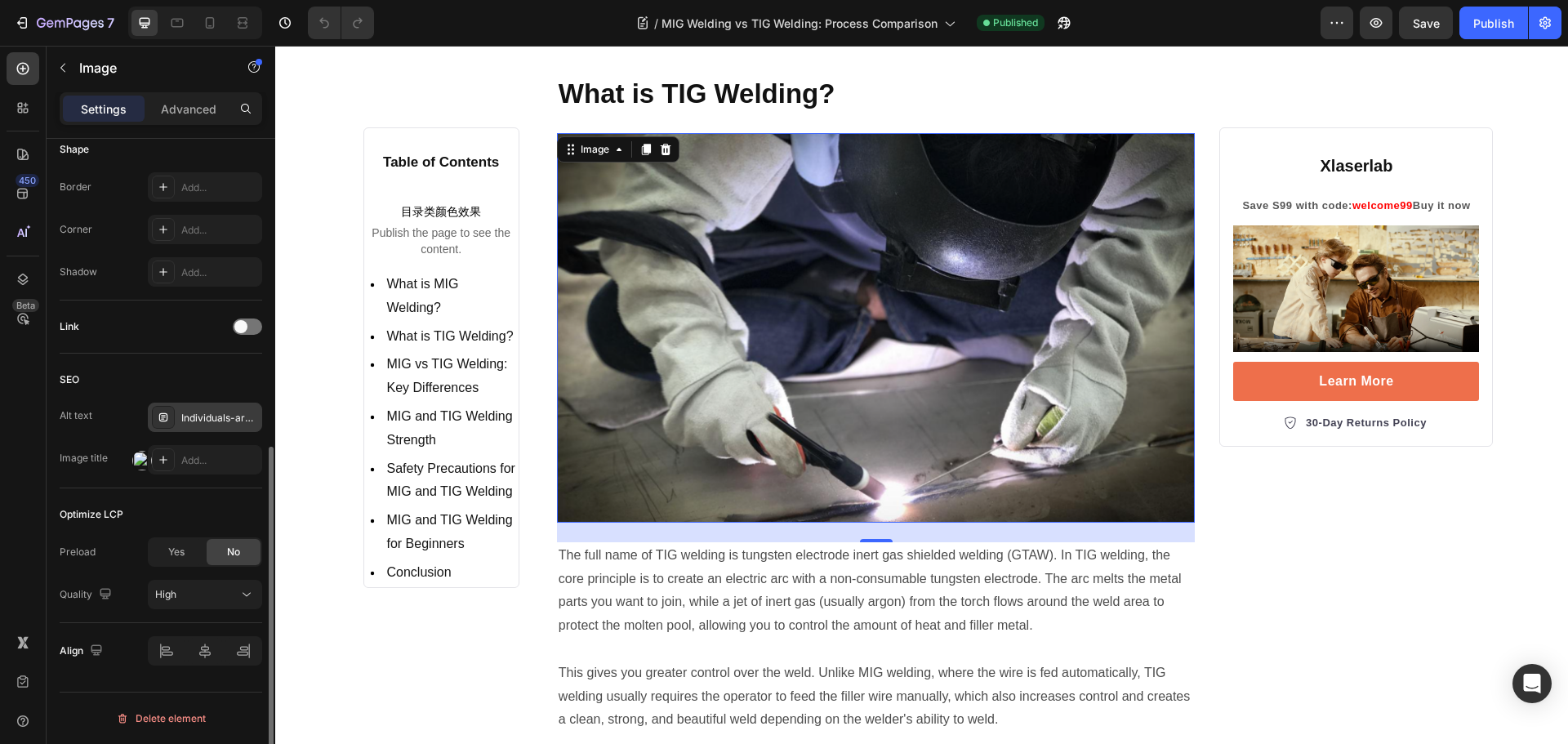
click at [221, 421] on div "Individuals-aretig-welding" at bounding box center [220, 417] width 77 height 15
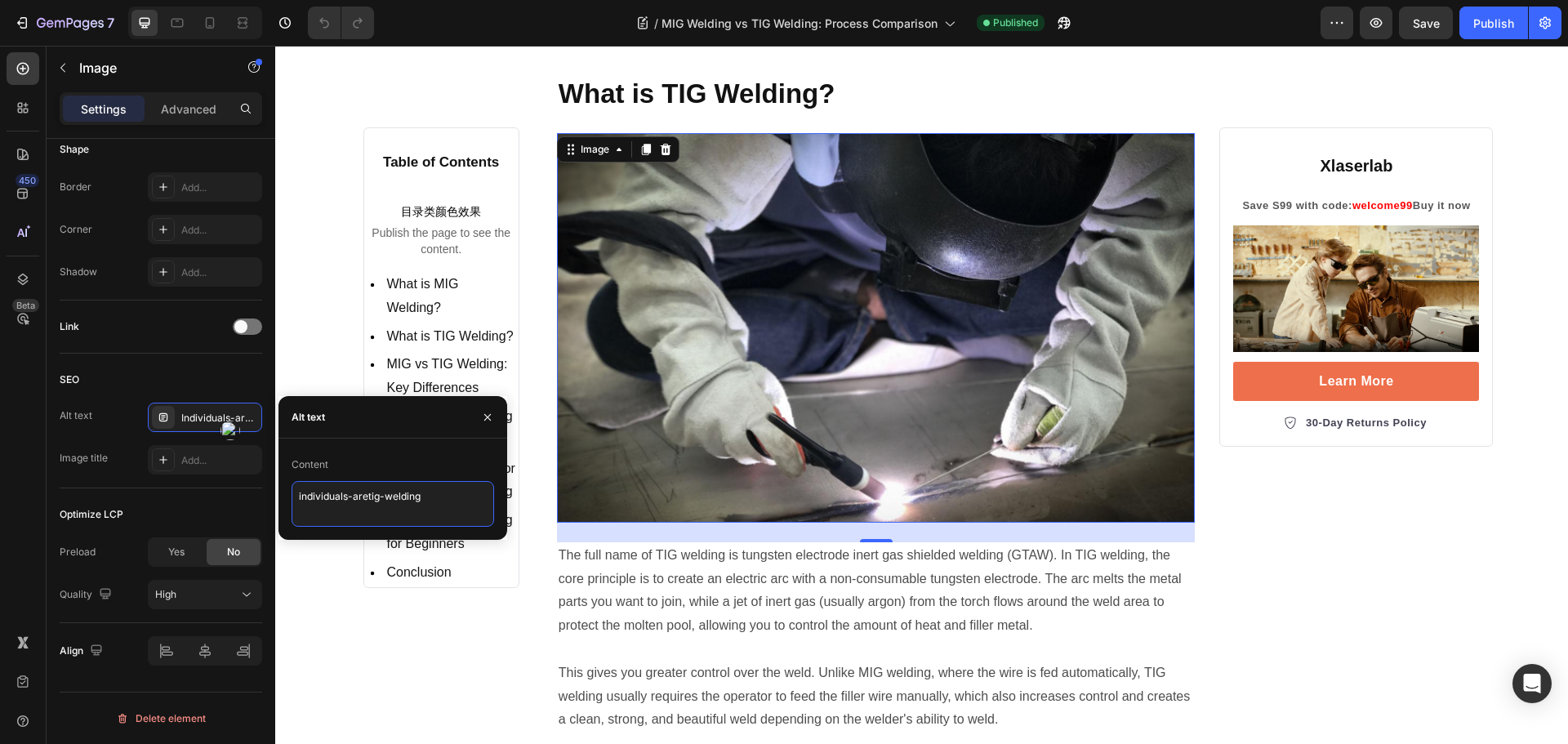
click at [386, 498] on textarea "individuals-aretig-welding" at bounding box center [392, 503] width 203 height 46
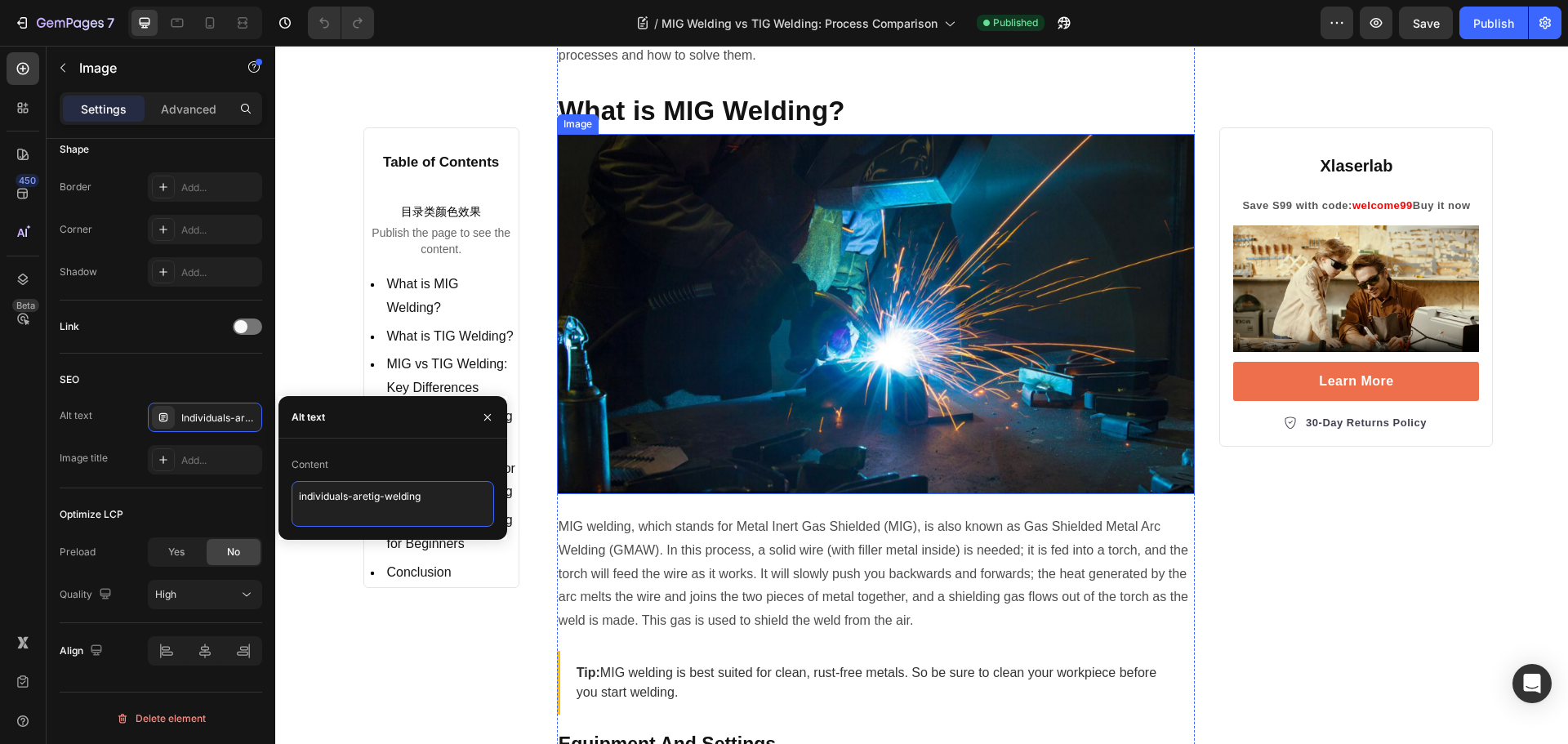
scroll to position [409, 0]
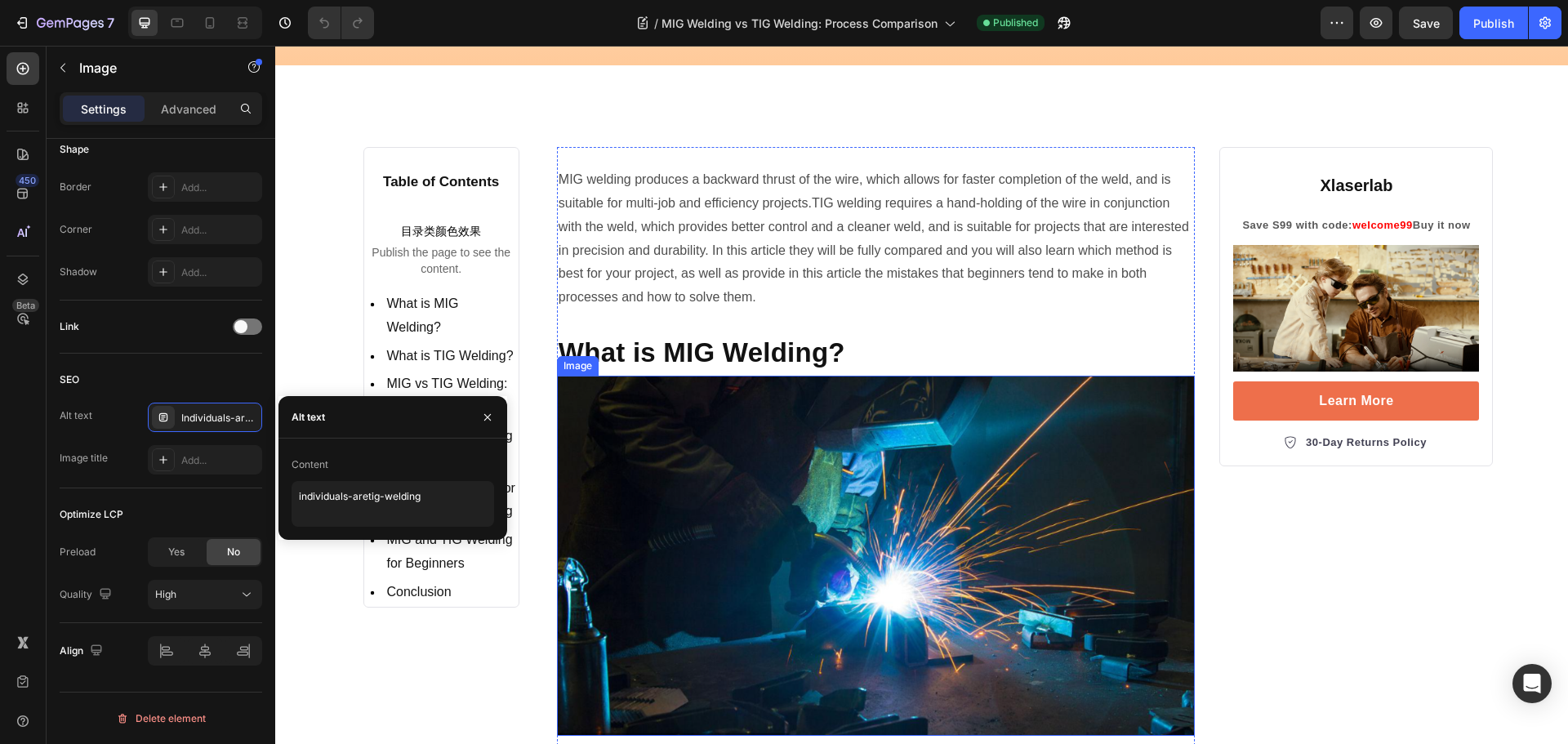
click at [772, 482] on img at bounding box center [877, 555] width 638 height 359
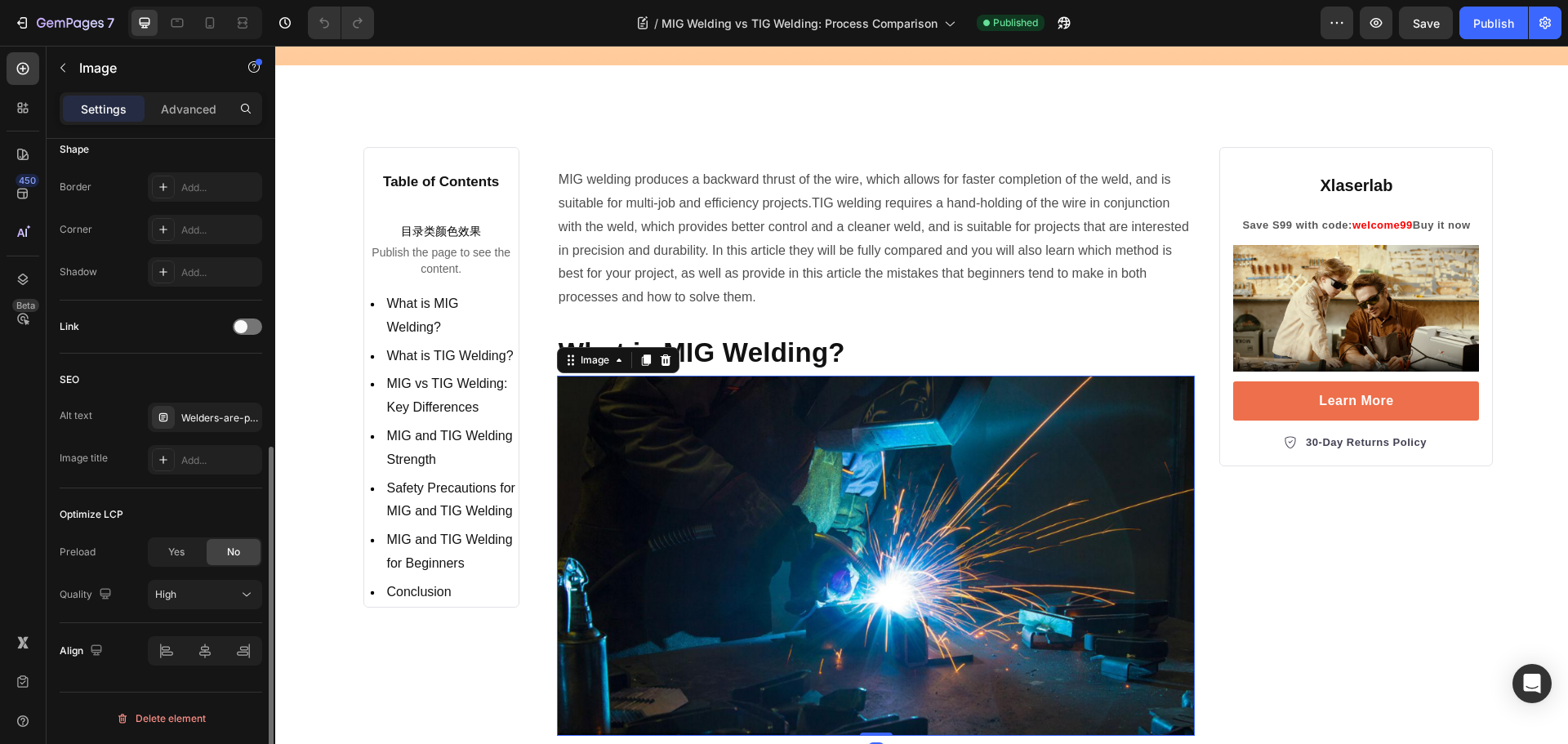
click at [206, 400] on div "SEO Alt text Welders-are-performing-mig-welding. Image title Add..." at bounding box center [161, 421] width 203 height 135
click at [204, 415] on div "Welders-are-performing-mig-welding." at bounding box center [220, 417] width 77 height 15
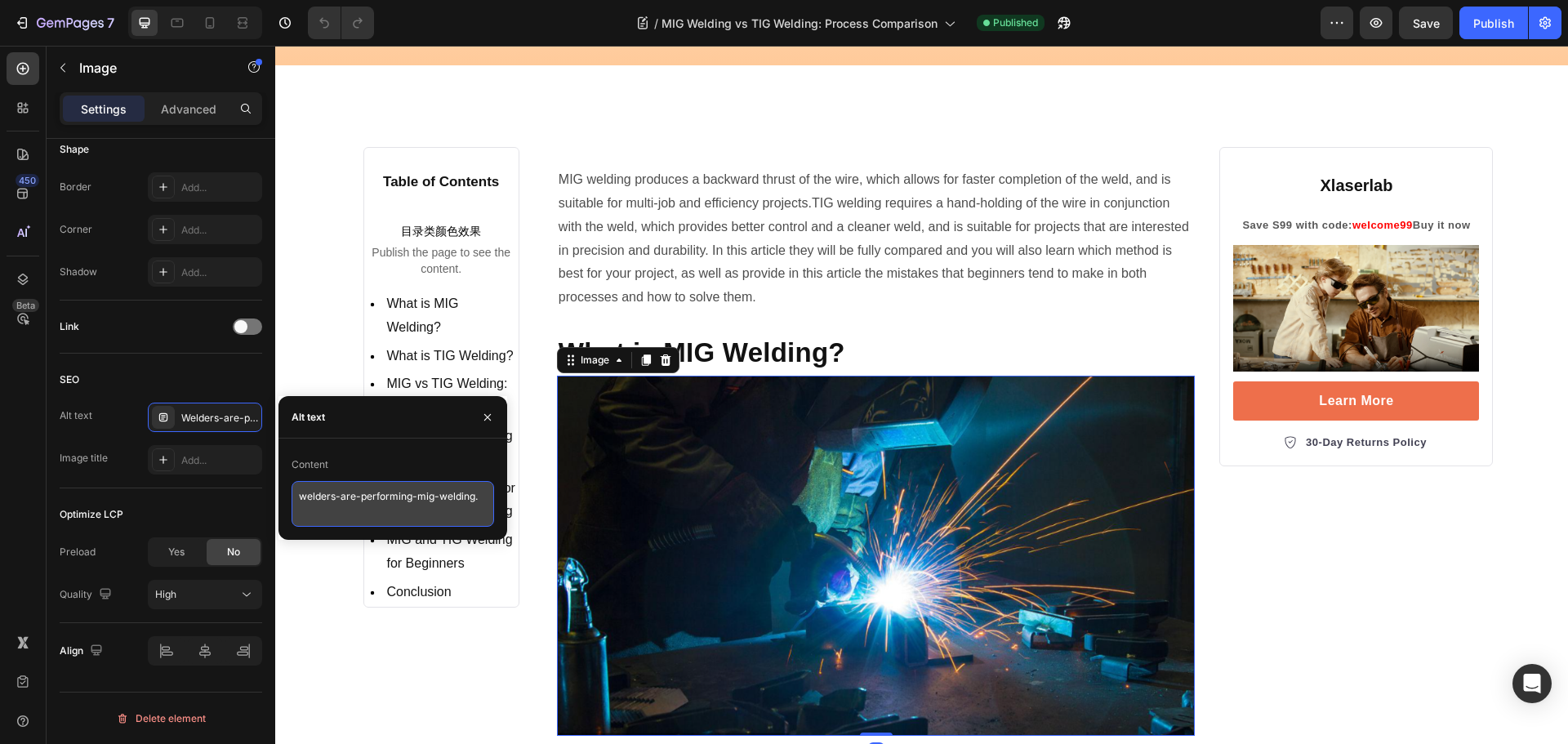
click at [457, 509] on textarea "welders-are-performing-mig-welding." at bounding box center [392, 503] width 203 height 46
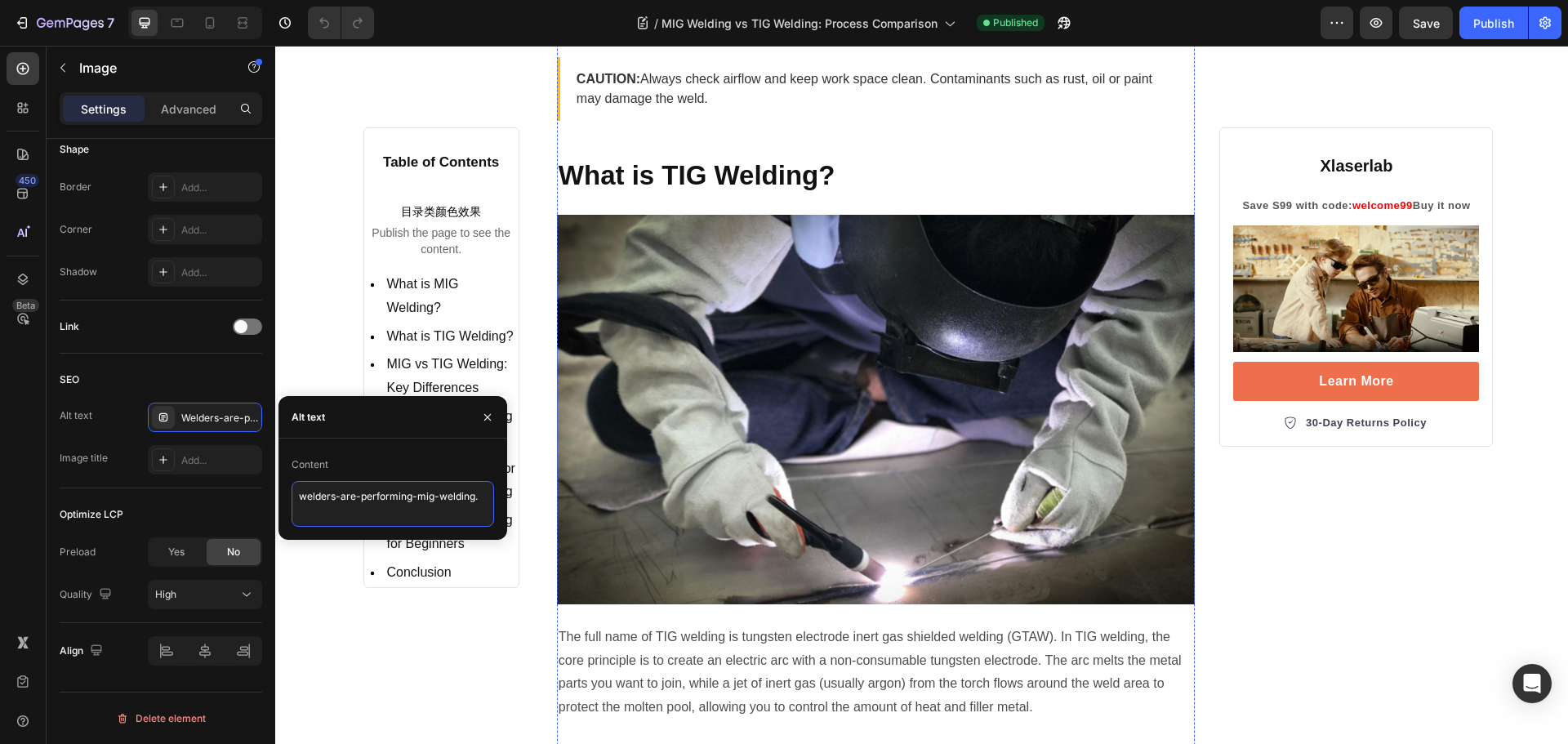
scroll to position [3184, 0]
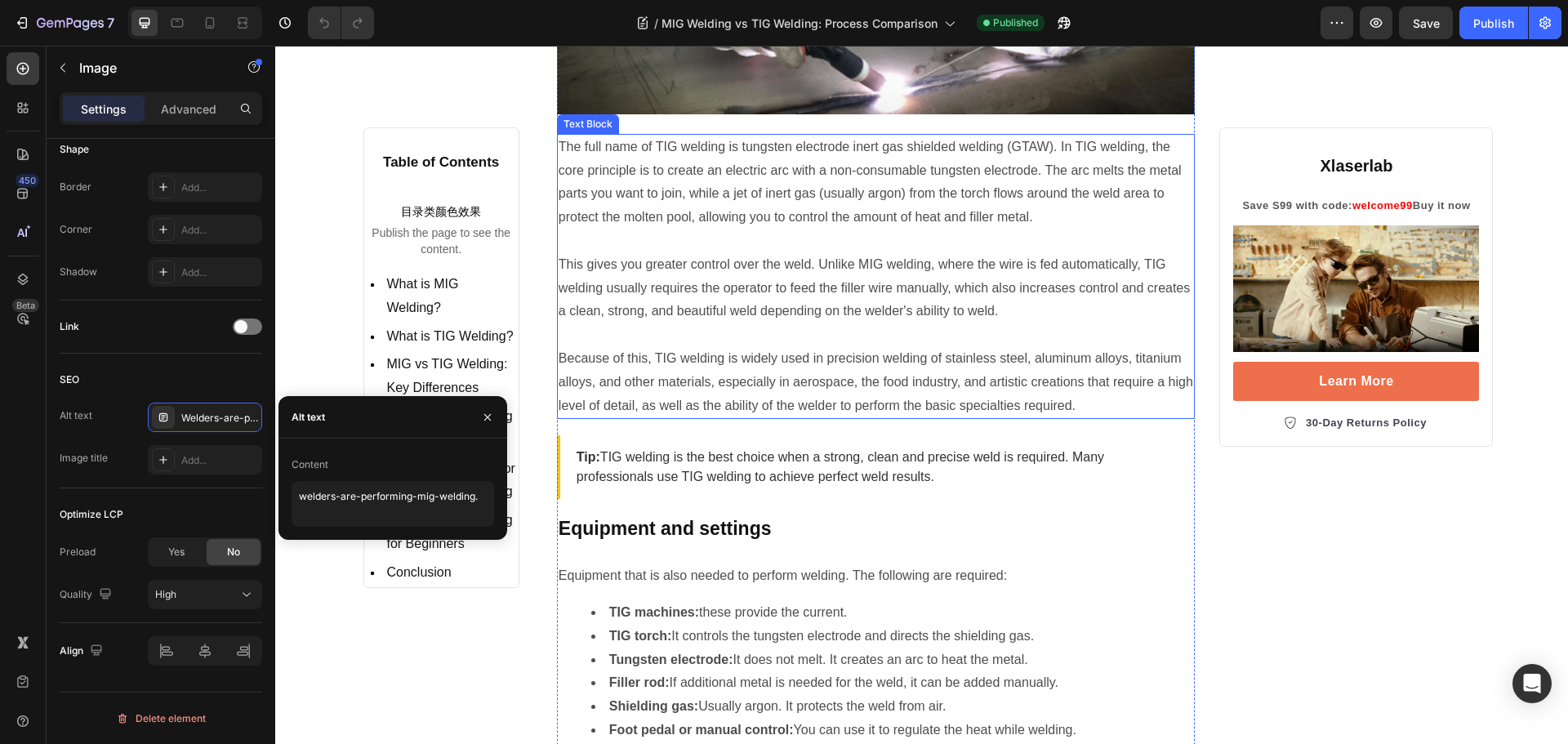
click at [635, 224] on p "The full name of TIG welding is tungsten electrode inert gas shielded welding (…" at bounding box center [876, 183] width 636 height 94
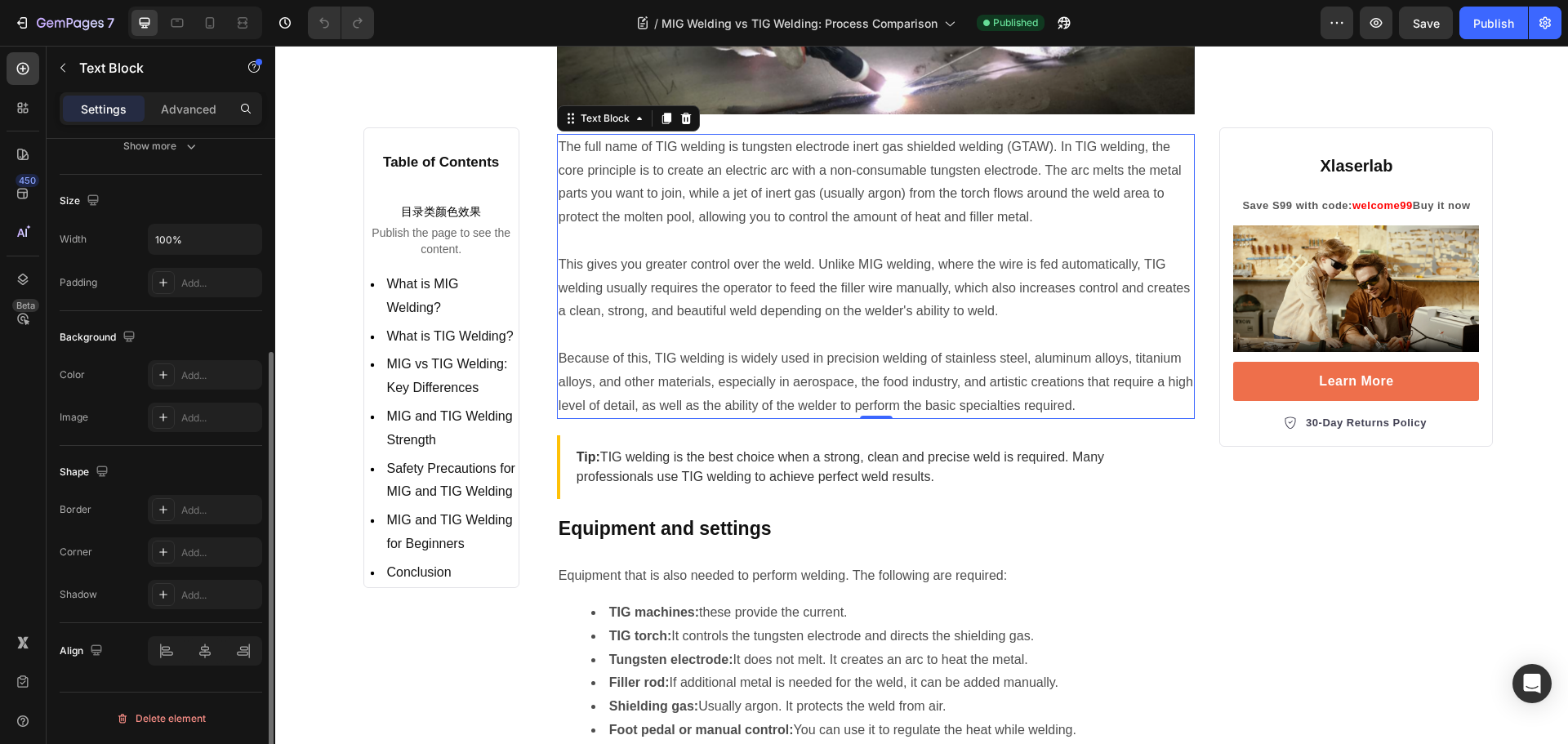
scroll to position [0, 0]
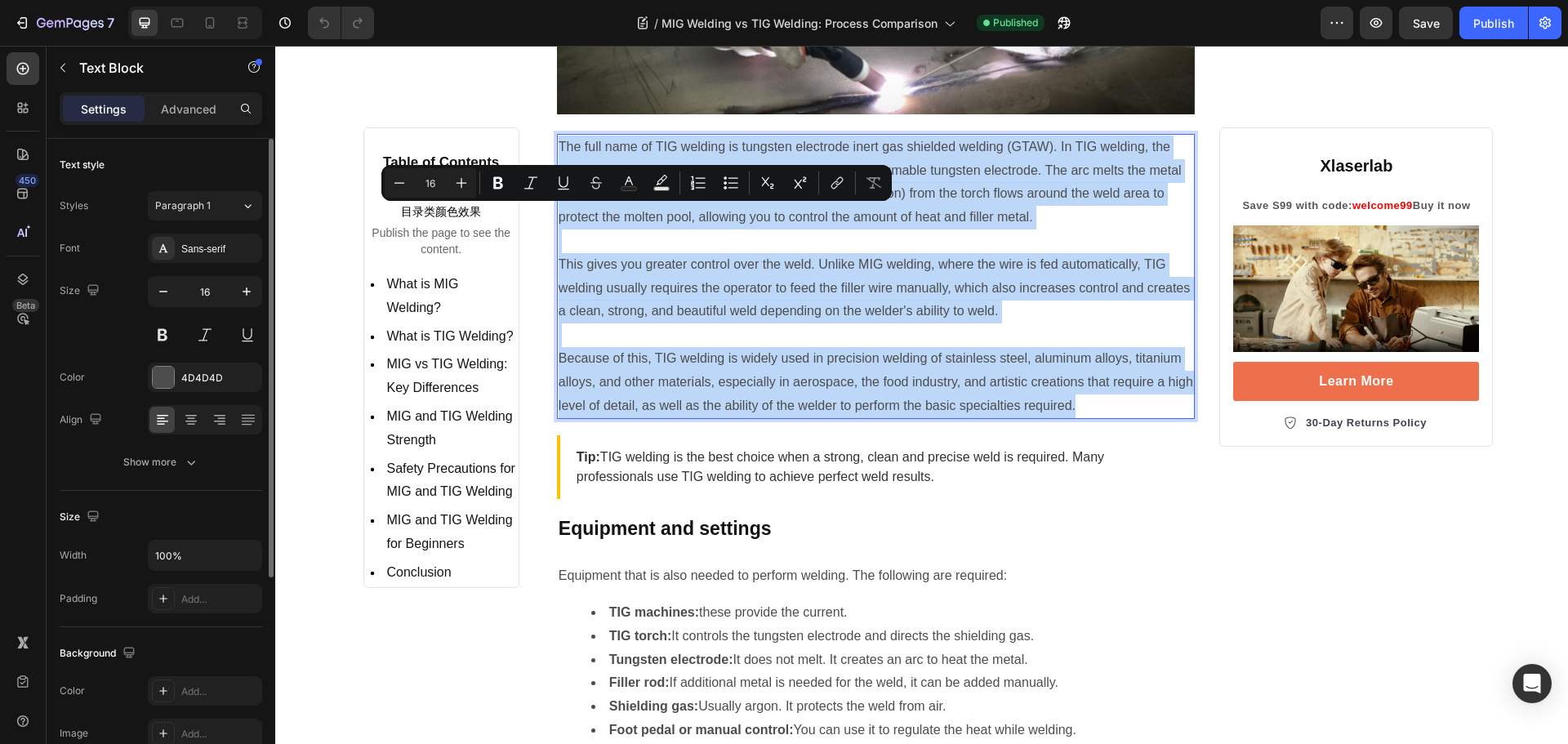
copy div "Lor ipsu dolo si AME consect ad elitsedd eiusmodte incid utl etdolore magnaal (…"
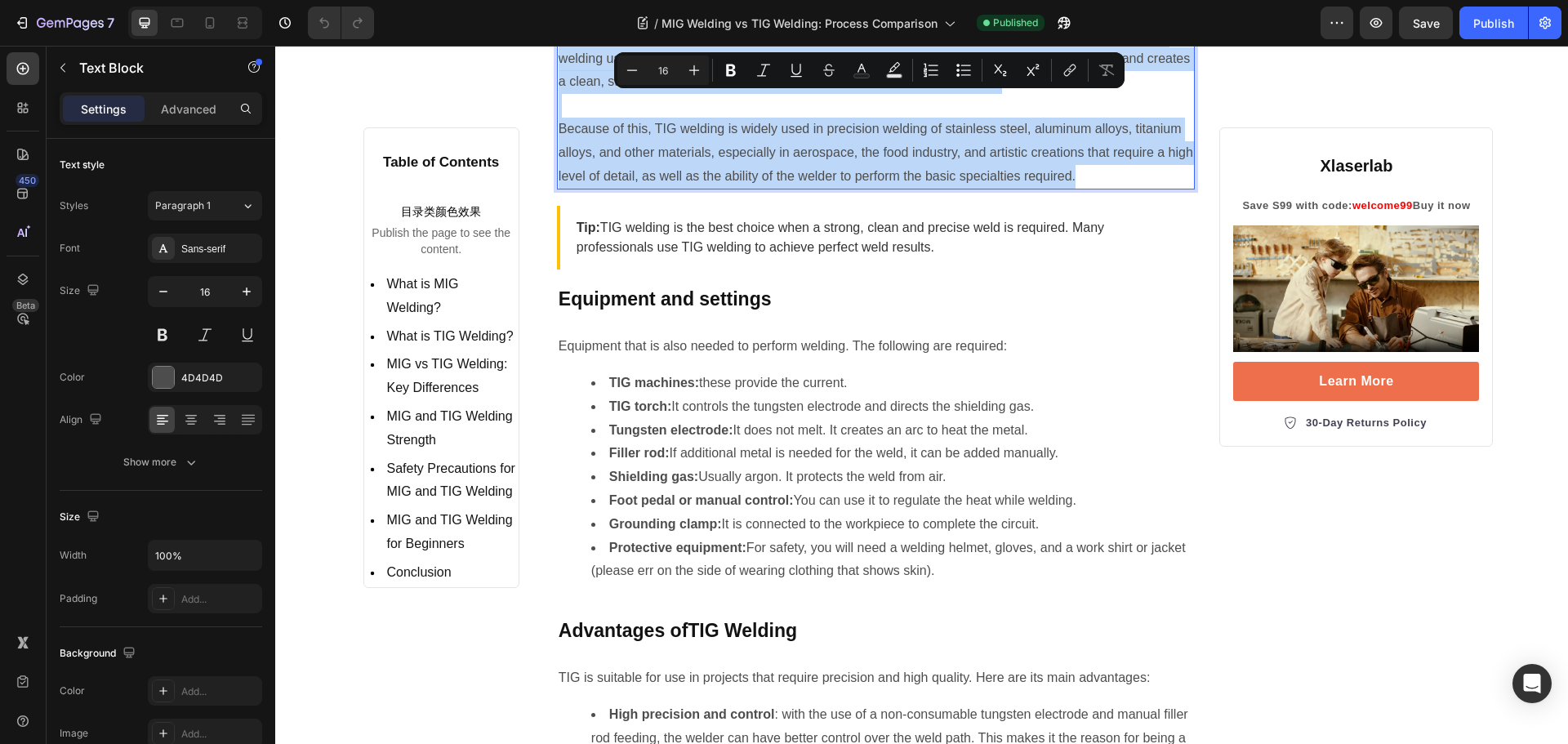
scroll to position [3429, 0]
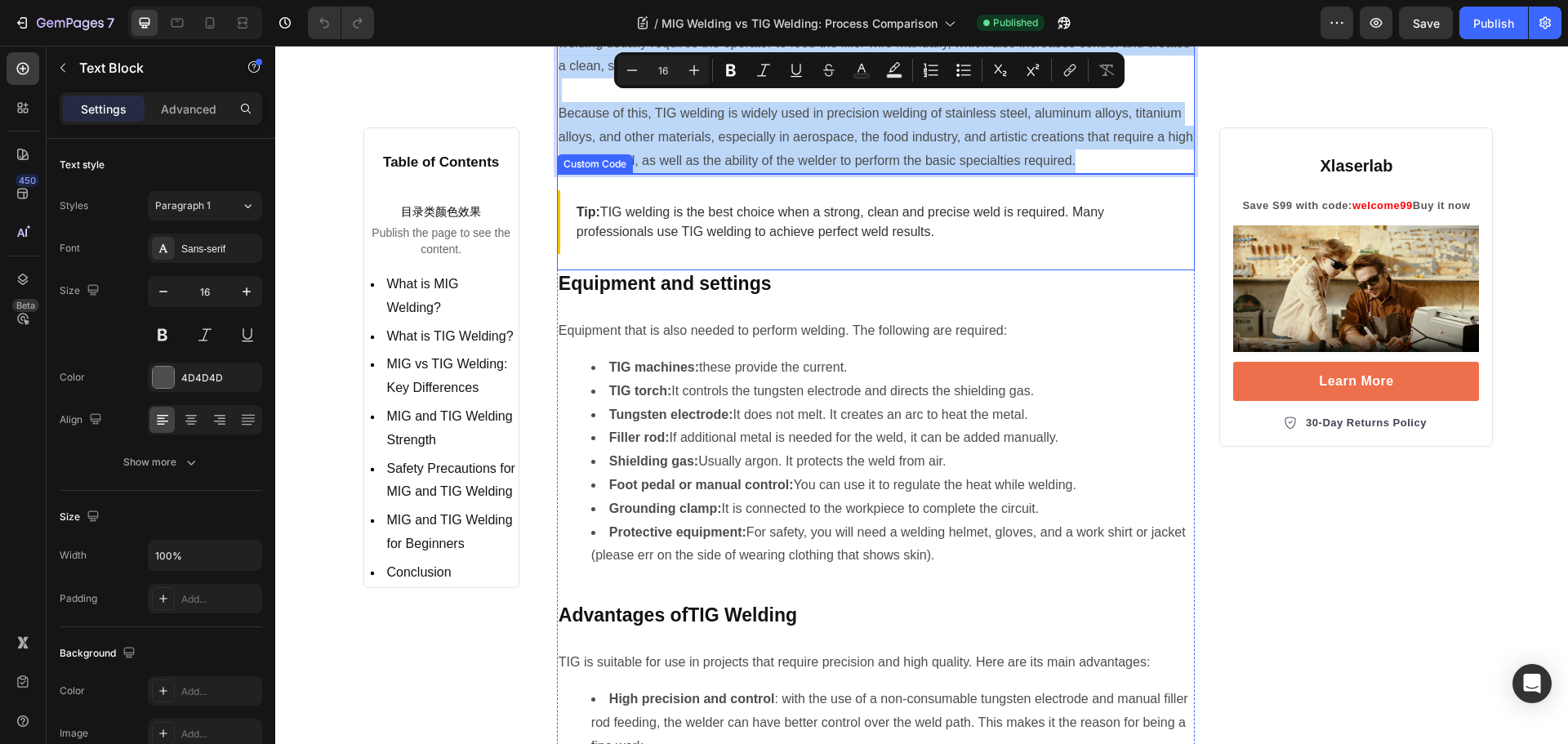
click at [706, 242] on p "Tip: TIG welding is the best choice when a strong, clean and precise weld is re…" at bounding box center [877, 222] width 603 height 39
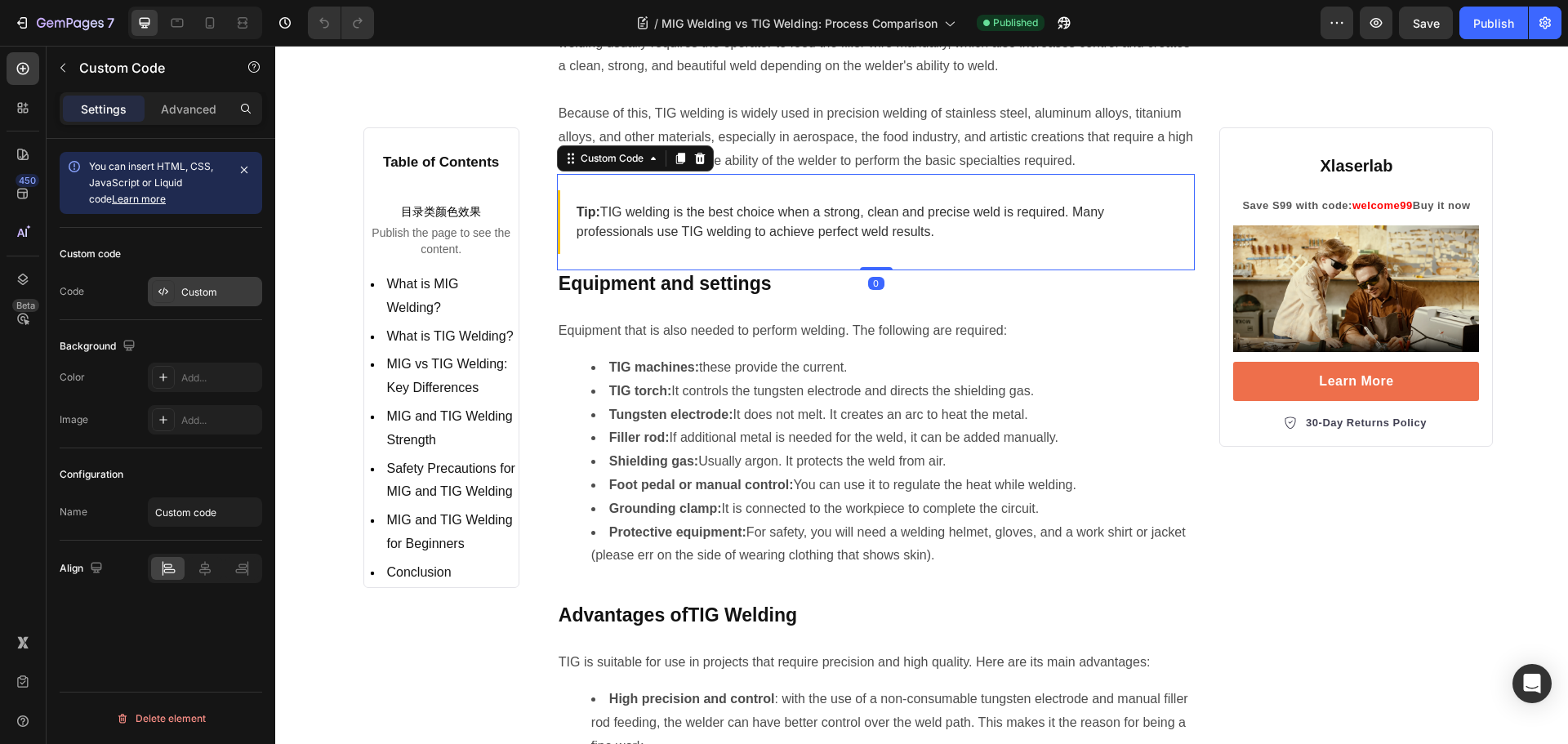
click at [193, 292] on div "Custom" at bounding box center [220, 292] width 77 height 15
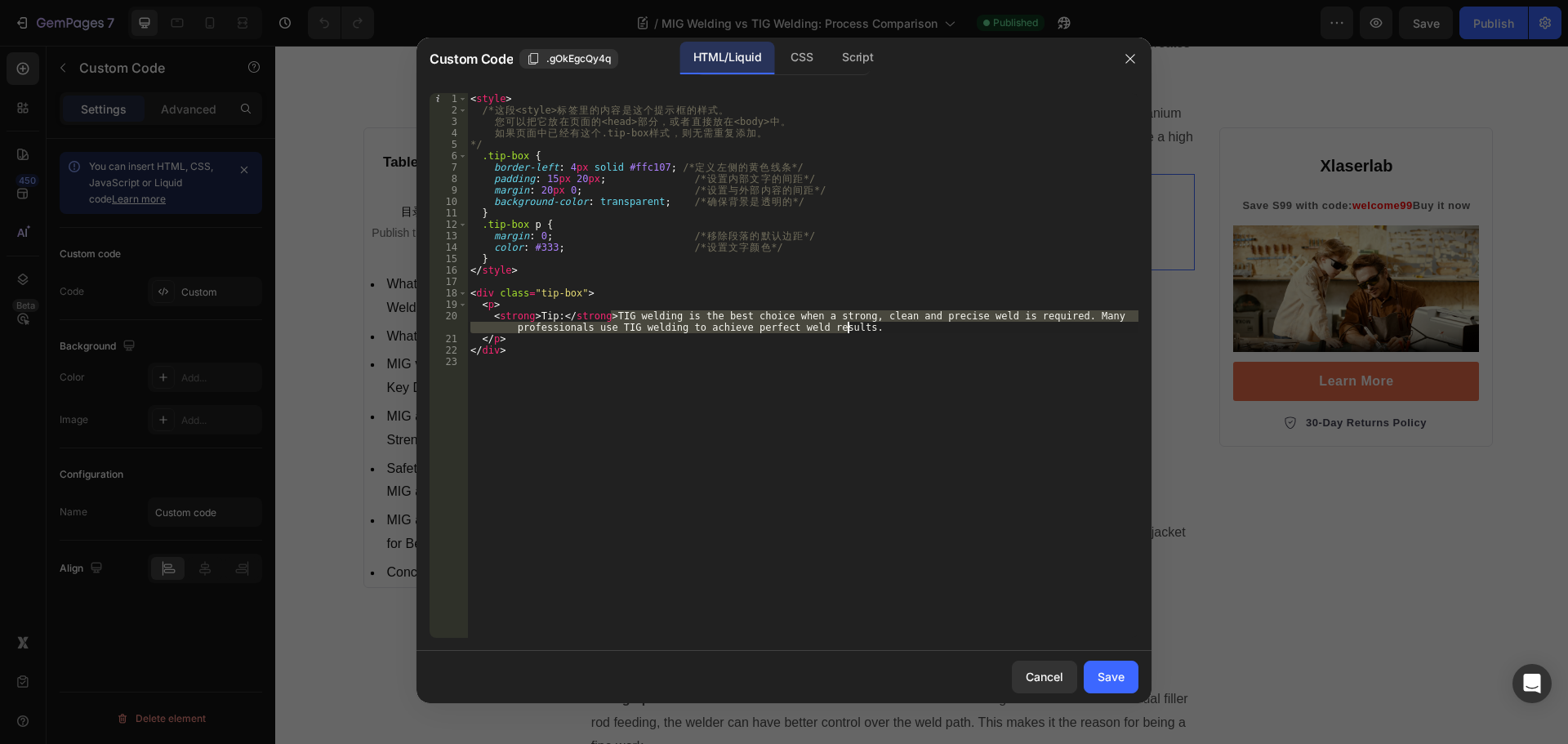
drag, startPoint x: 610, startPoint y: 316, endPoint x: 863, endPoint y: 323, distance: 253.1
click at [863, 323] on div "< style > /* 这 段 <style> 标 签 里 的 内 容 是 这 个 提 示 框 的 样 式 。 您 可 以 把 它 放 在 页 面 的 <h…" at bounding box center [803, 376] width 671 height 568
click at [1106, 221] on div "< style > /* 这 段 <style> 标 签 里 的 内 容 是 这 个 提 示 框 的 样 式 。 您 可 以 把 它 放 在 页 面 的 <h…" at bounding box center [803, 376] width 671 height 568
type textarea ".tip-box p {"
click at [1164, 200] on div at bounding box center [784, 372] width 1568 height 744
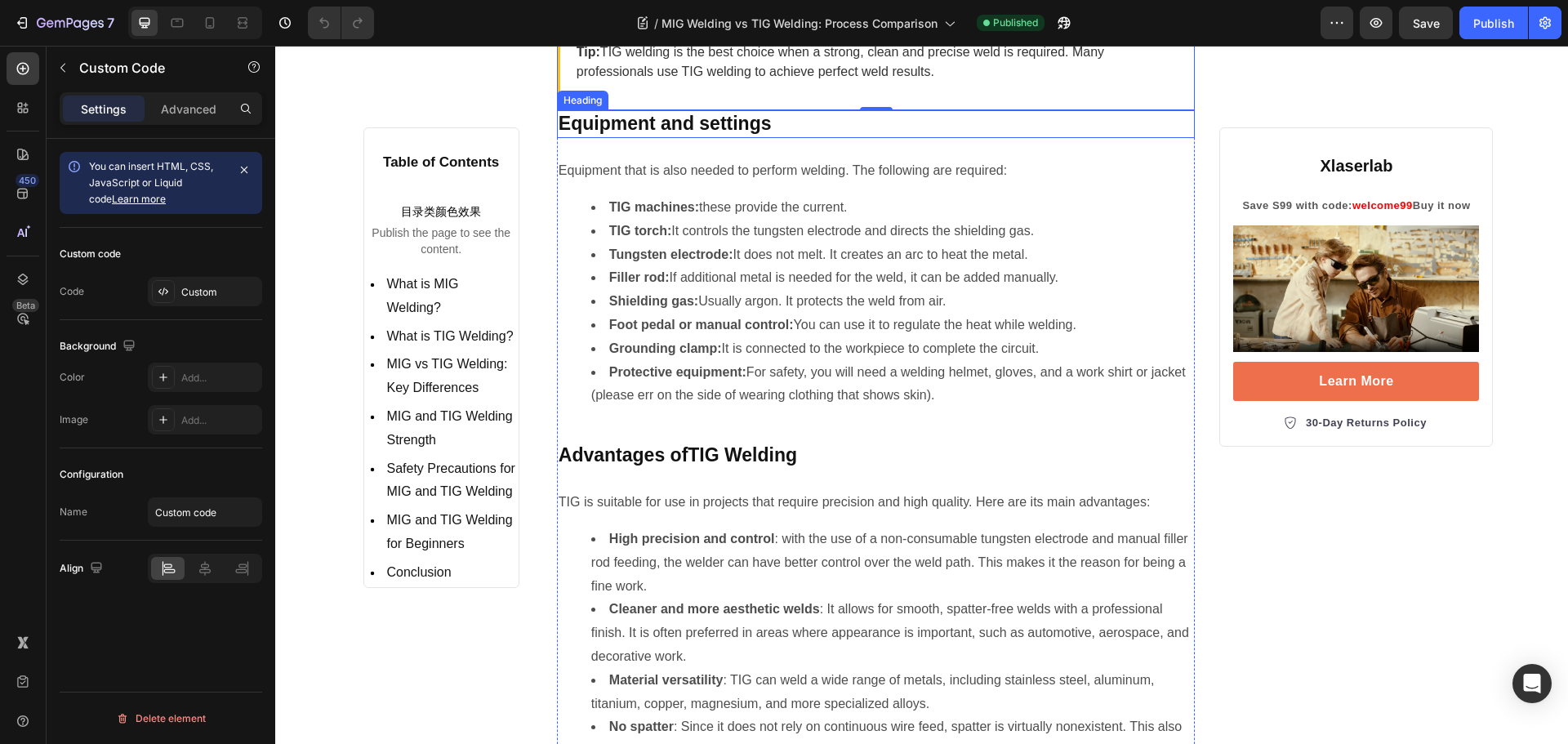
scroll to position [3592, 0]
click at [657, 130] on strong "Equipment and settings" at bounding box center [664, 120] width 213 height 21
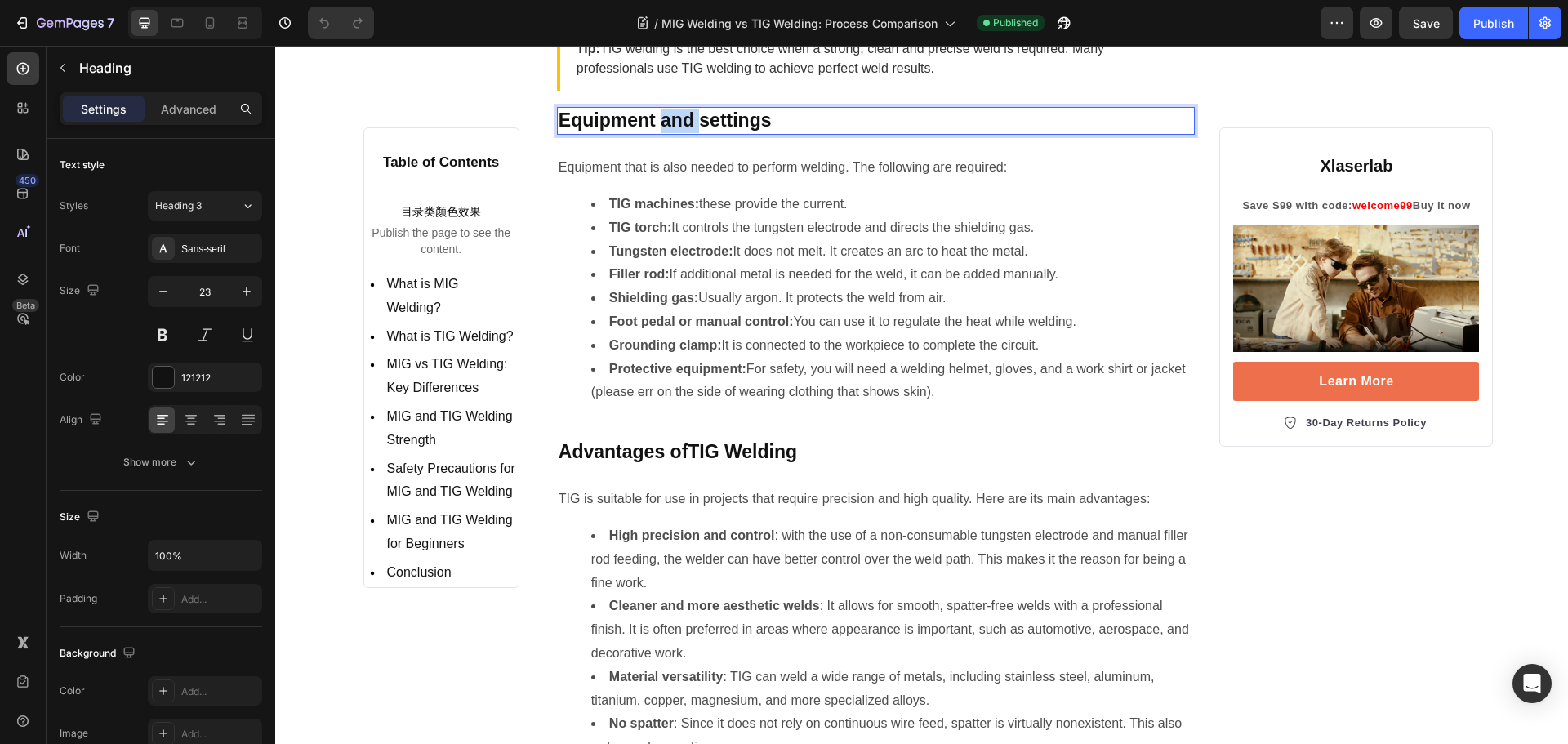
click at [657, 130] on strong "Equipment and settings" at bounding box center [664, 120] width 213 height 21
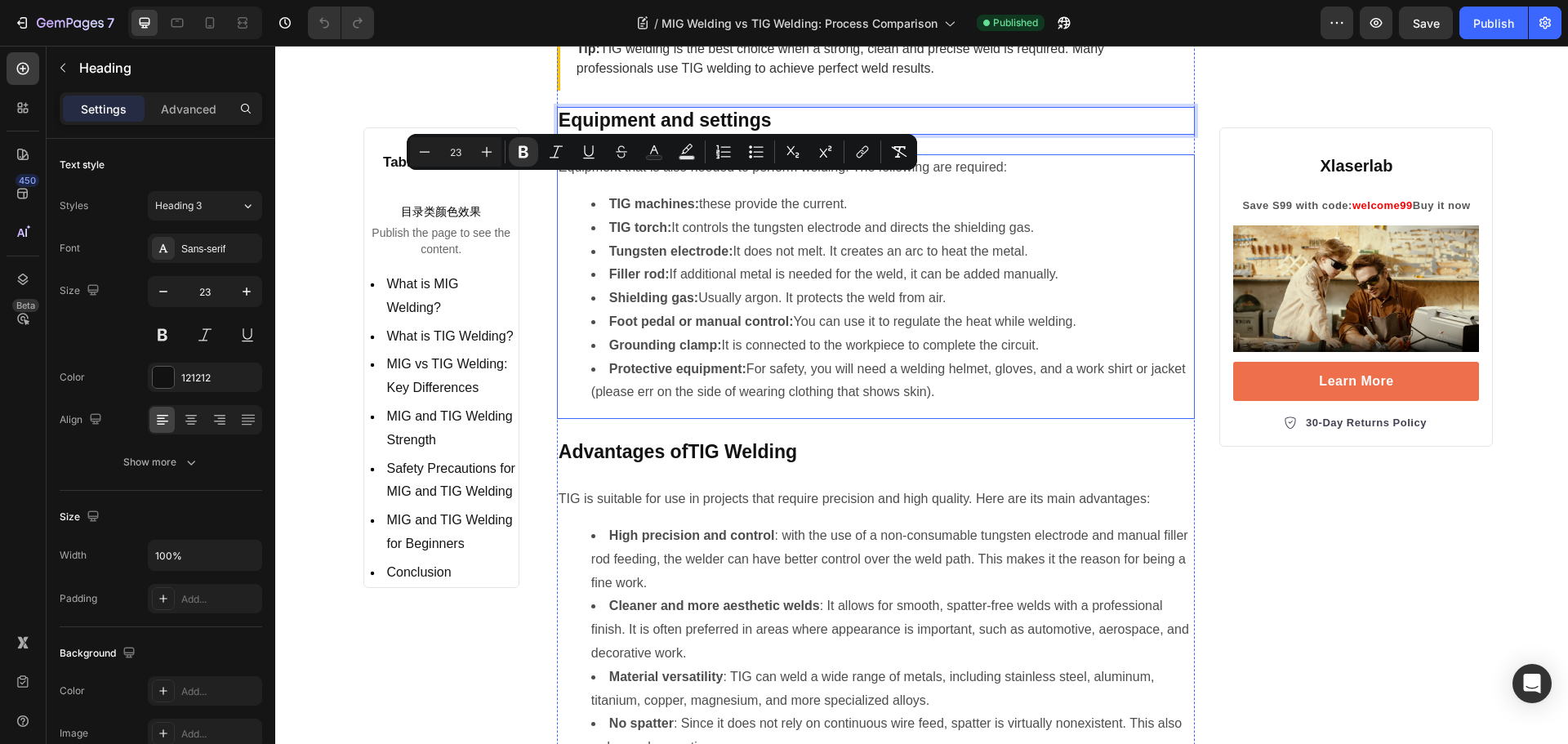
click at [635, 180] on p "Equipment that is also needed to perform welding. The following are required:" at bounding box center [876, 167] width 636 height 23
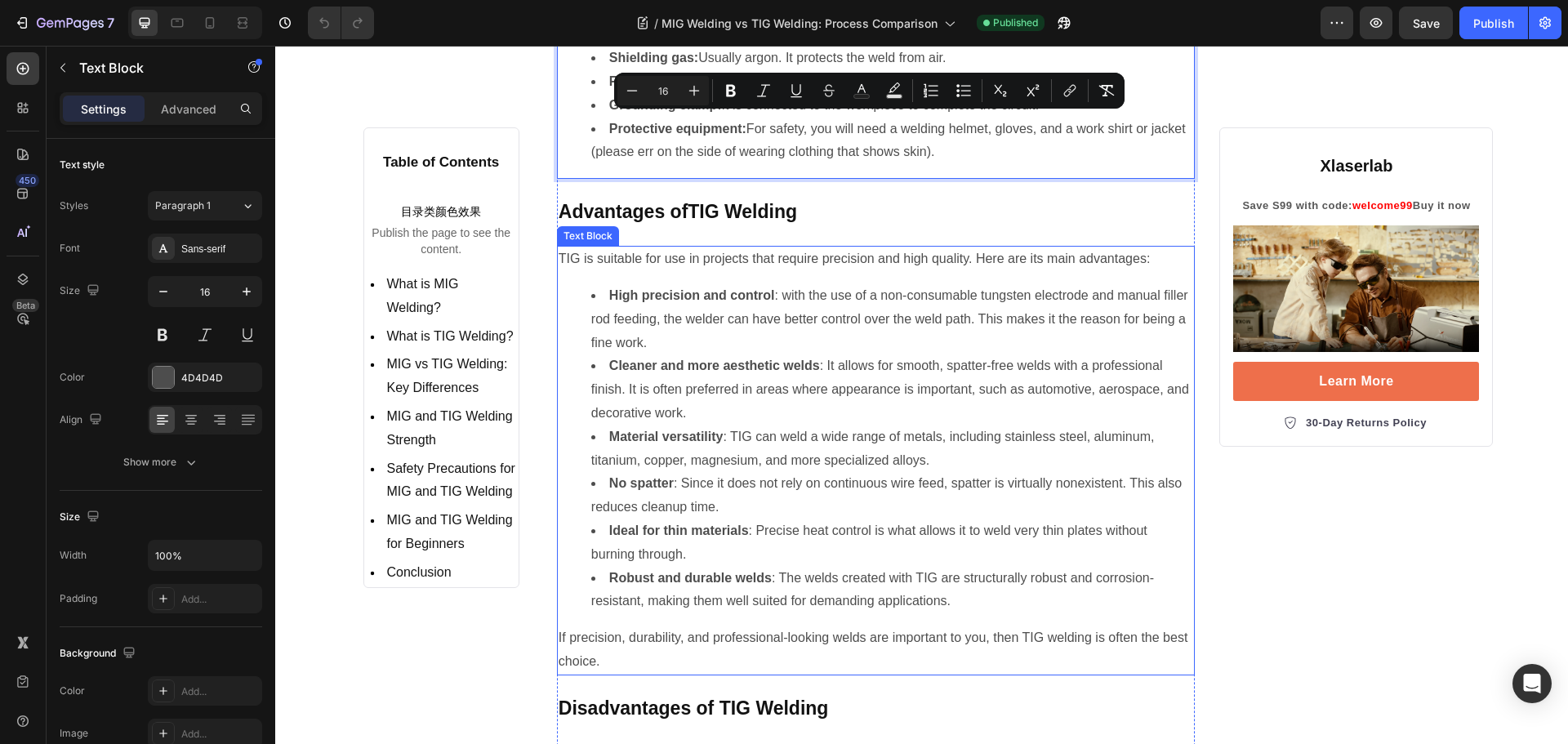
scroll to position [3836, 0]
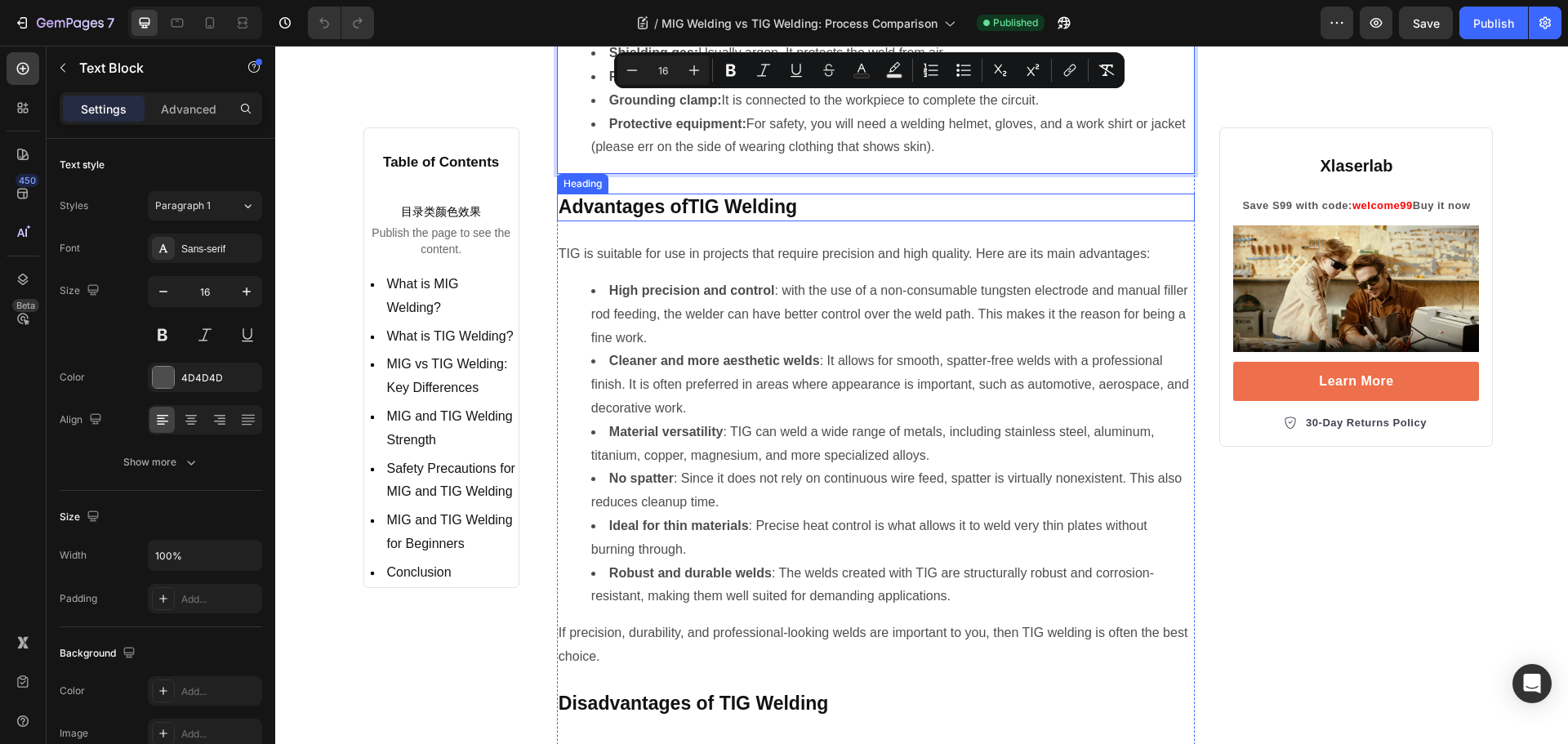
click at [779, 217] on strong "elding" at bounding box center [770, 206] width 56 height 21
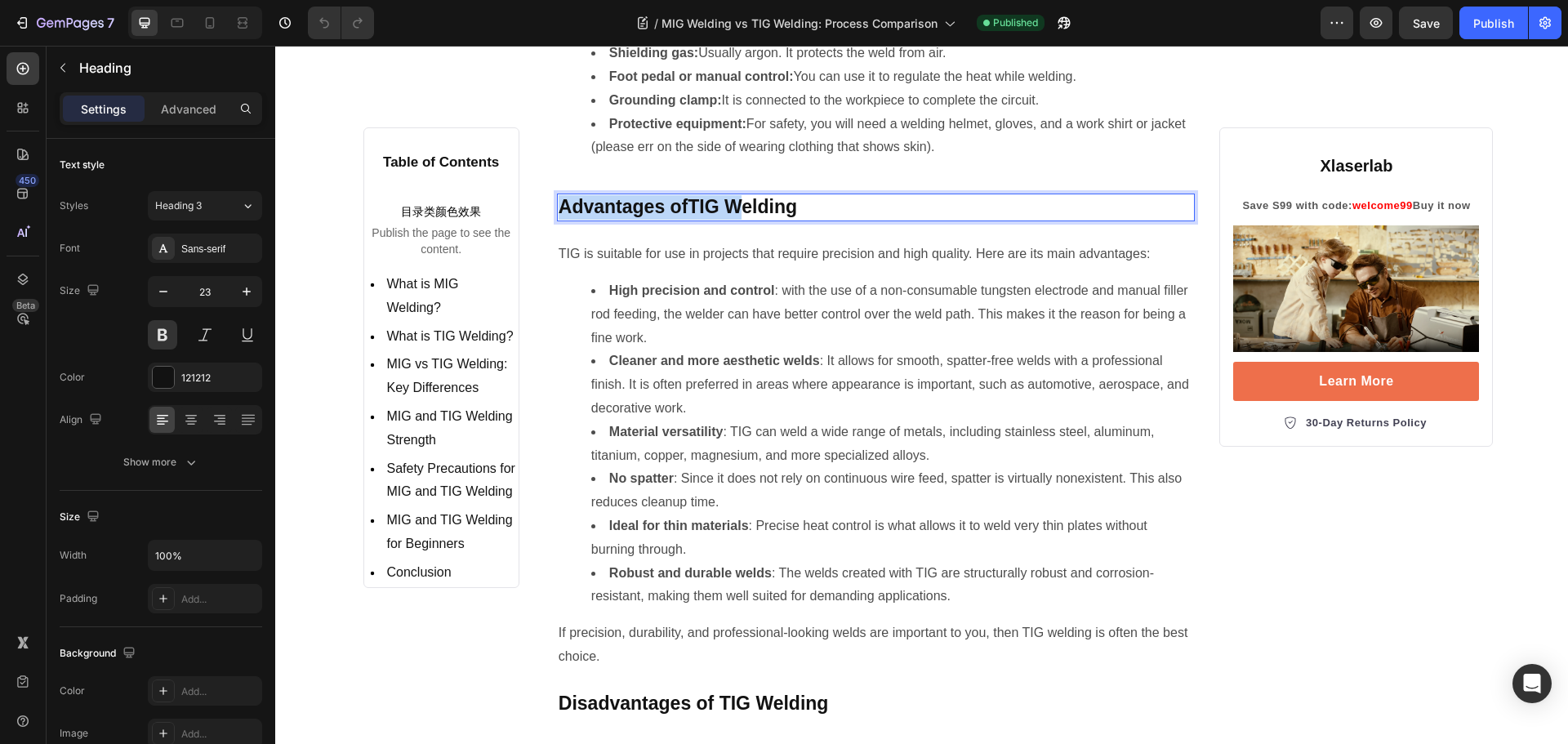
copy p "Advantages of TIG W"
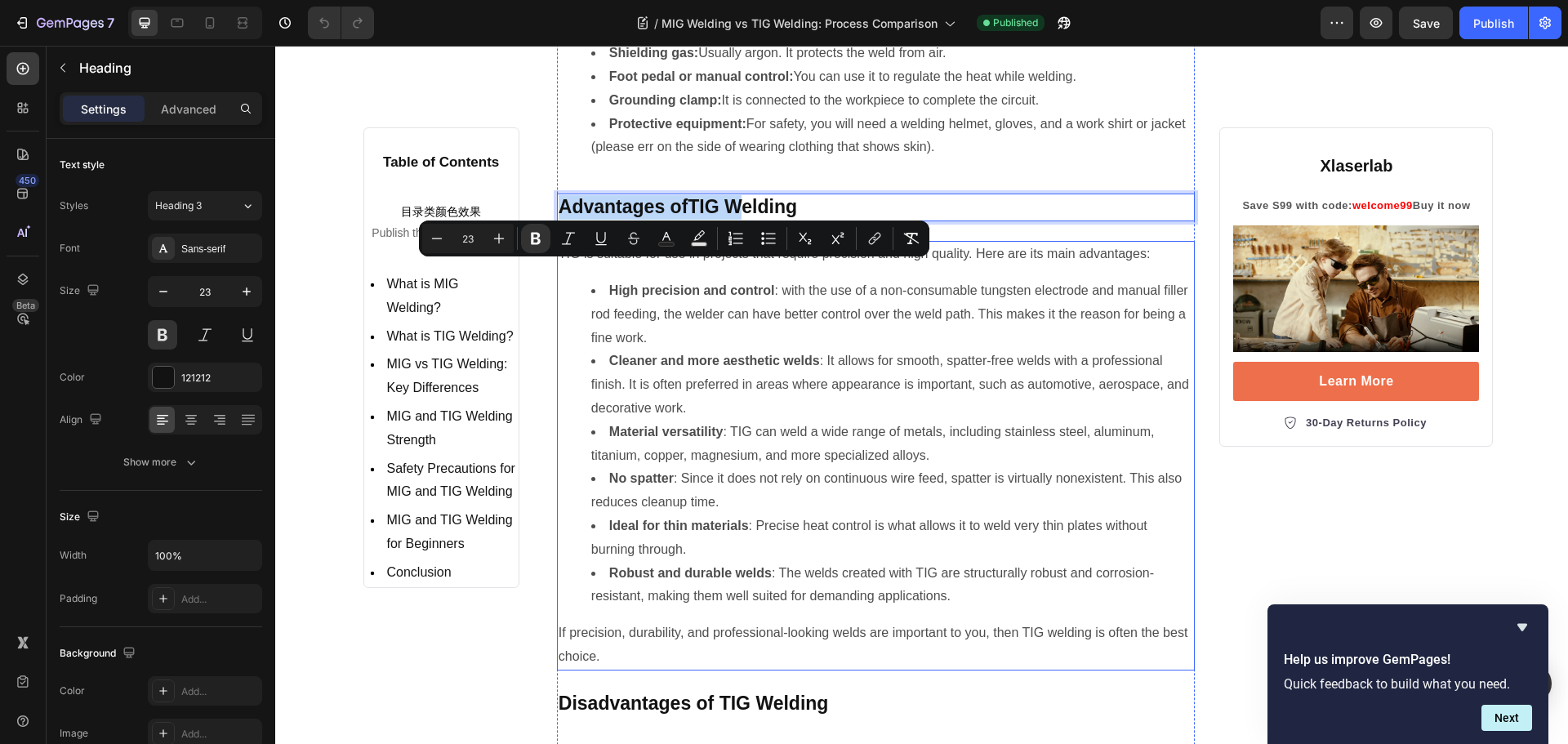
click at [680, 297] on strong "High precision and control" at bounding box center [692, 290] width 166 height 14
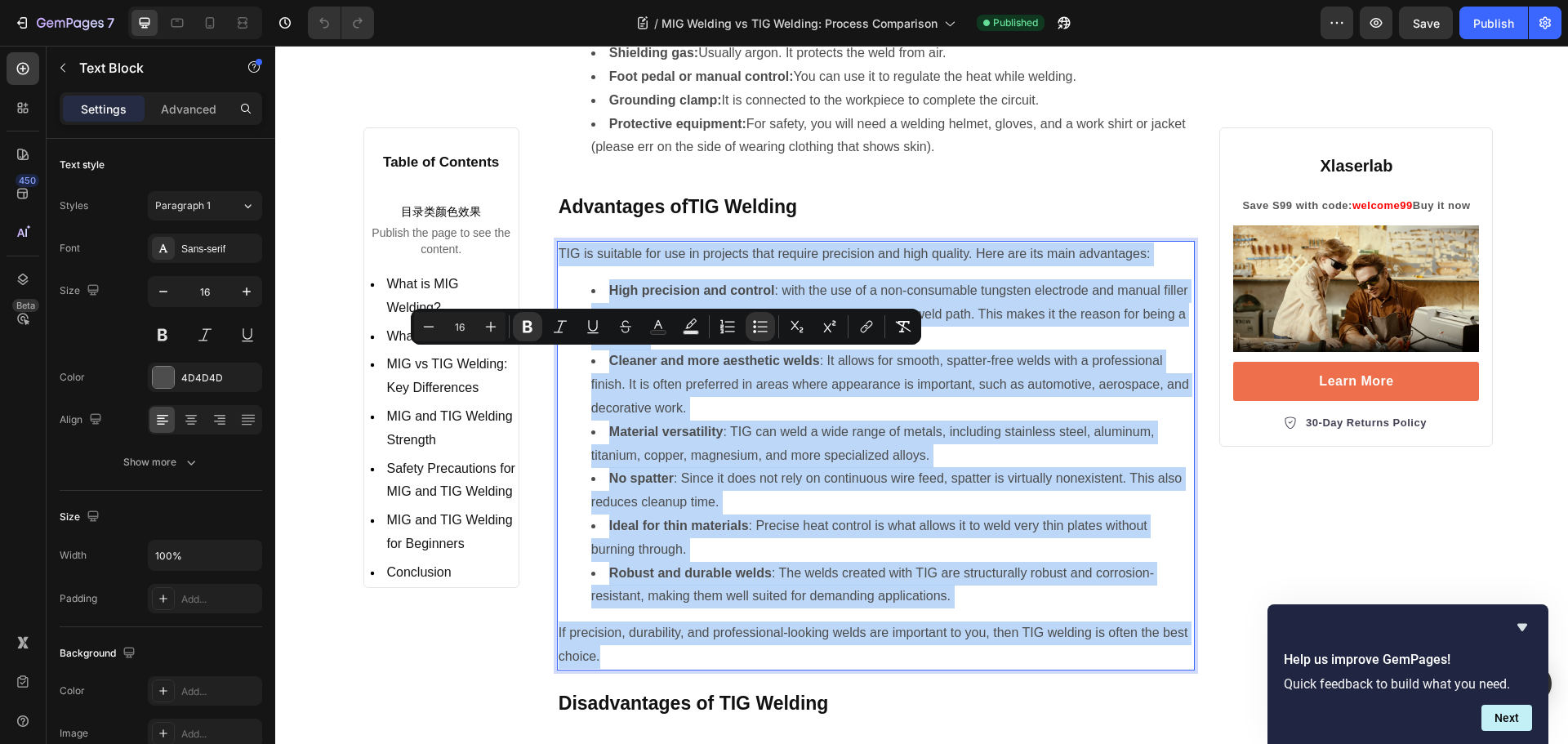
copy div "TIG is suitable for use in projects that require precision and high quality. He…"
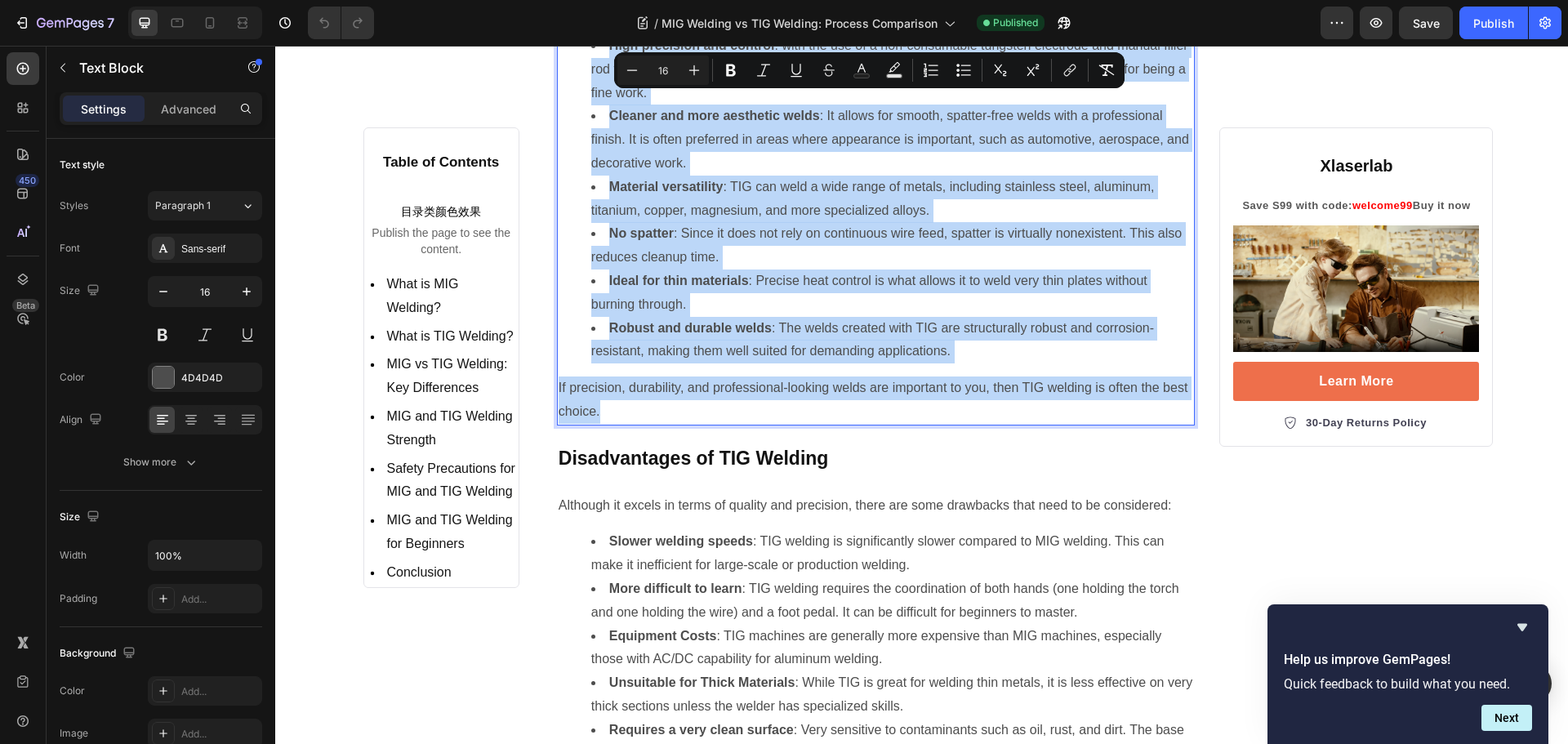
scroll to position [4490, 0]
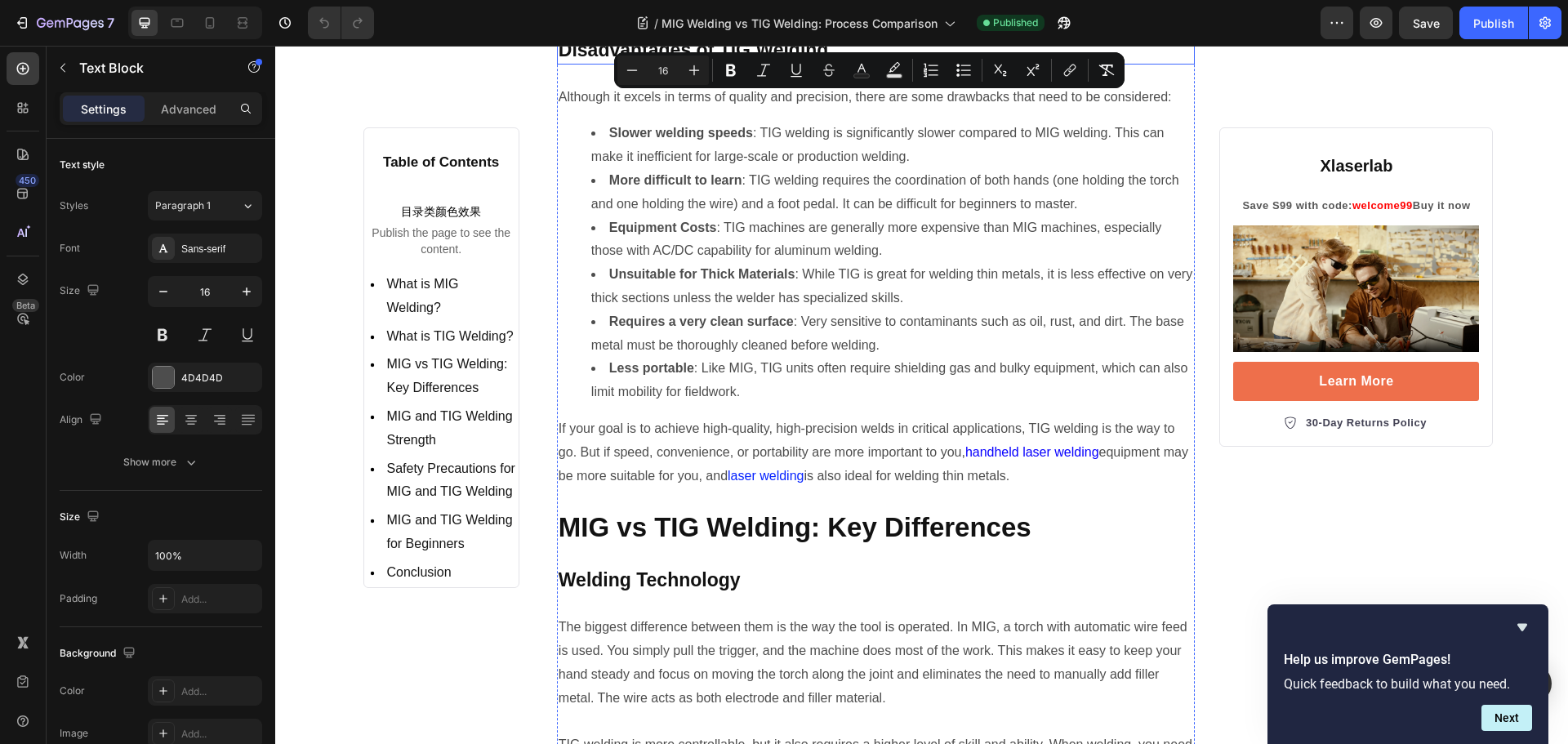
click at [796, 64] on h3 "Disadvantages of TIG Welding" at bounding box center [877, 50] width 638 height 28
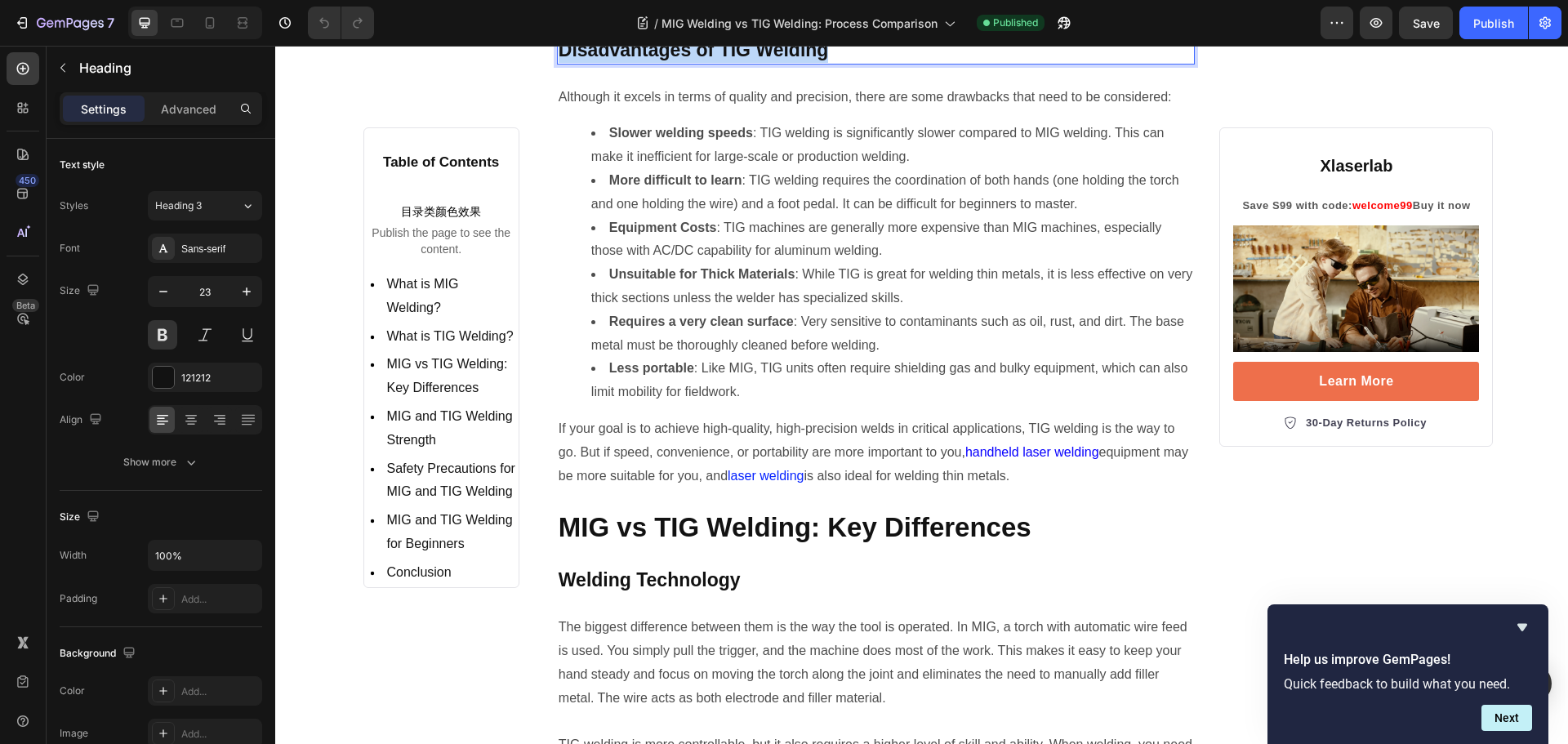
copy p "Disadvantages of TIG Welding"
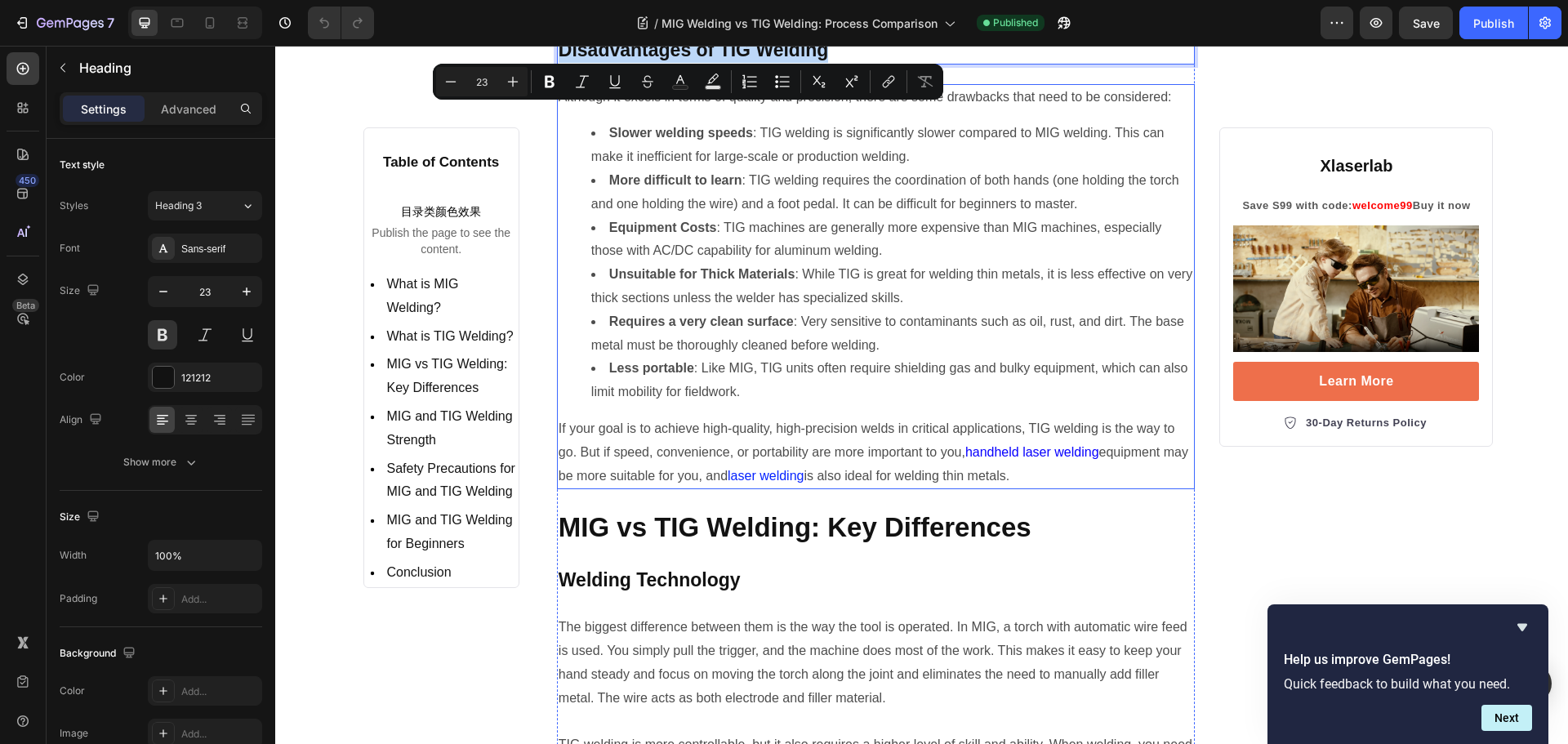
click at [734, 263] on li "Equipment Costs : TIG machines are generally more expensive than MIG machines, …" at bounding box center [892, 240] width 603 height 47
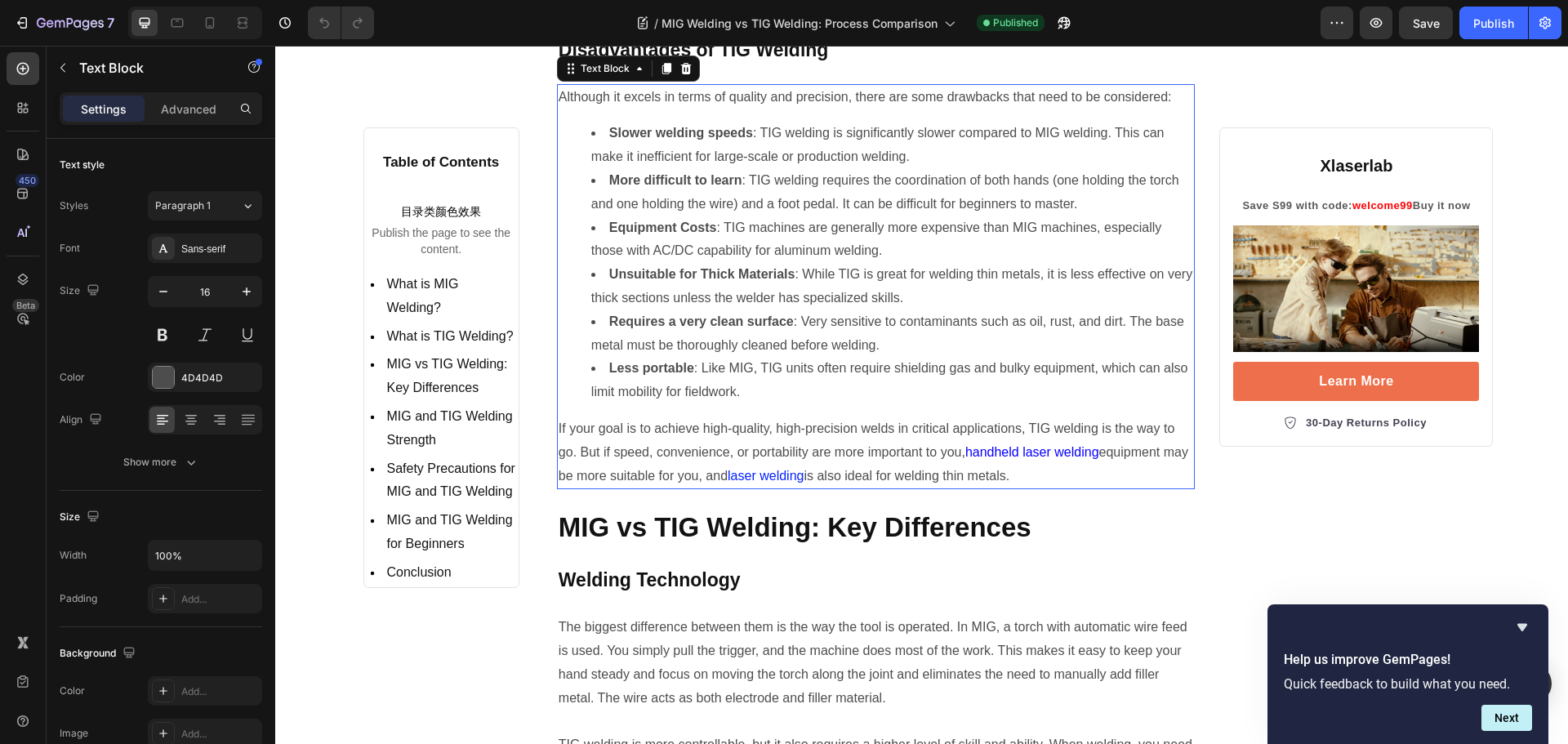
copy p "Disadvantages of TIG Welding"
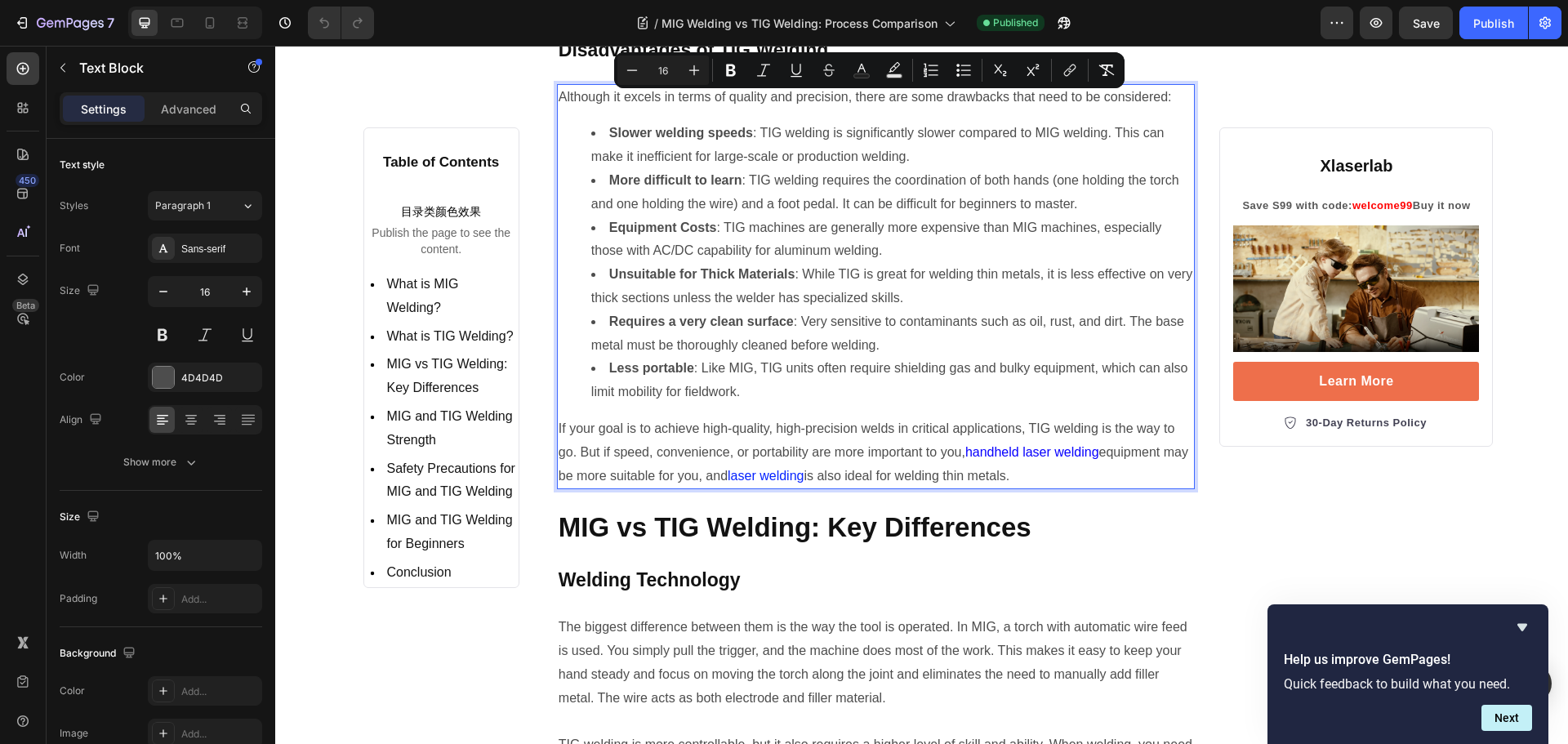
scroll to position [4898, 0]
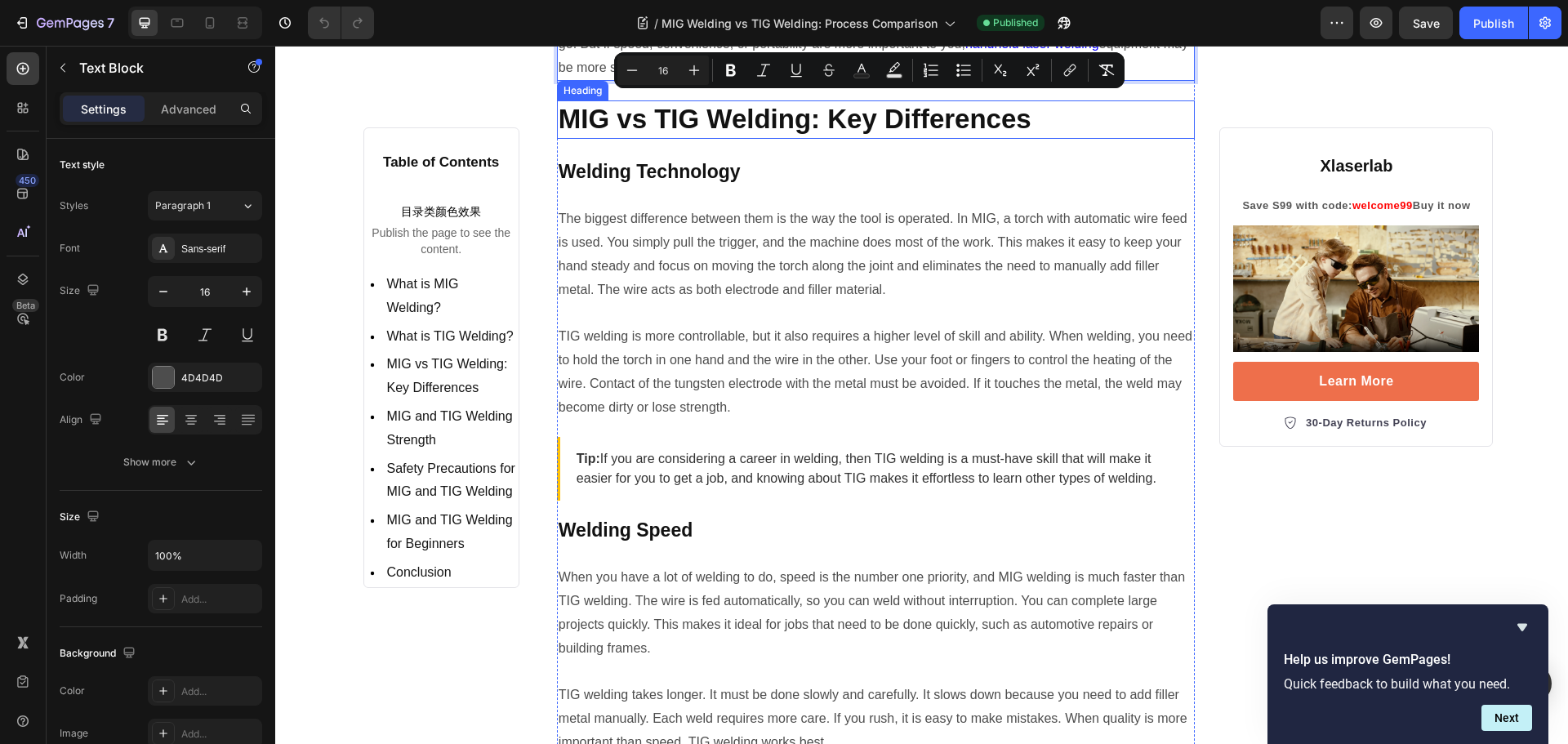
click at [717, 134] on strong "MIG vs TIG Welding: Key Differences" at bounding box center [795, 118] width 473 height 30
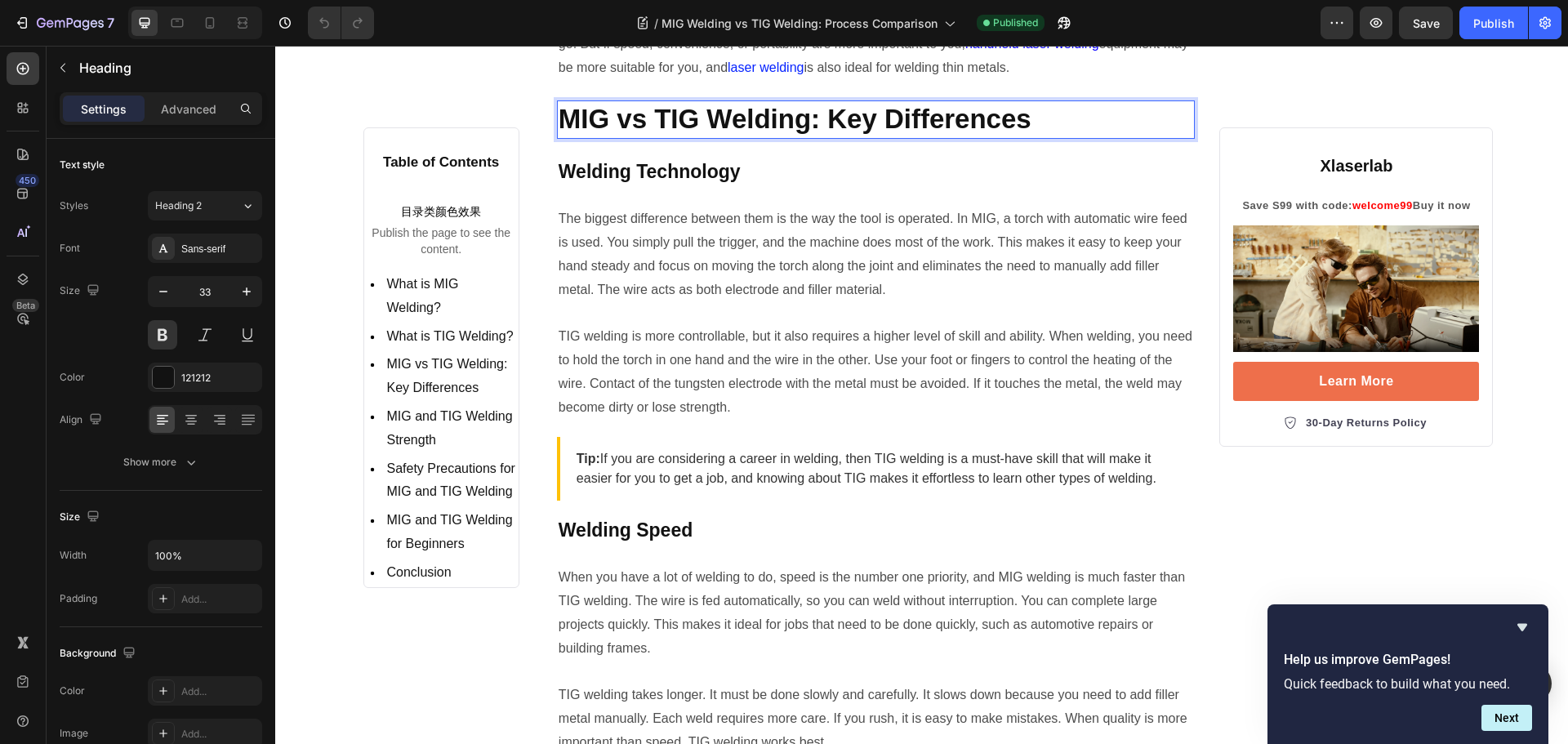
click at [719, 134] on strong "MIG vs TIG Welding: Key Differences" at bounding box center [795, 118] width 473 height 30
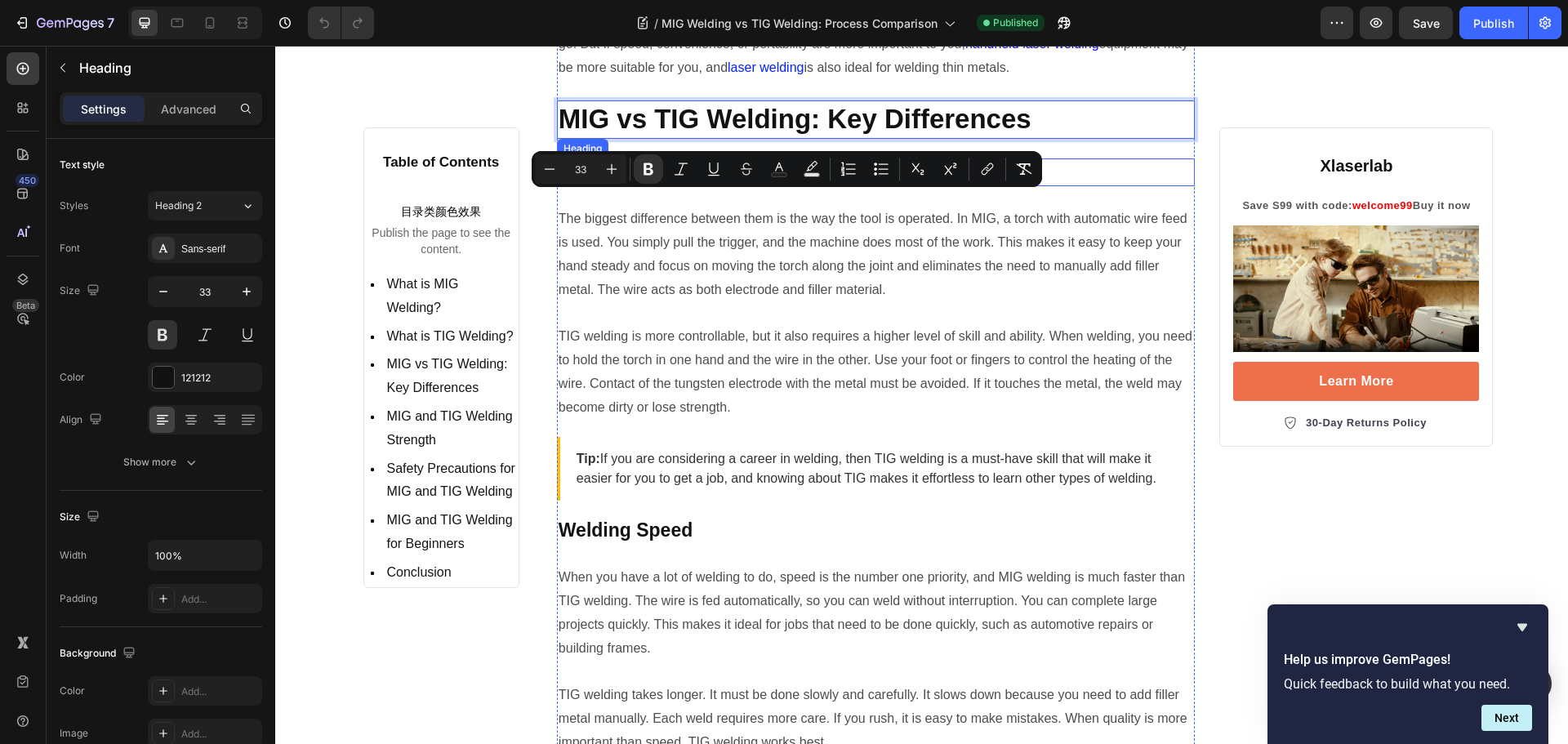
click at [641, 182] on strong "Welding Technology" at bounding box center [649, 171] width 182 height 21
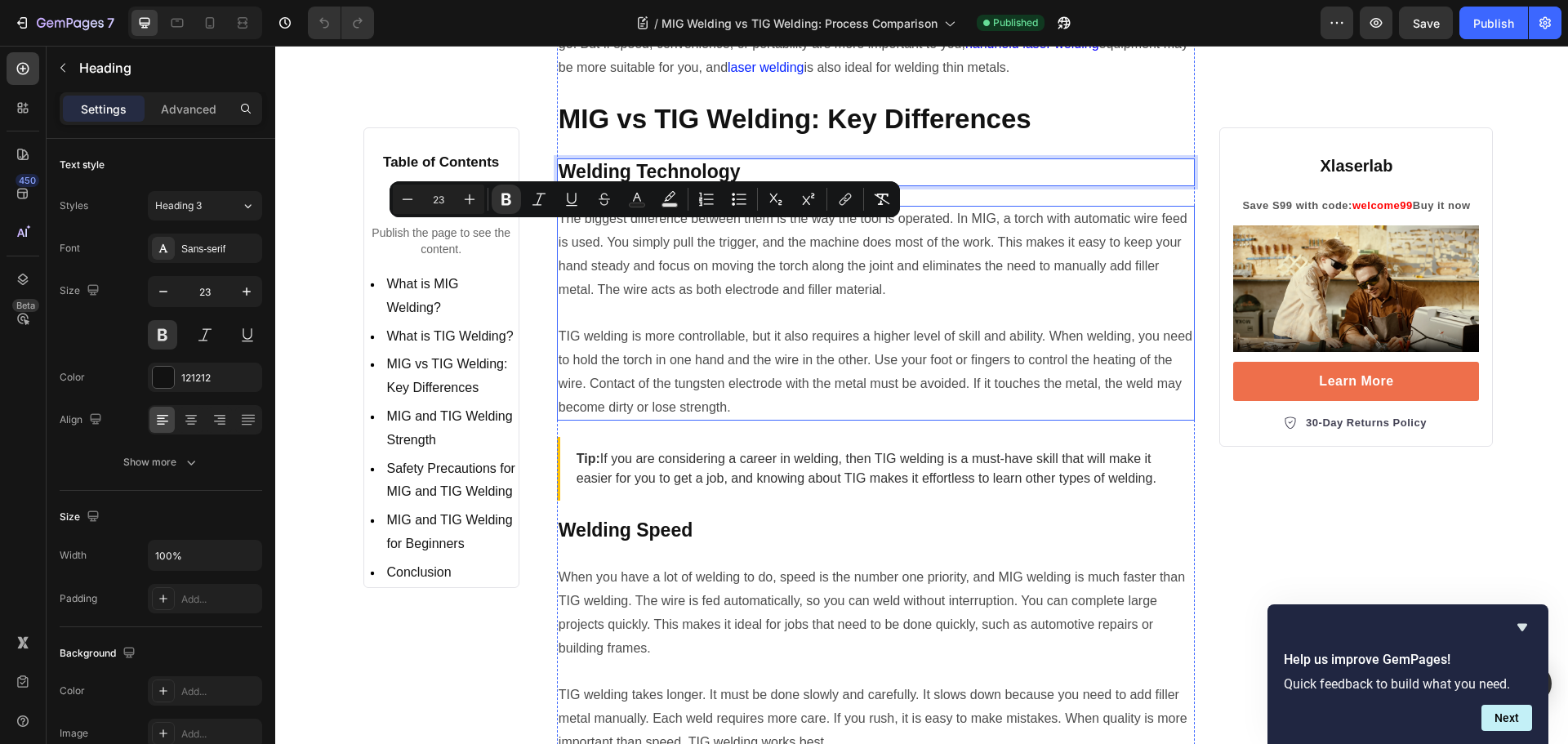
scroll to position [4979, 0]
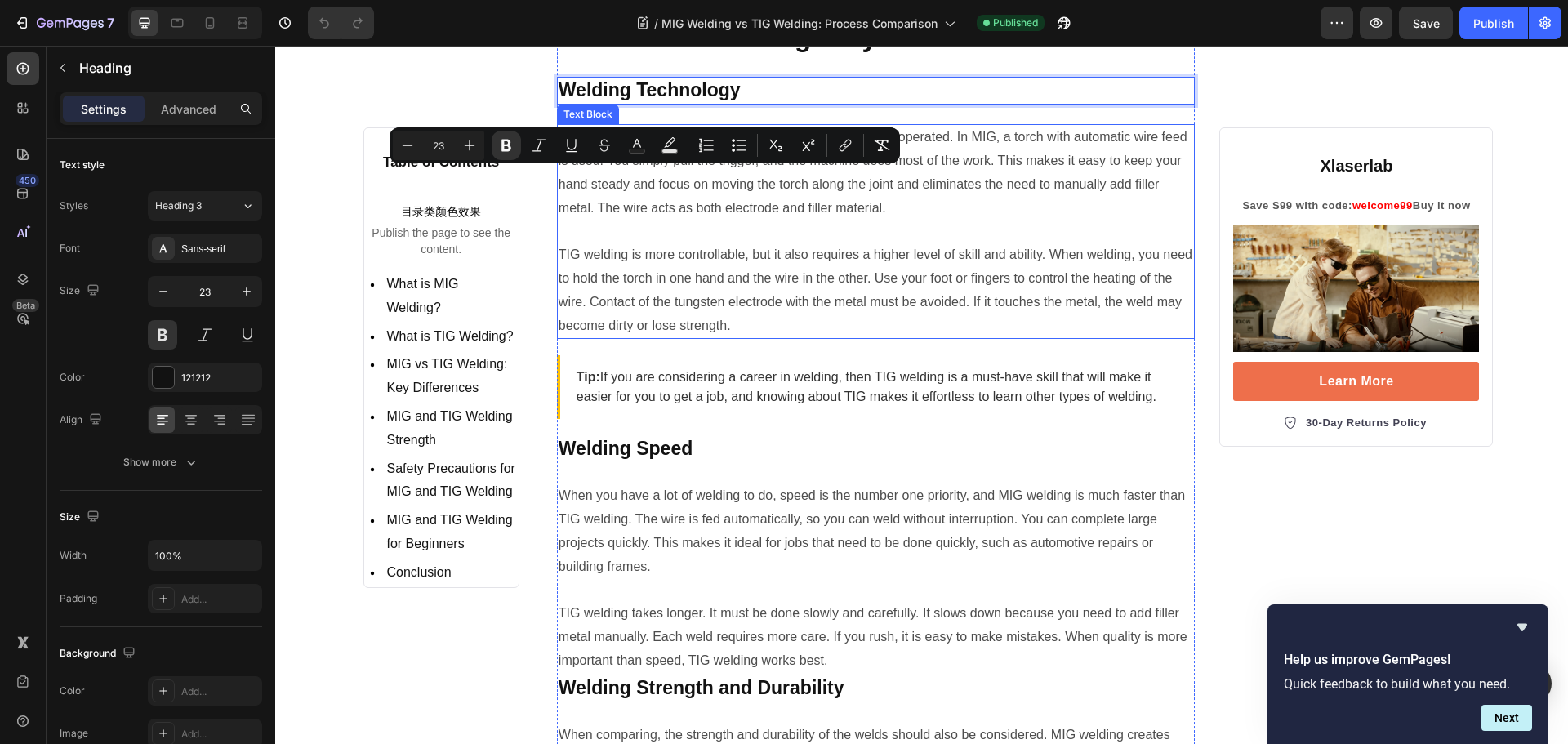
click at [667, 220] on p "The biggest difference between them is the way the tool is operated. In MIG, a …" at bounding box center [876, 173] width 636 height 94
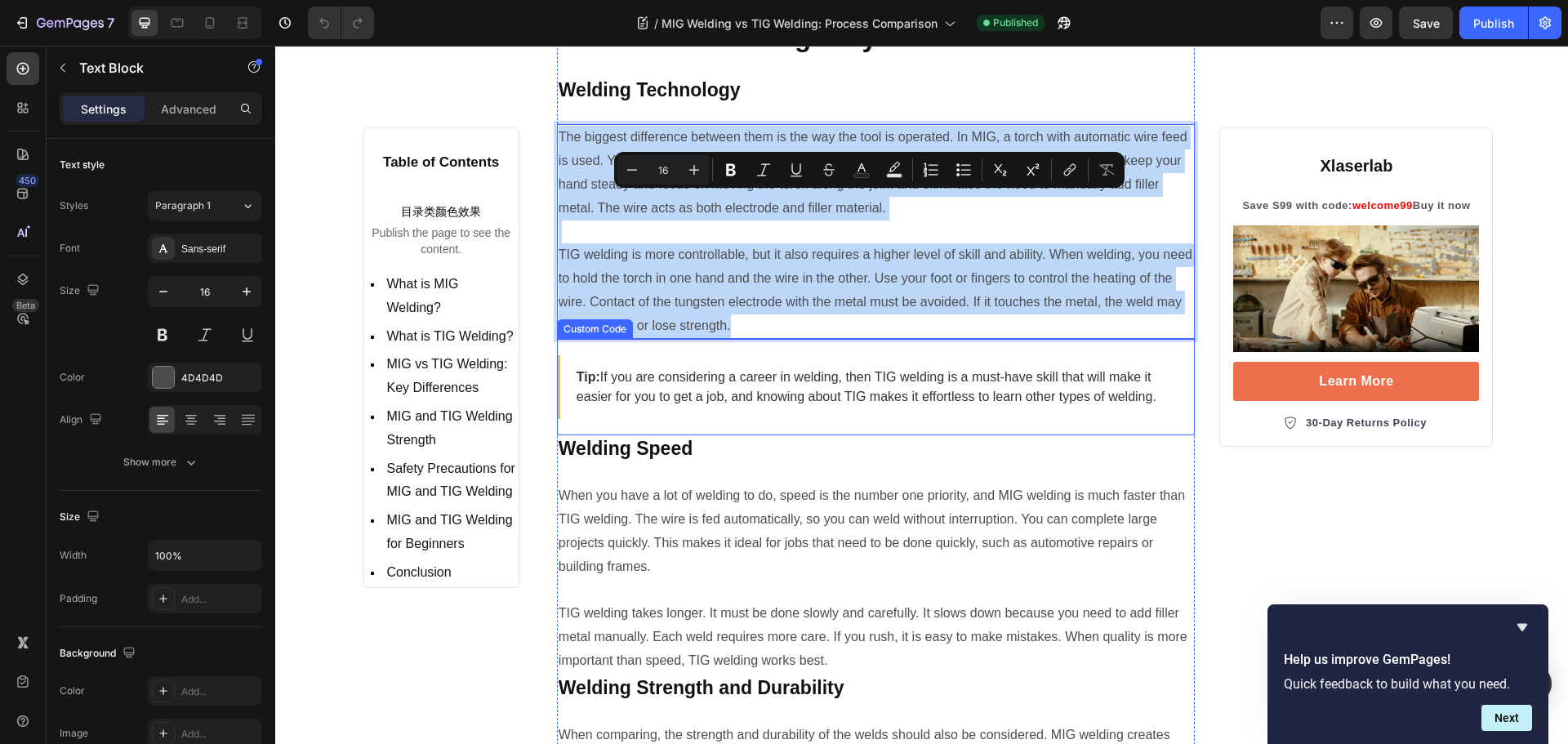
scroll to position [5061, 0]
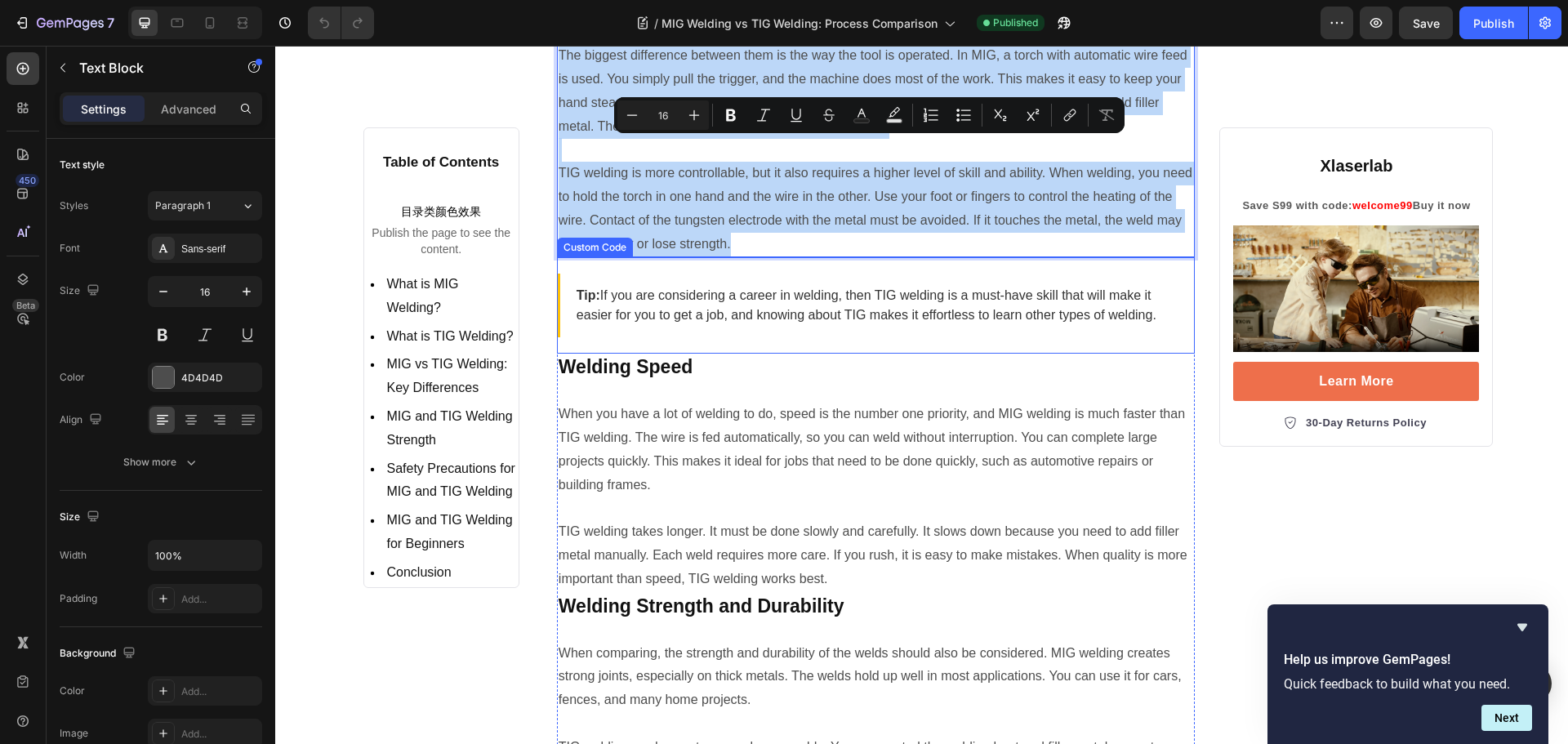
click at [683, 325] on p "Tip: If you are considering a career in welding, then TIG welding is a must-hav…" at bounding box center [877, 305] width 603 height 39
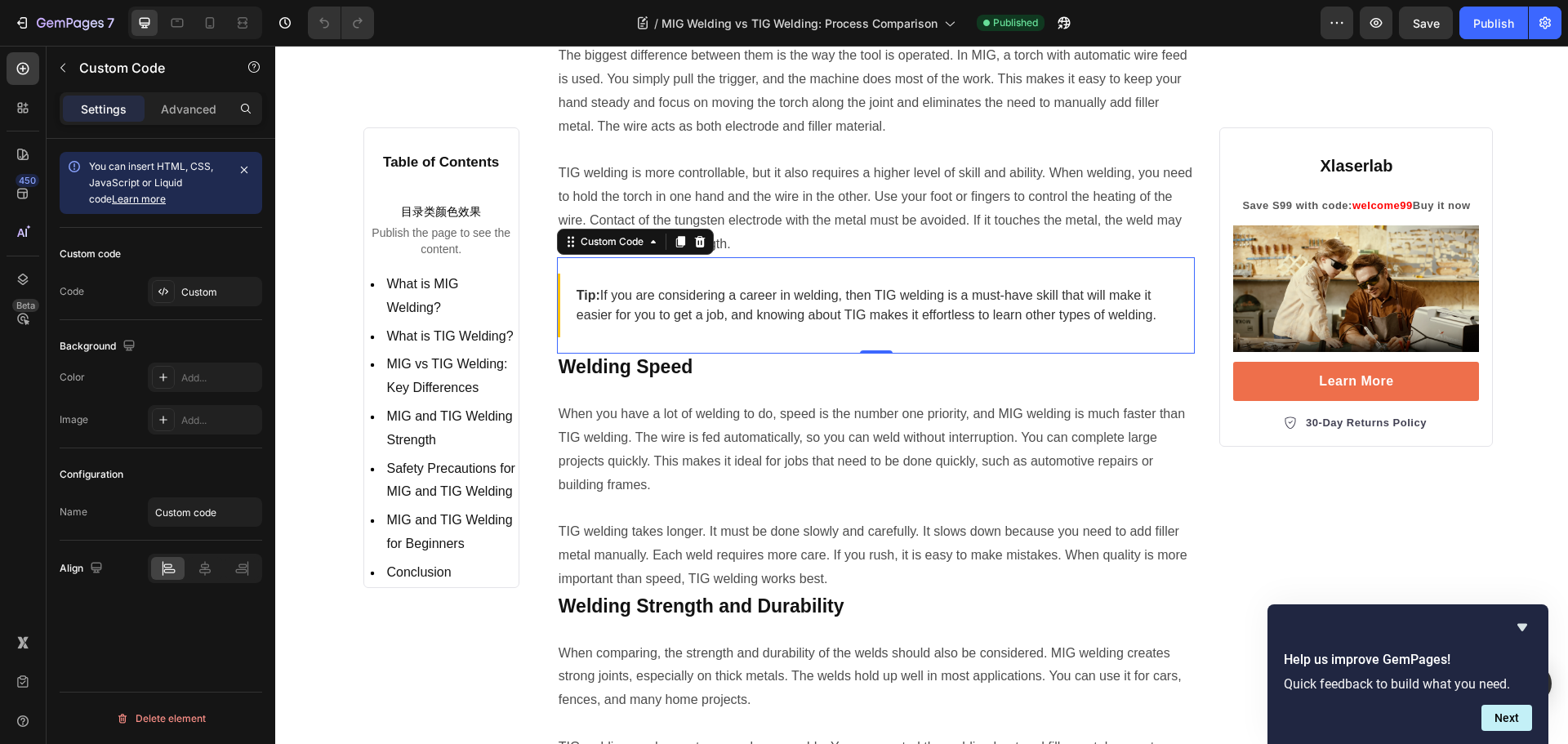
click at [609, 325] on p "Tip: If you are considering a career in welding, then TIG welding is a must-hav…" at bounding box center [877, 305] width 603 height 39
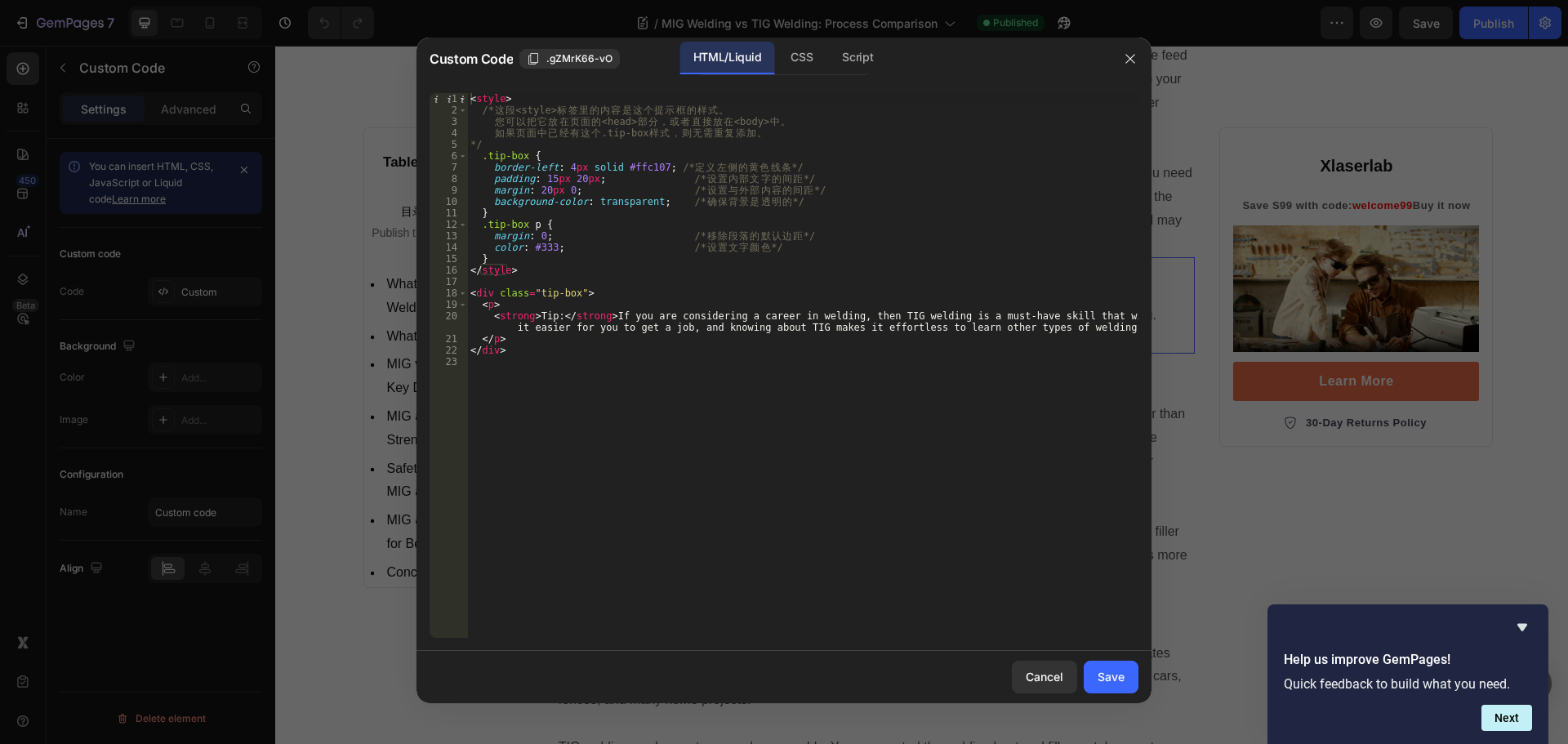
type textarea "<strong>Tip:</strong> If you are considering a career in welding, then TIG weld…"
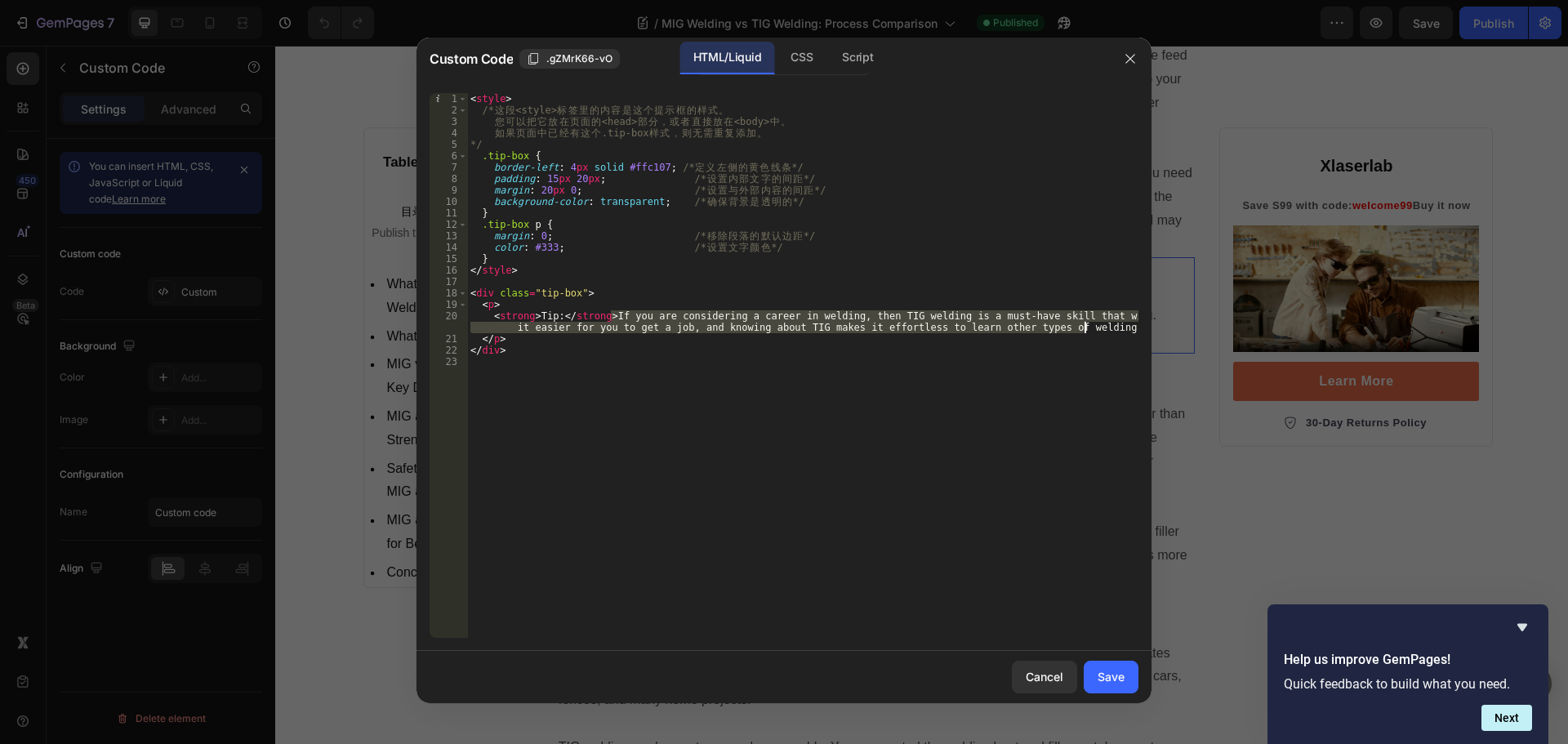
drag, startPoint x: 611, startPoint y: 316, endPoint x: 1097, endPoint y: 332, distance: 486.3
click at [1097, 332] on div "< style > /* 这 段 <style> 标 签 里 的 内 容 是 这 个 提 示 框 的 样 式 。 您 可 以 把 它 放 在 页 面 的 <h…" at bounding box center [803, 376] width 671 height 568
click at [1186, 302] on div at bounding box center [784, 372] width 1568 height 744
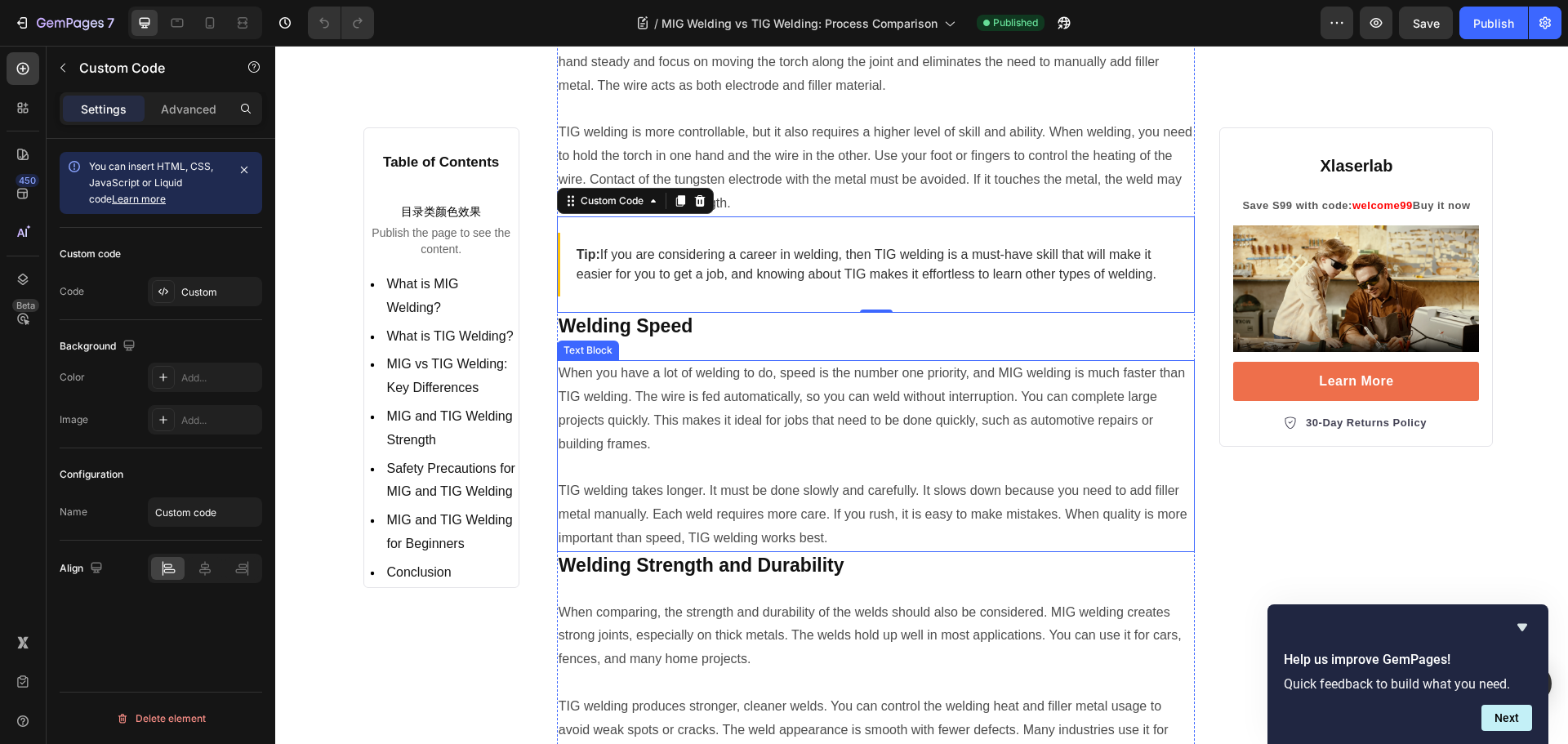
scroll to position [5306, 0]
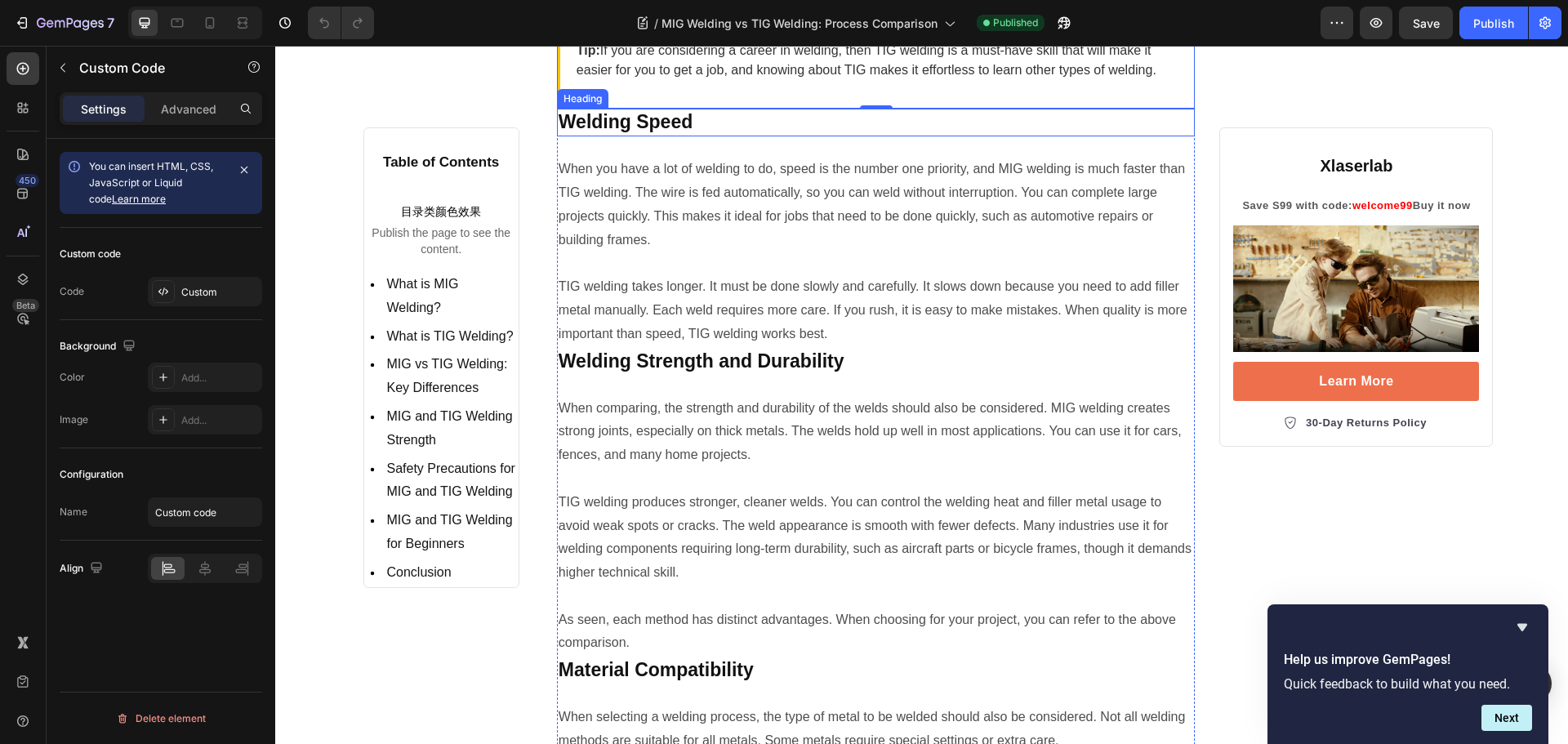
click at [667, 132] on strong "Welding Speed" at bounding box center [625, 122] width 134 height 21
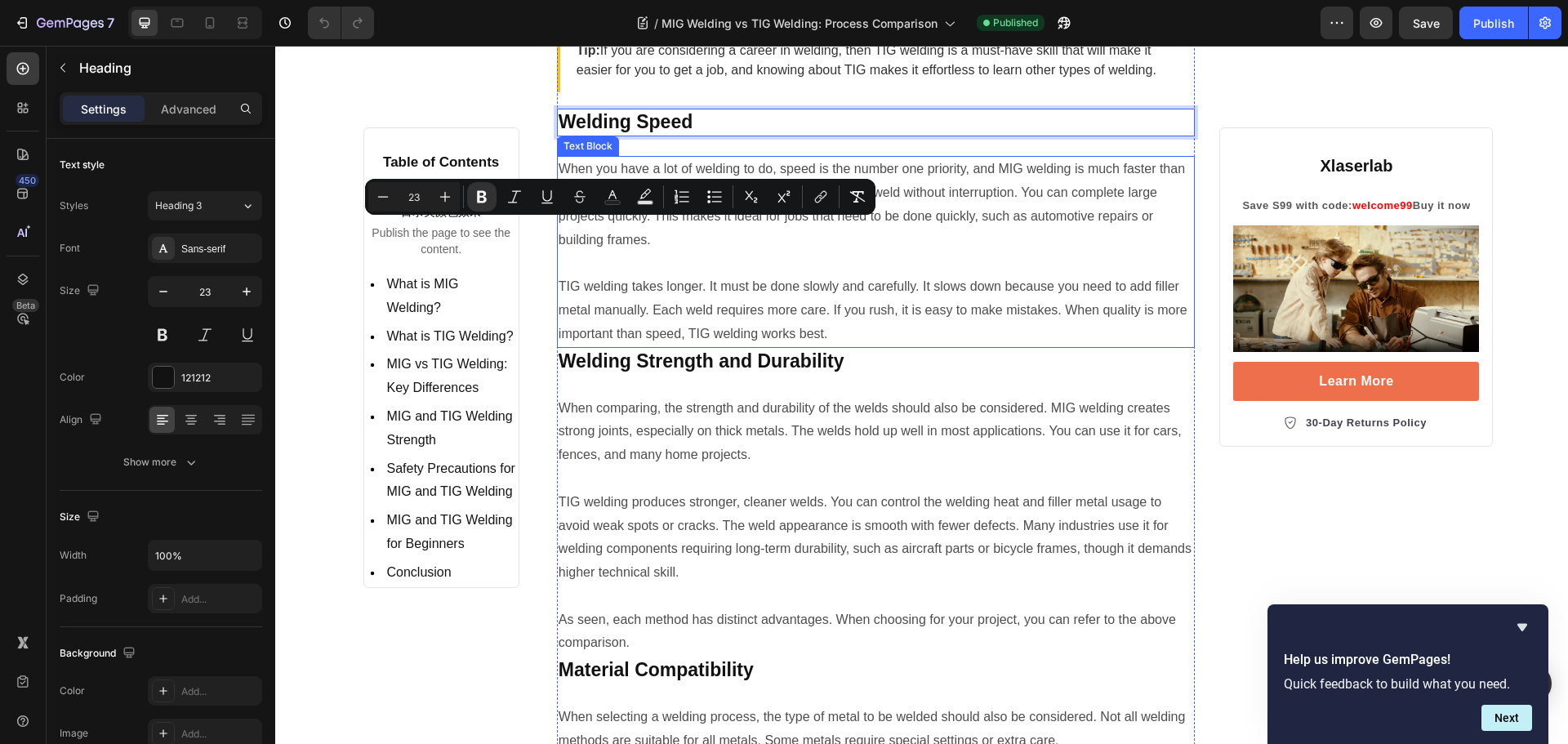
click at [587, 251] on p "When you have a lot of welding to do, speed is the number one priority, and MIG…" at bounding box center [876, 204] width 636 height 94
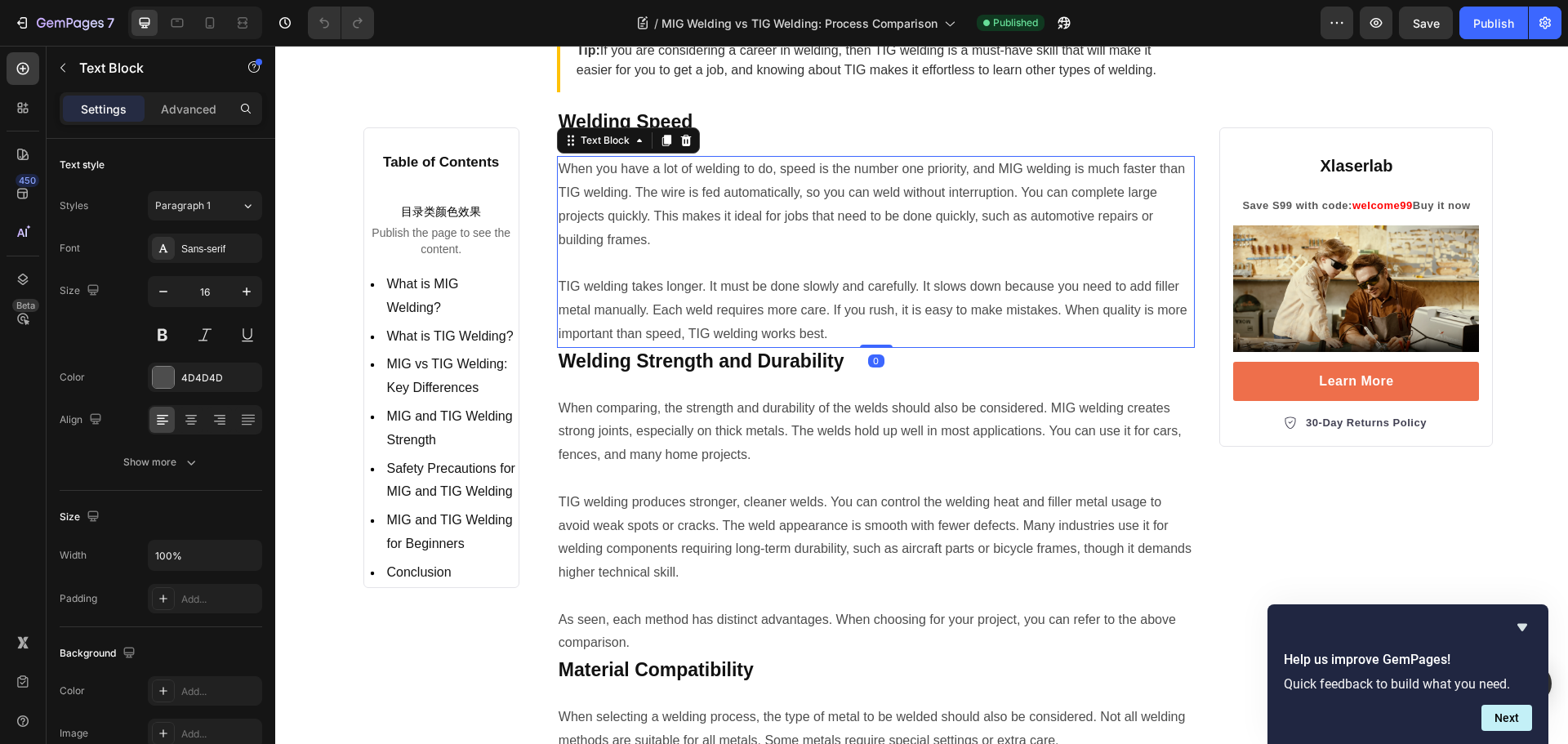
click at [620, 251] on p "When you have a lot of welding to do, speed is the number one priority, and MIG…" at bounding box center [876, 204] width 636 height 94
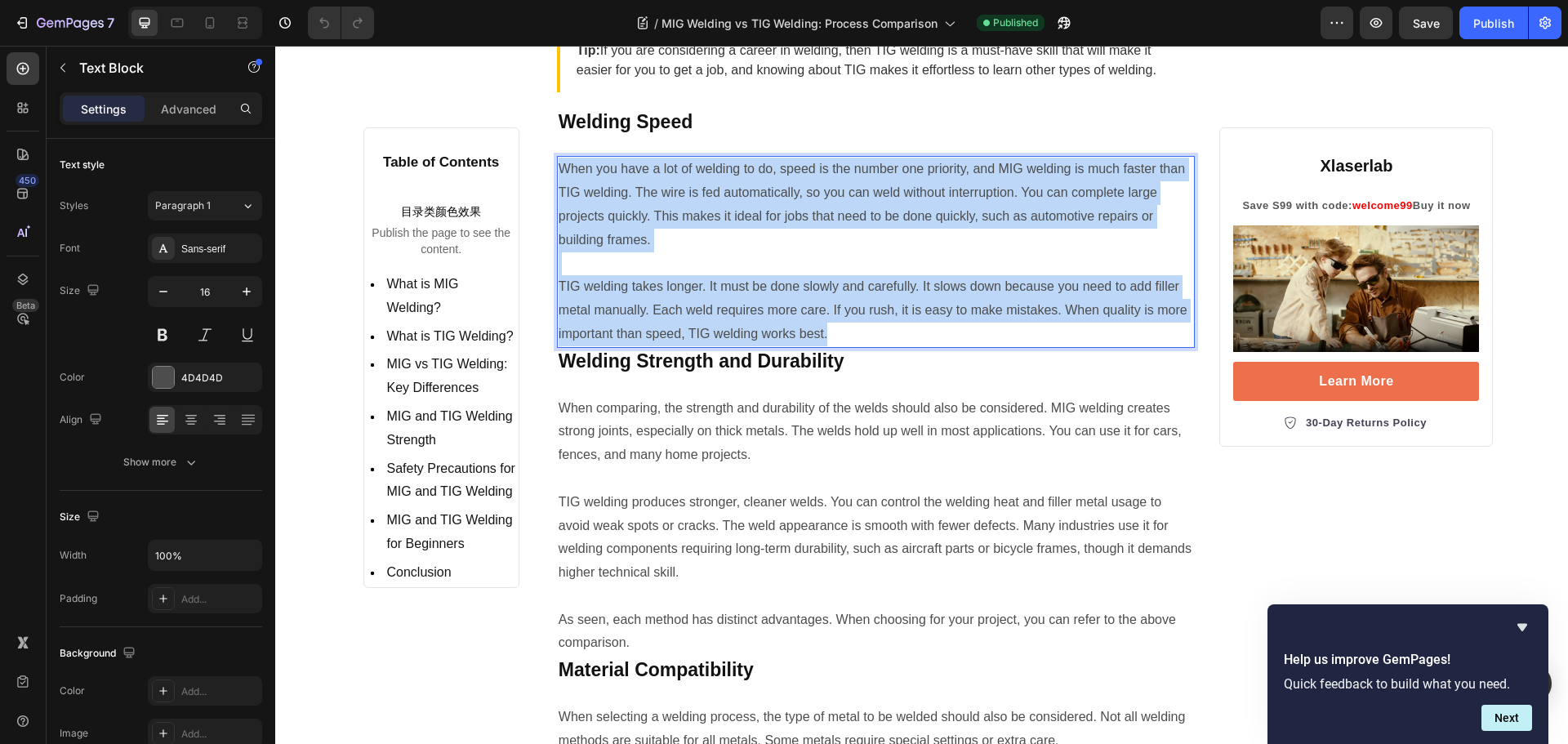
copy div "When you have a lot of welding to do, speed is the number one priority, and MIG…"
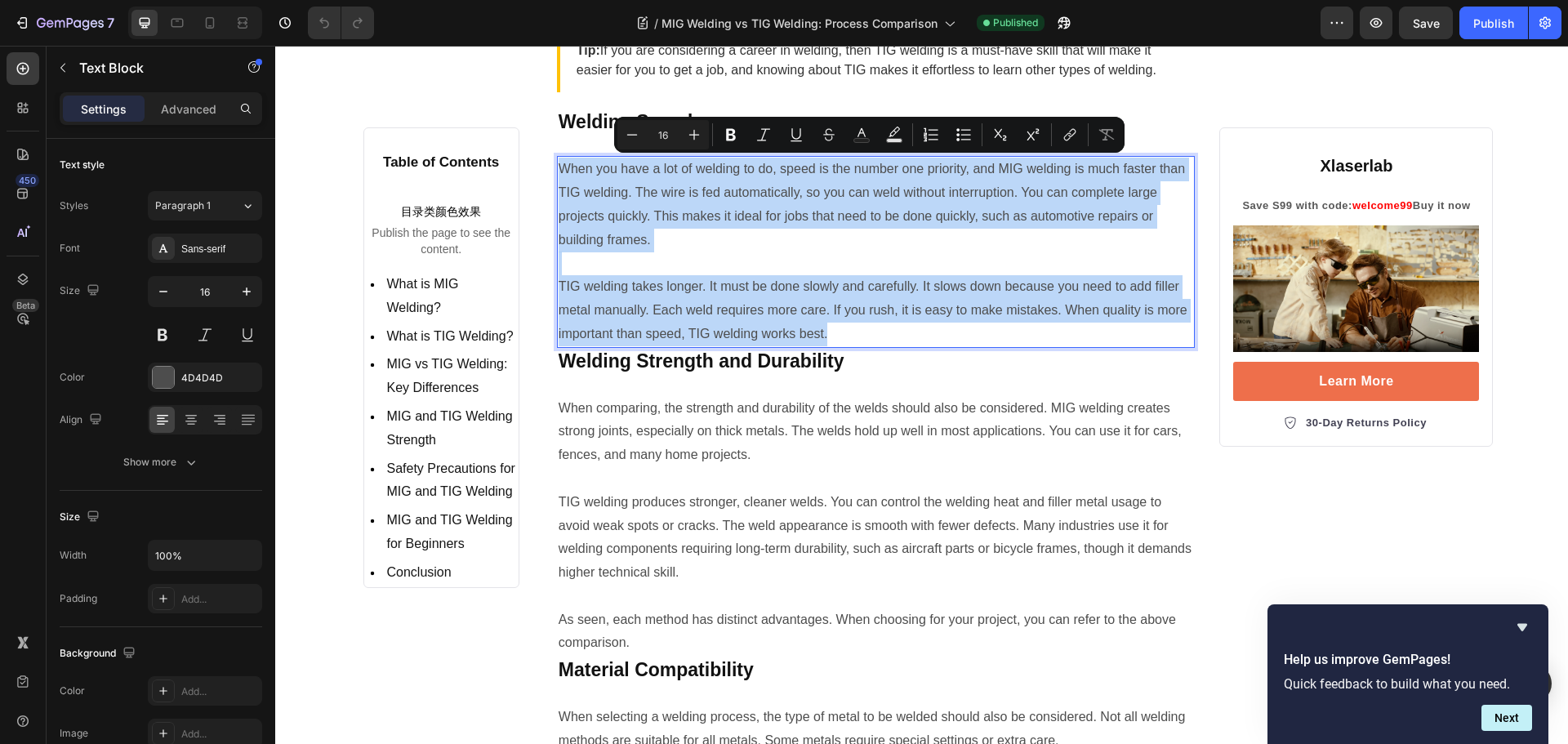
scroll to position [5470, 0]
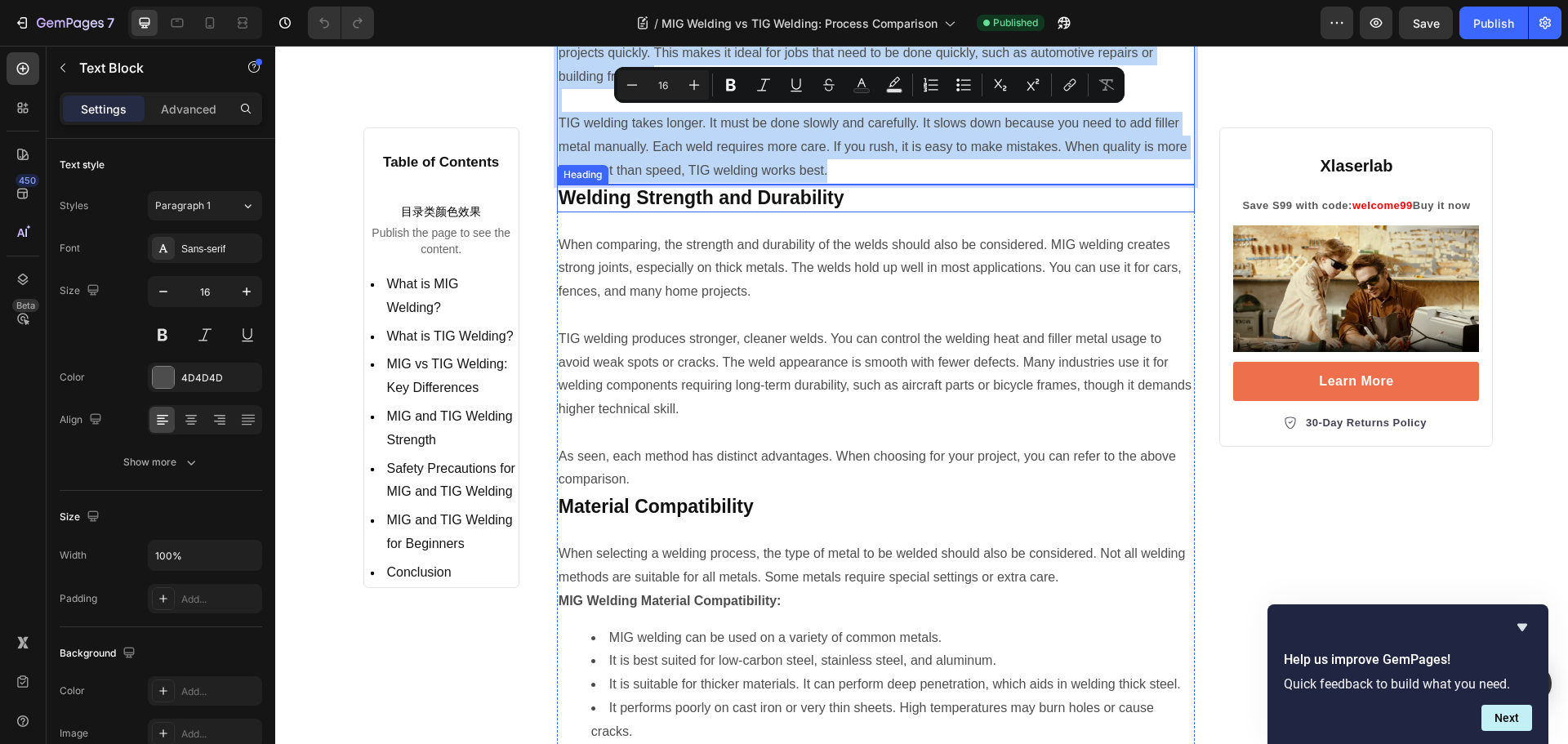
click at [837, 208] on strong "Welding Strength and Durability" at bounding box center [701, 197] width 286 height 21
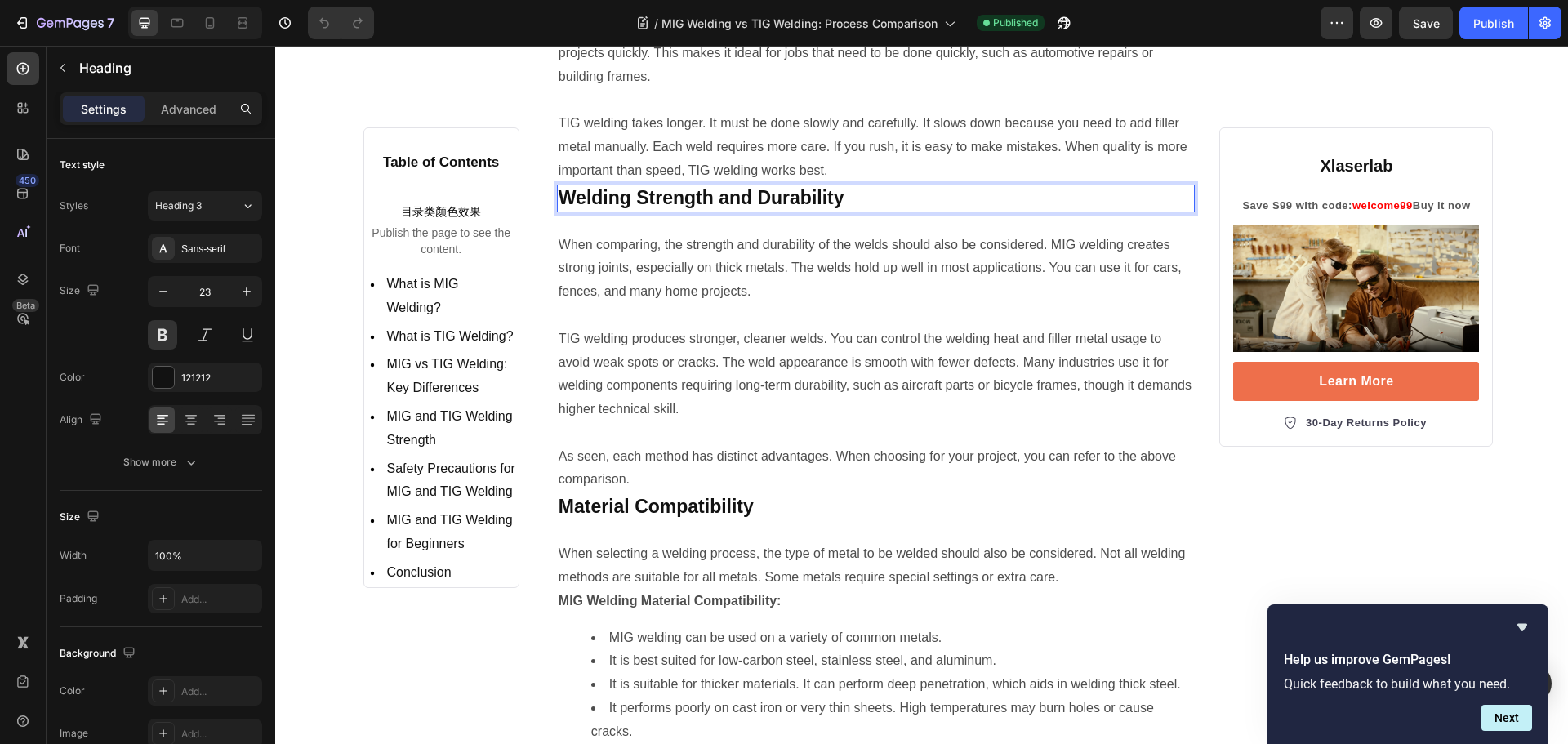
click at [837, 208] on strong "Welding Strength and Durability" at bounding box center [701, 197] width 286 height 21
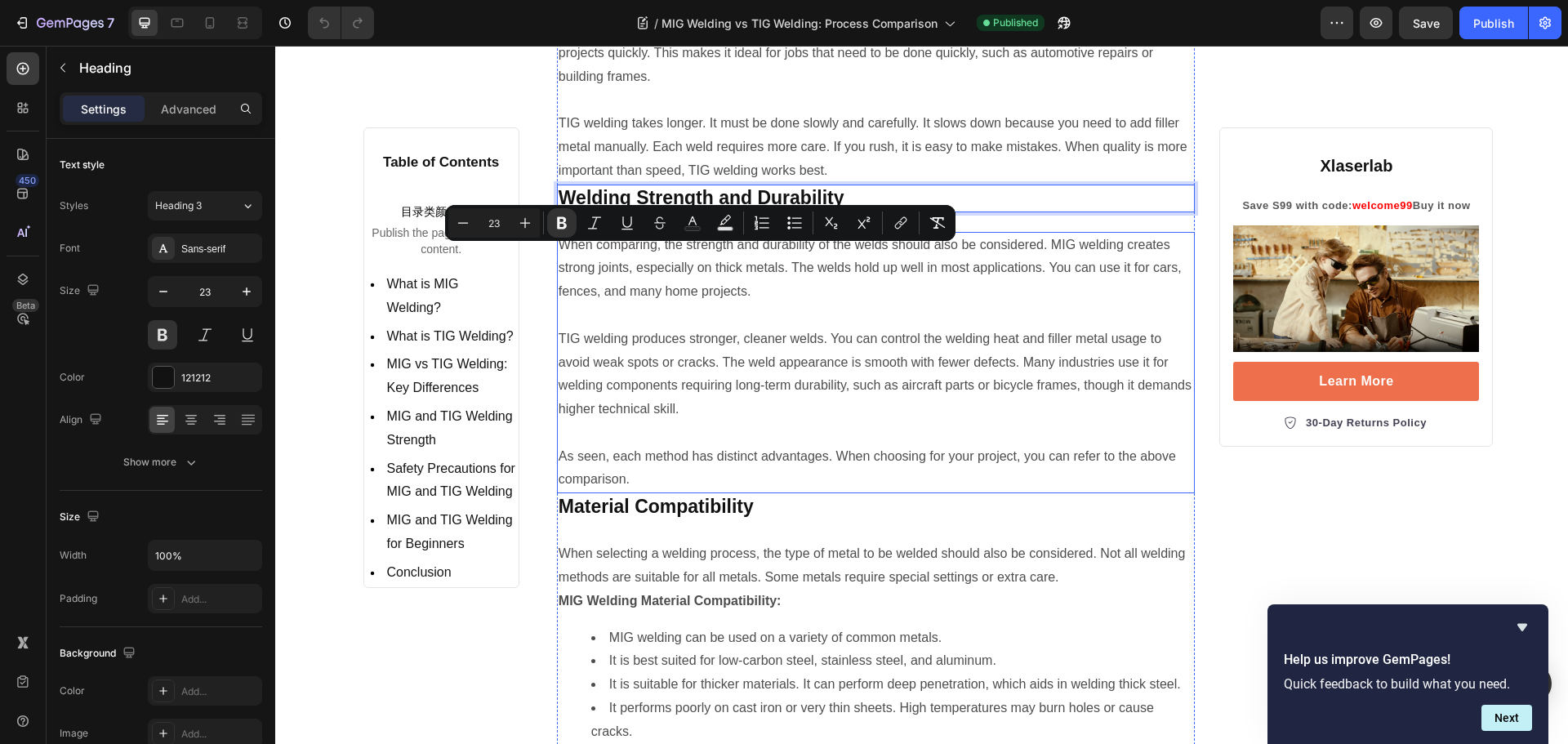
scroll to position [5551, 0]
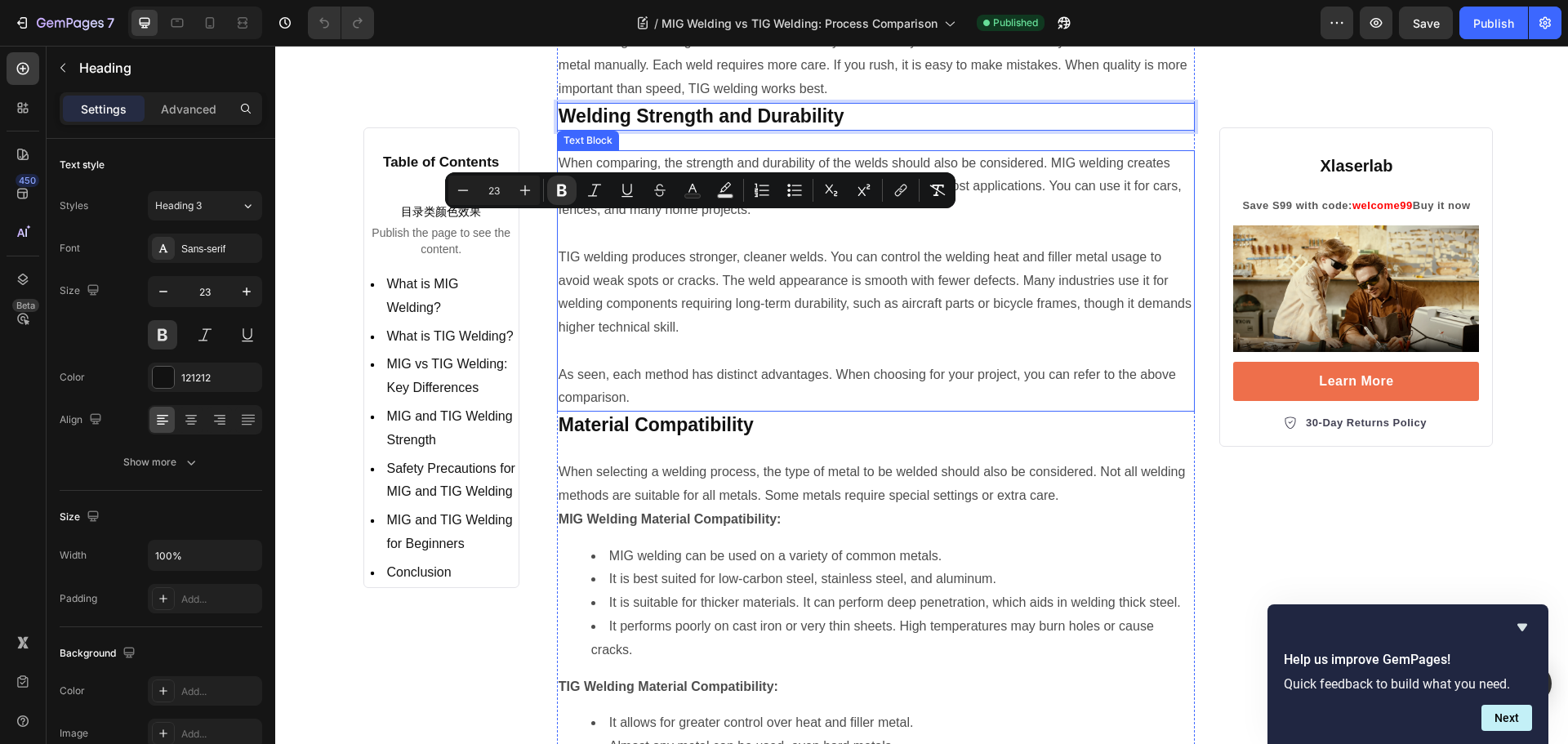
click at [687, 246] on p at bounding box center [876, 233] width 636 height 23
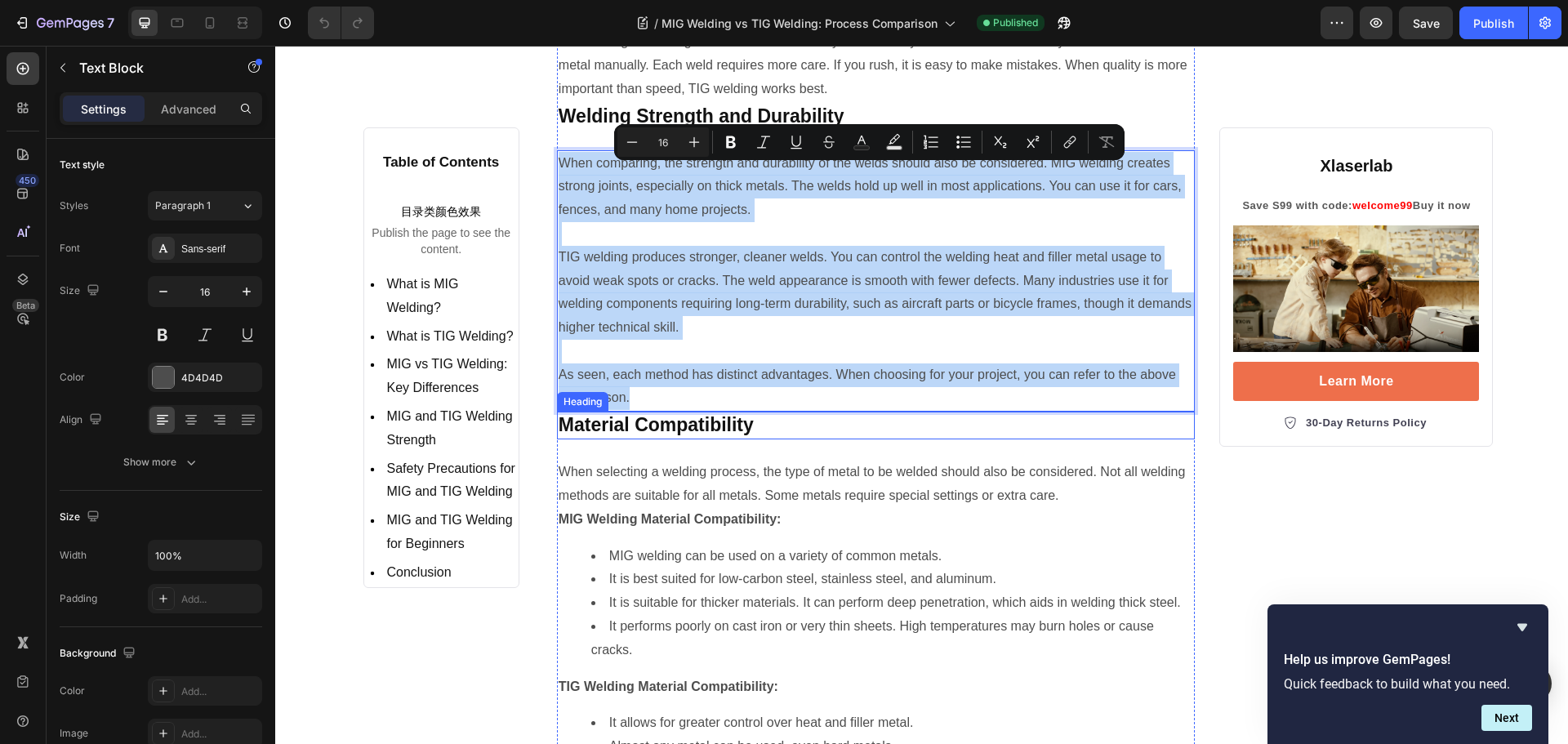
scroll to position [5714, 0]
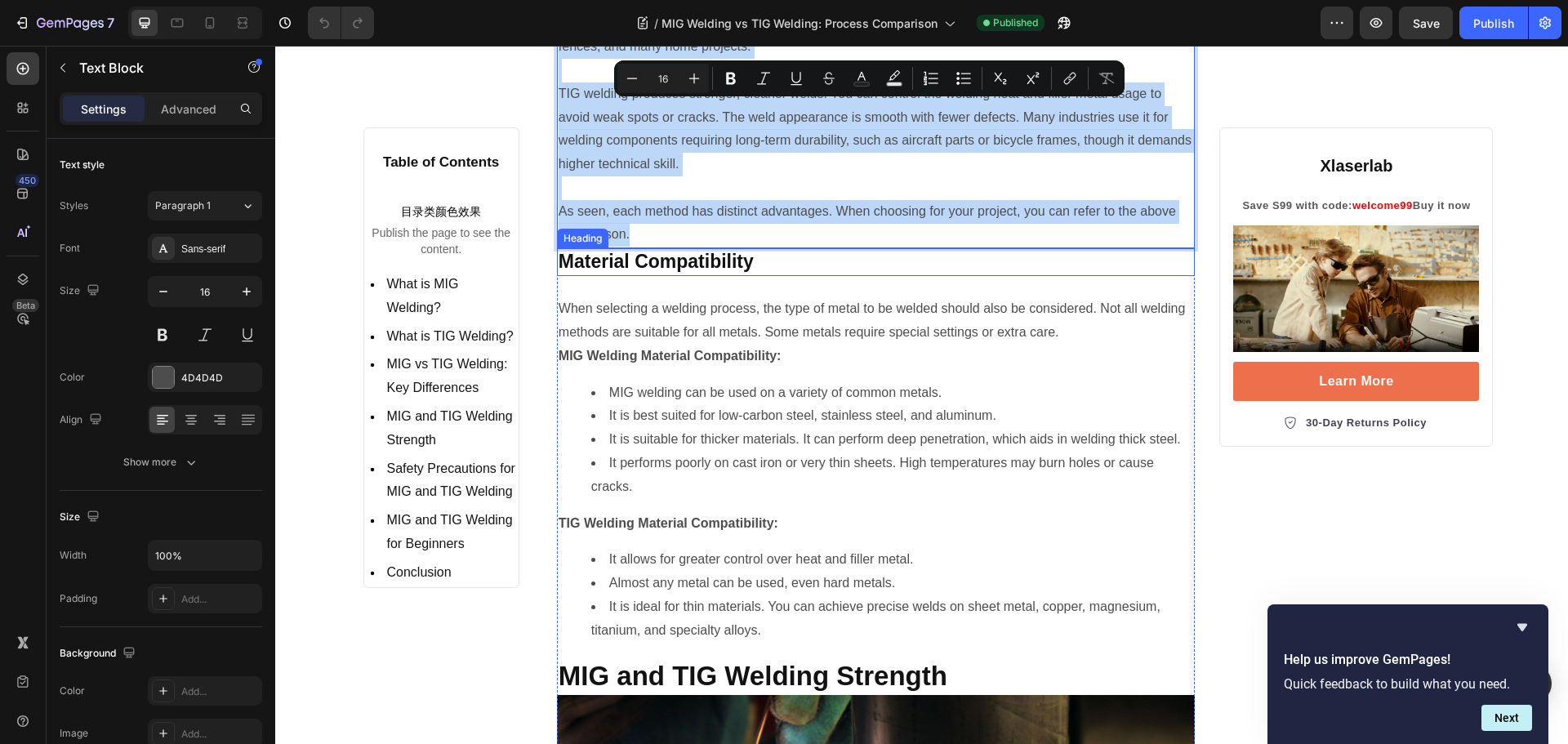
click at [759, 276] on h3 "Material Compatibility" at bounding box center [877, 262] width 638 height 28
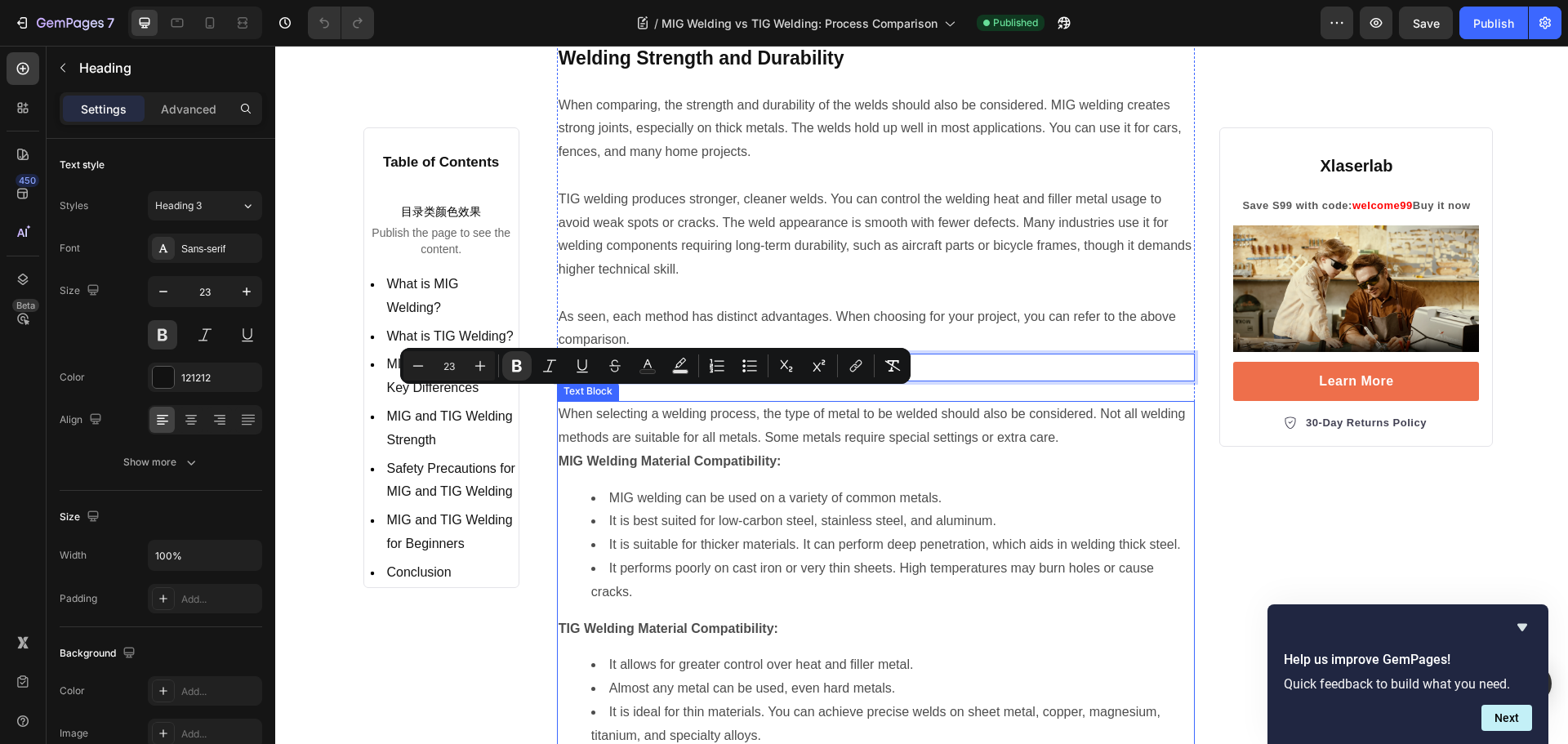
scroll to position [5551, 0]
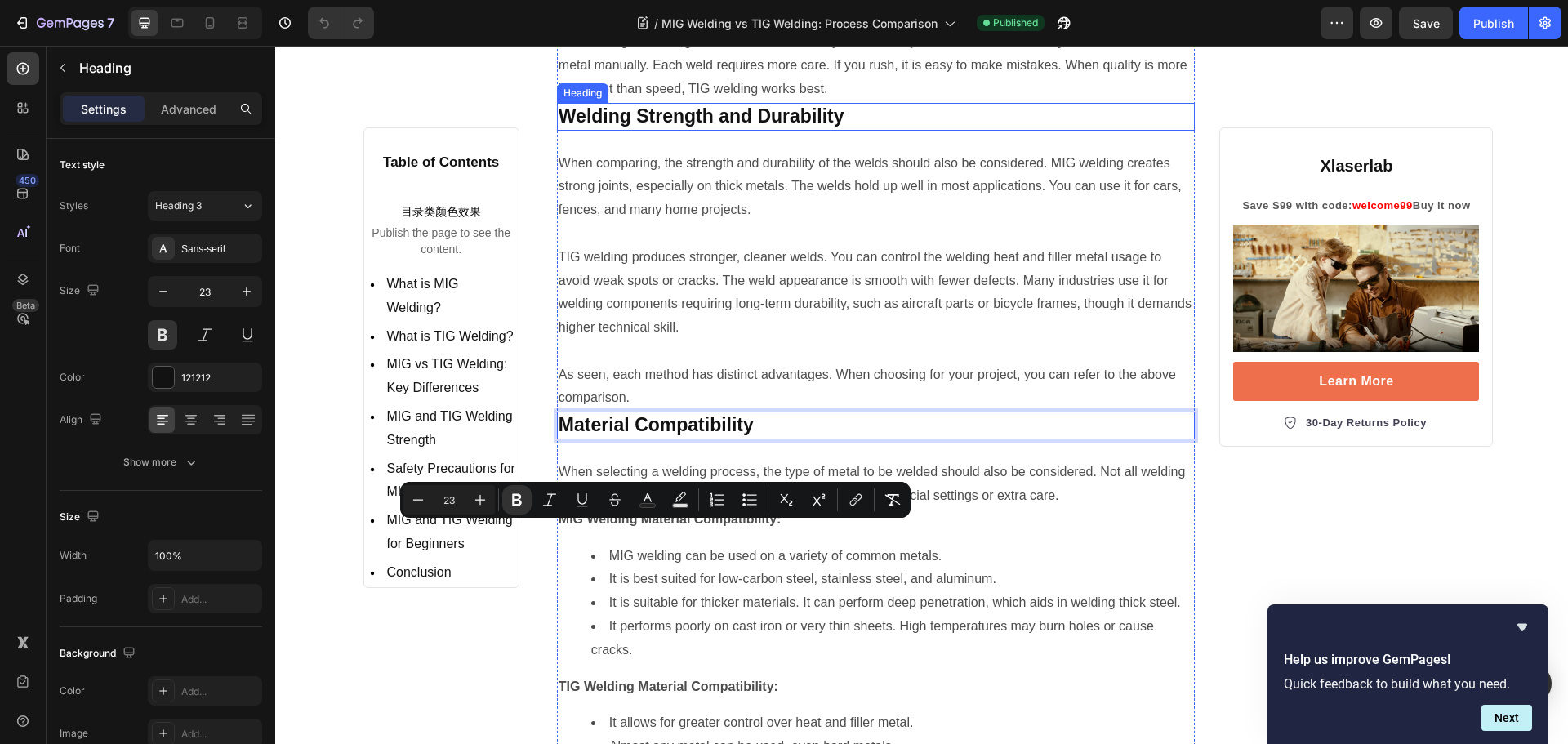
click at [706, 127] on strong "Welding Strength and Durability" at bounding box center [701, 116] width 286 height 21
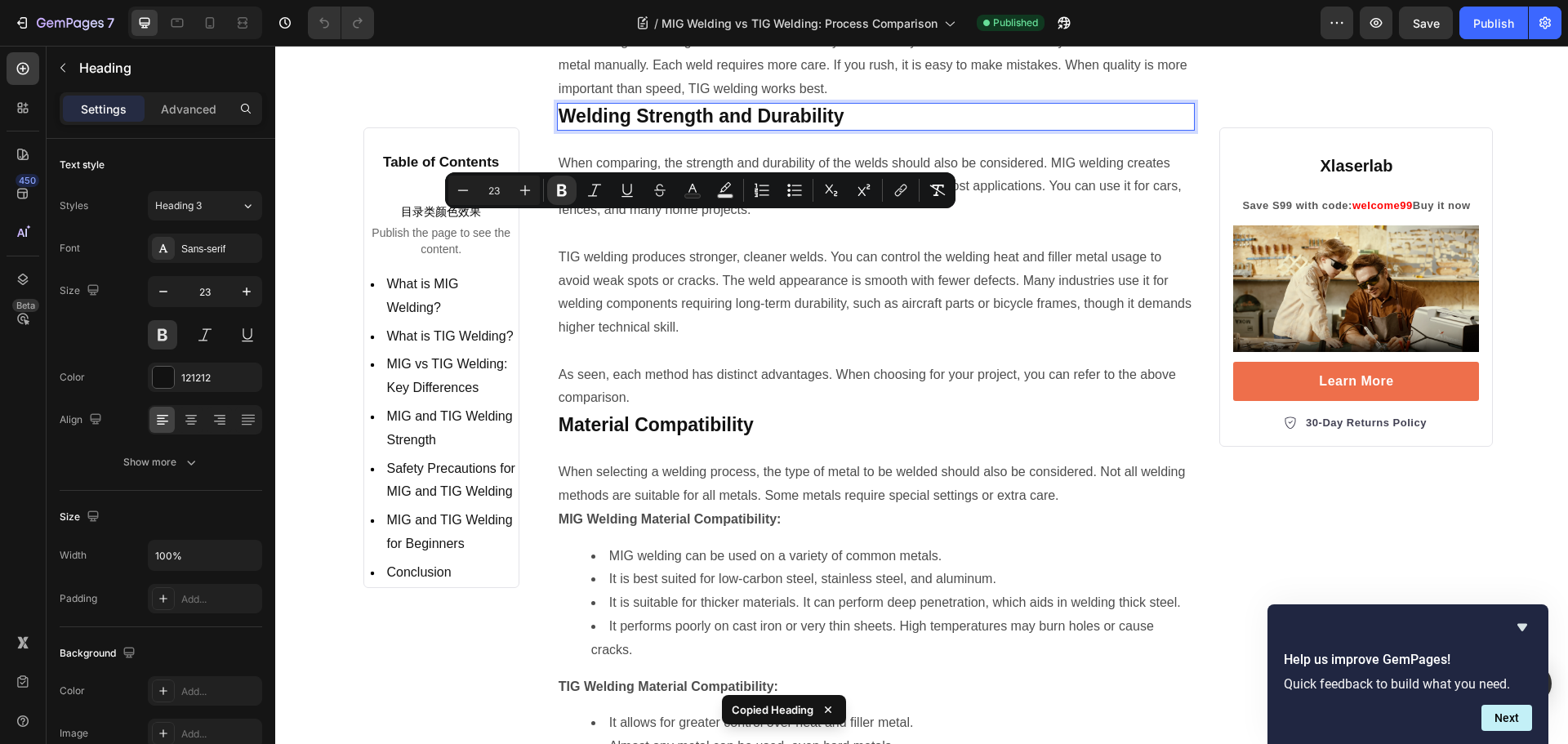
click at [584, 127] on strong "Welding Strength and Durability" at bounding box center [701, 116] width 286 height 21
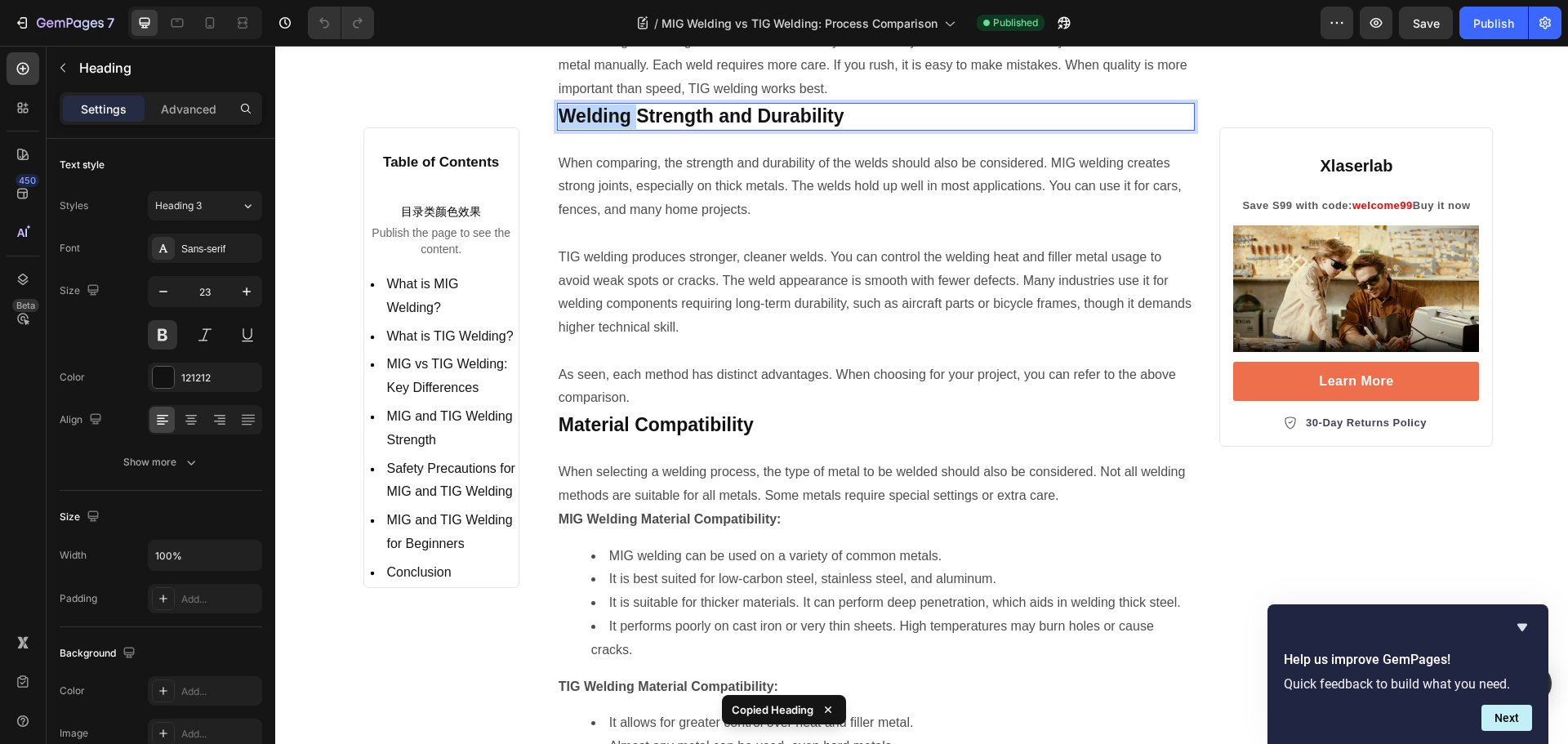
click at [584, 127] on strong "Welding Strength and Durability" at bounding box center [701, 116] width 286 height 21
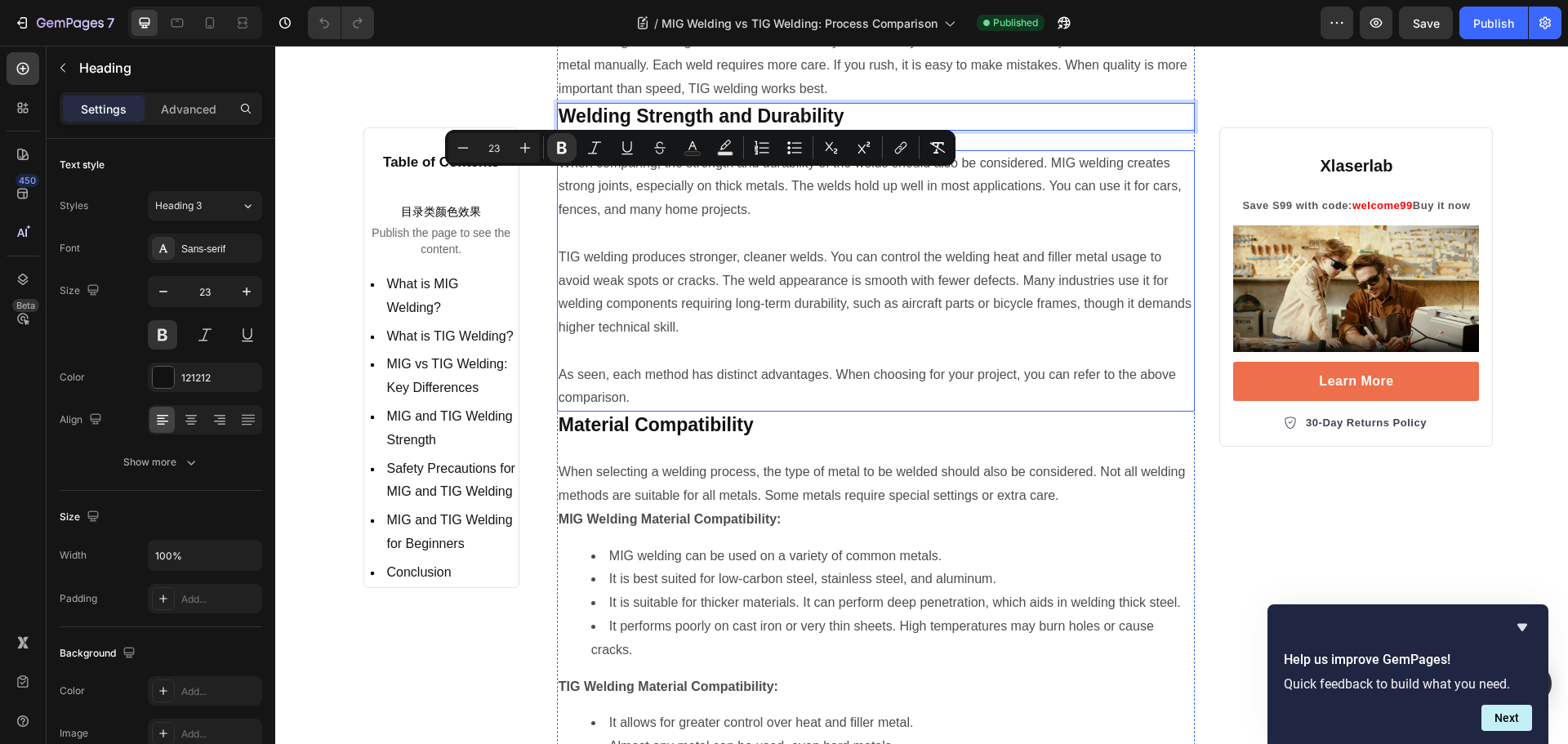
scroll to position [5796, 0]
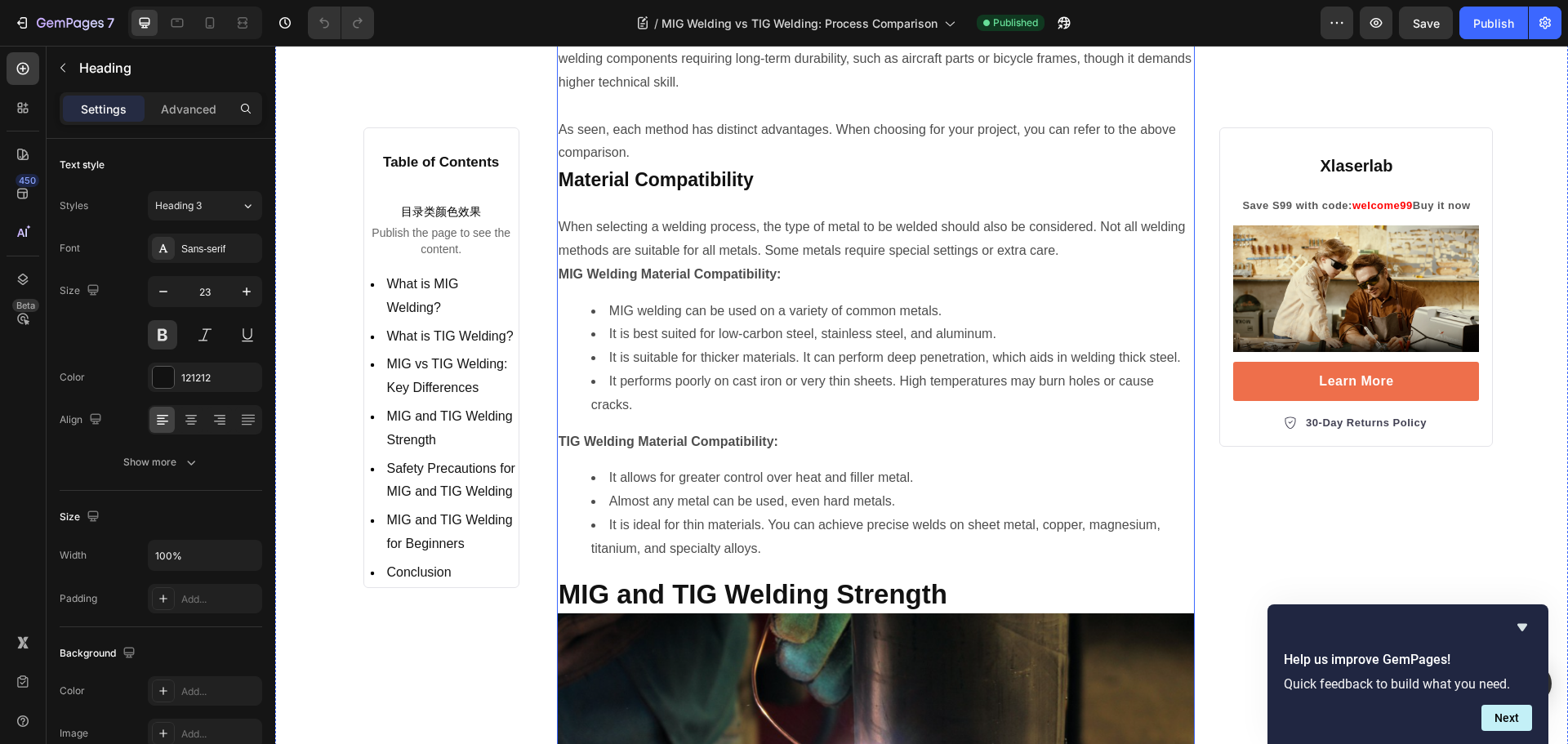
click at [685, 190] on strong "Material Compatibility" at bounding box center [656, 179] width 195 height 21
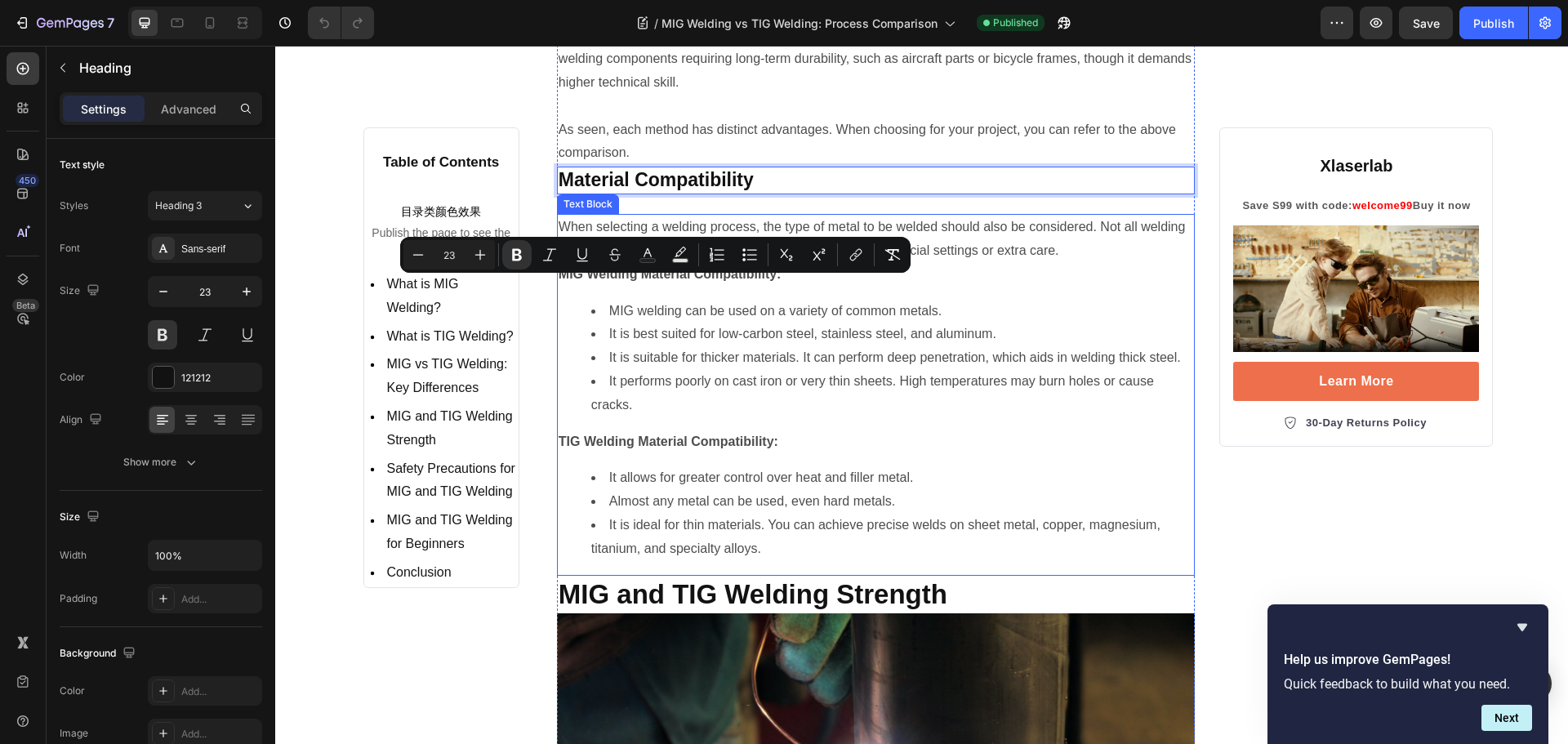
click at [609, 262] on p "When selecting a welding process, the type of metal to be welded should also be…" at bounding box center [876, 239] width 636 height 47
